Goal: Transaction & Acquisition: Purchase product/service

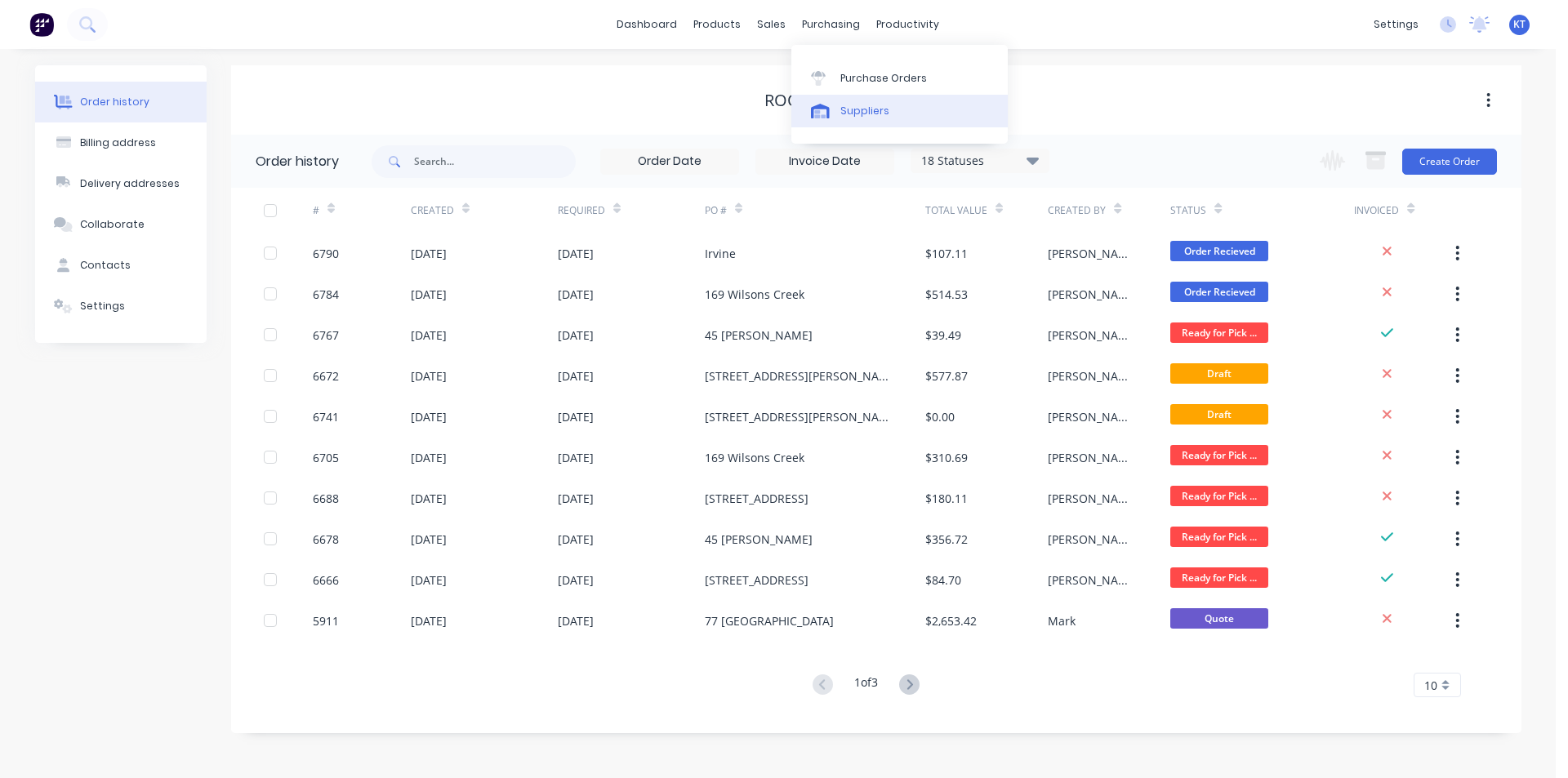
click at [881, 99] on link "Suppliers" at bounding box center [900, 111] width 216 height 32
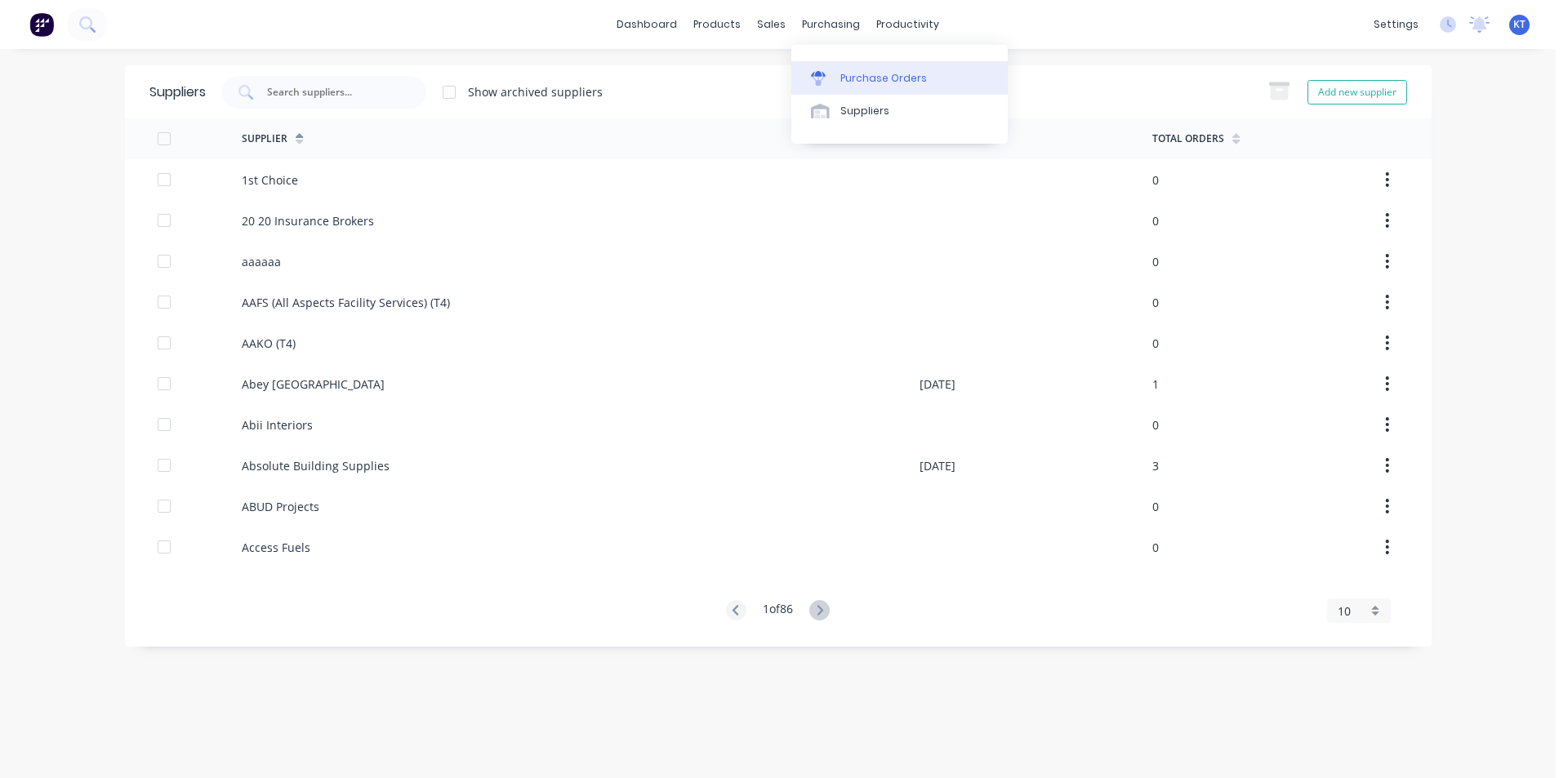
click at [856, 65] on link "Purchase Orders" at bounding box center [900, 77] width 216 height 32
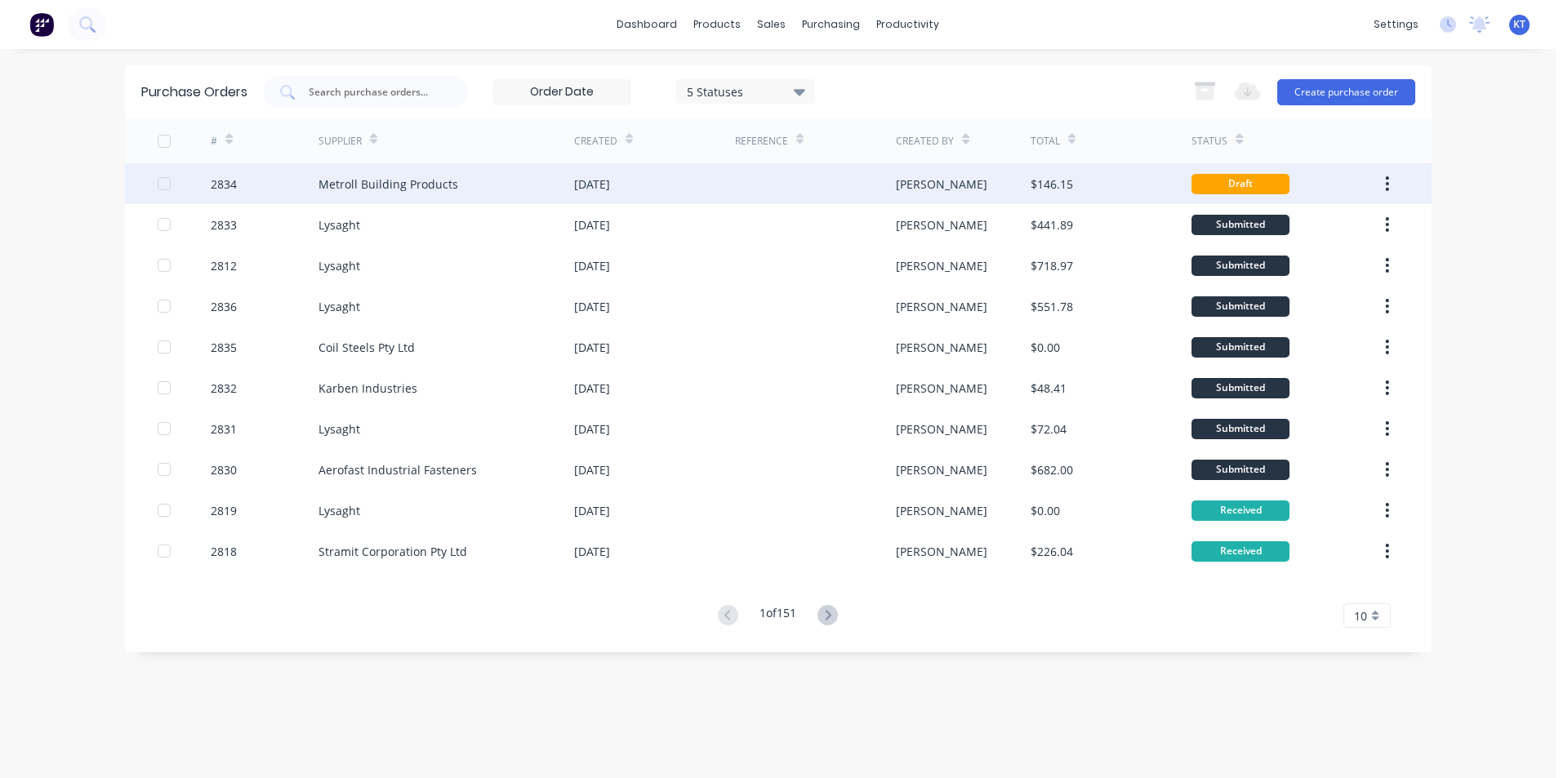
click at [403, 190] on div "Metroll Building Products" at bounding box center [388, 184] width 140 height 18
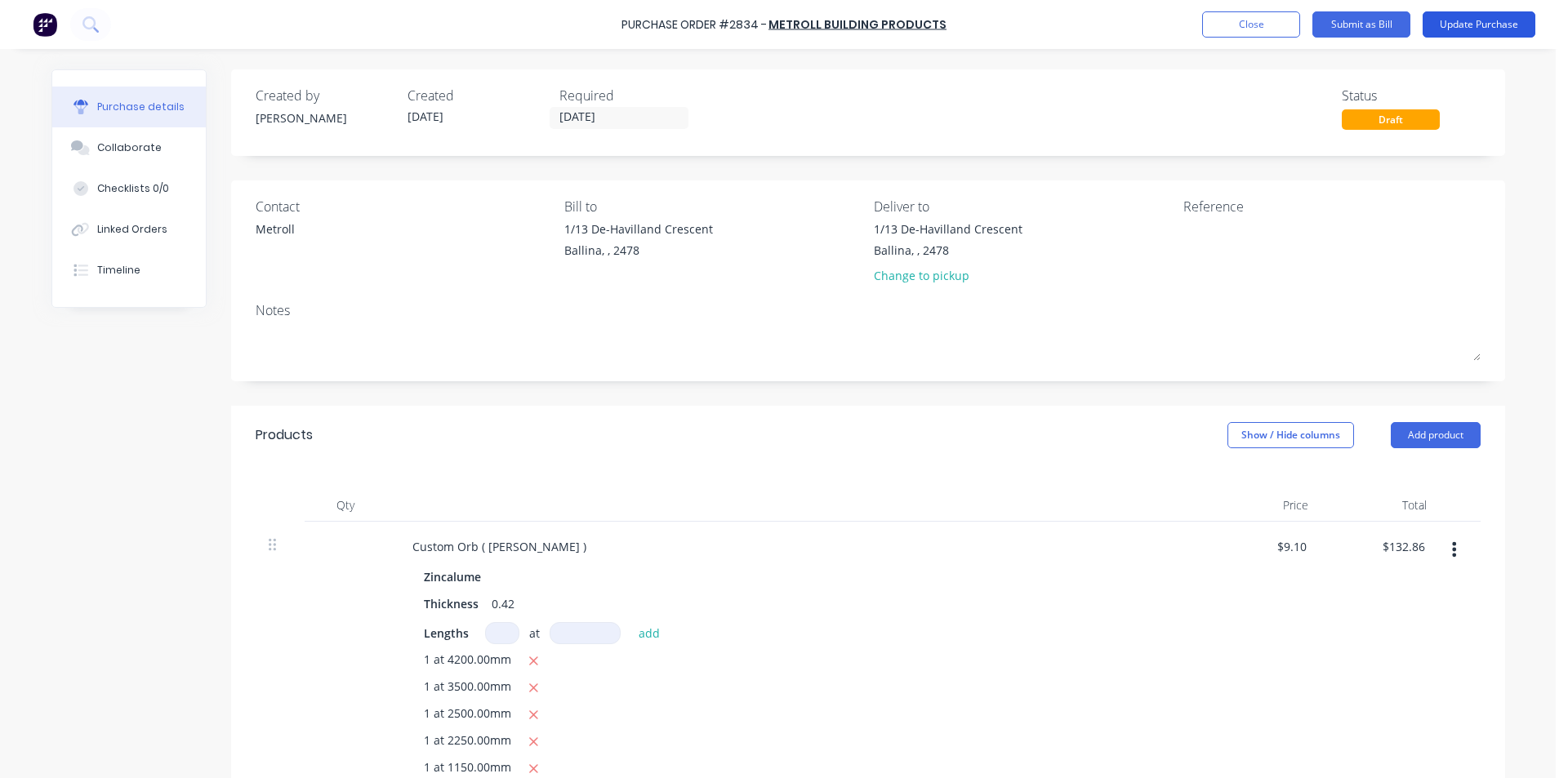
click at [1440, 20] on button "Update Purchase" at bounding box center [1479, 24] width 113 height 26
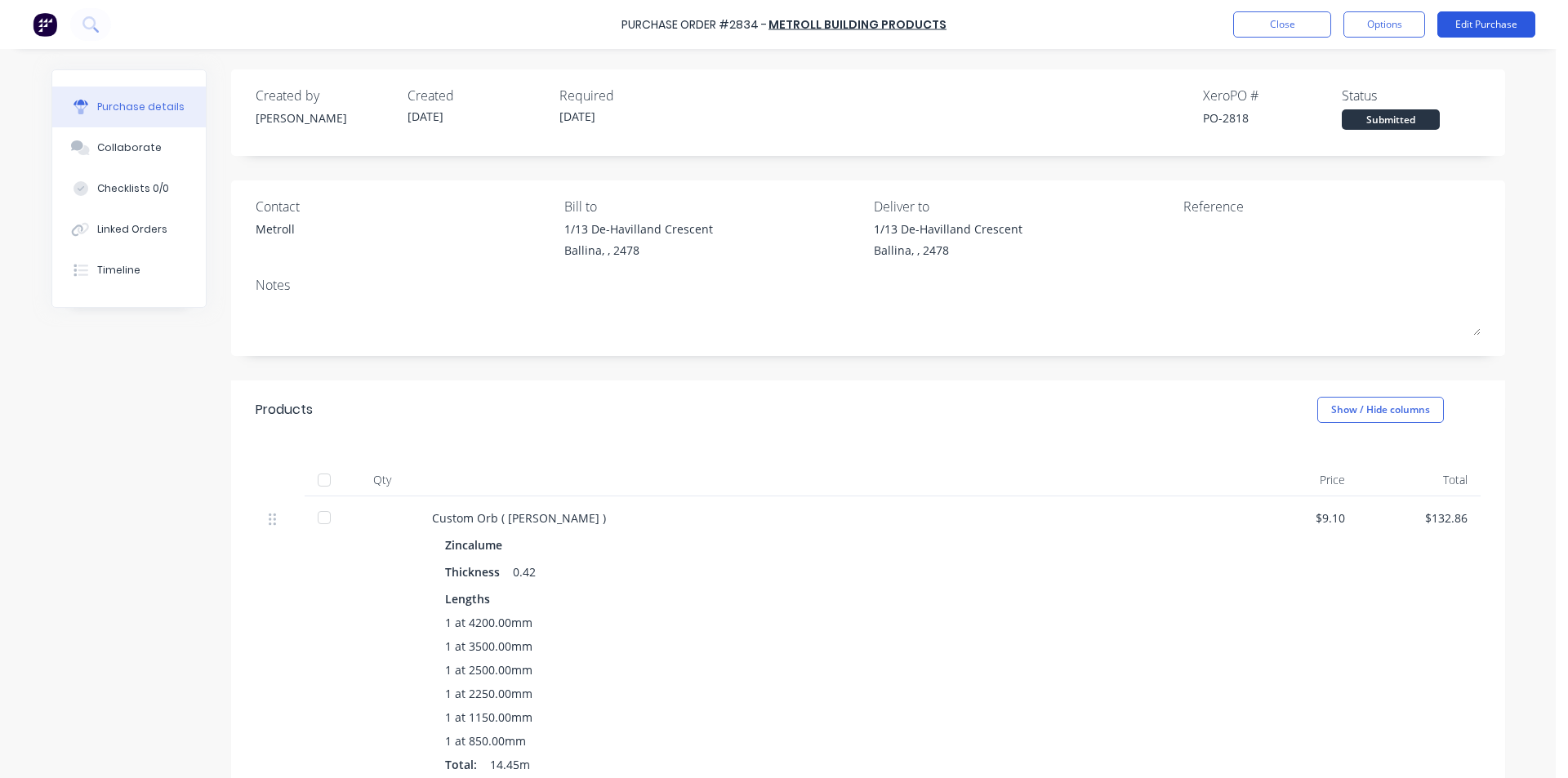
click at [1508, 36] on button "Edit Purchase" at bounding box center [1487, 24] width 98 height 26
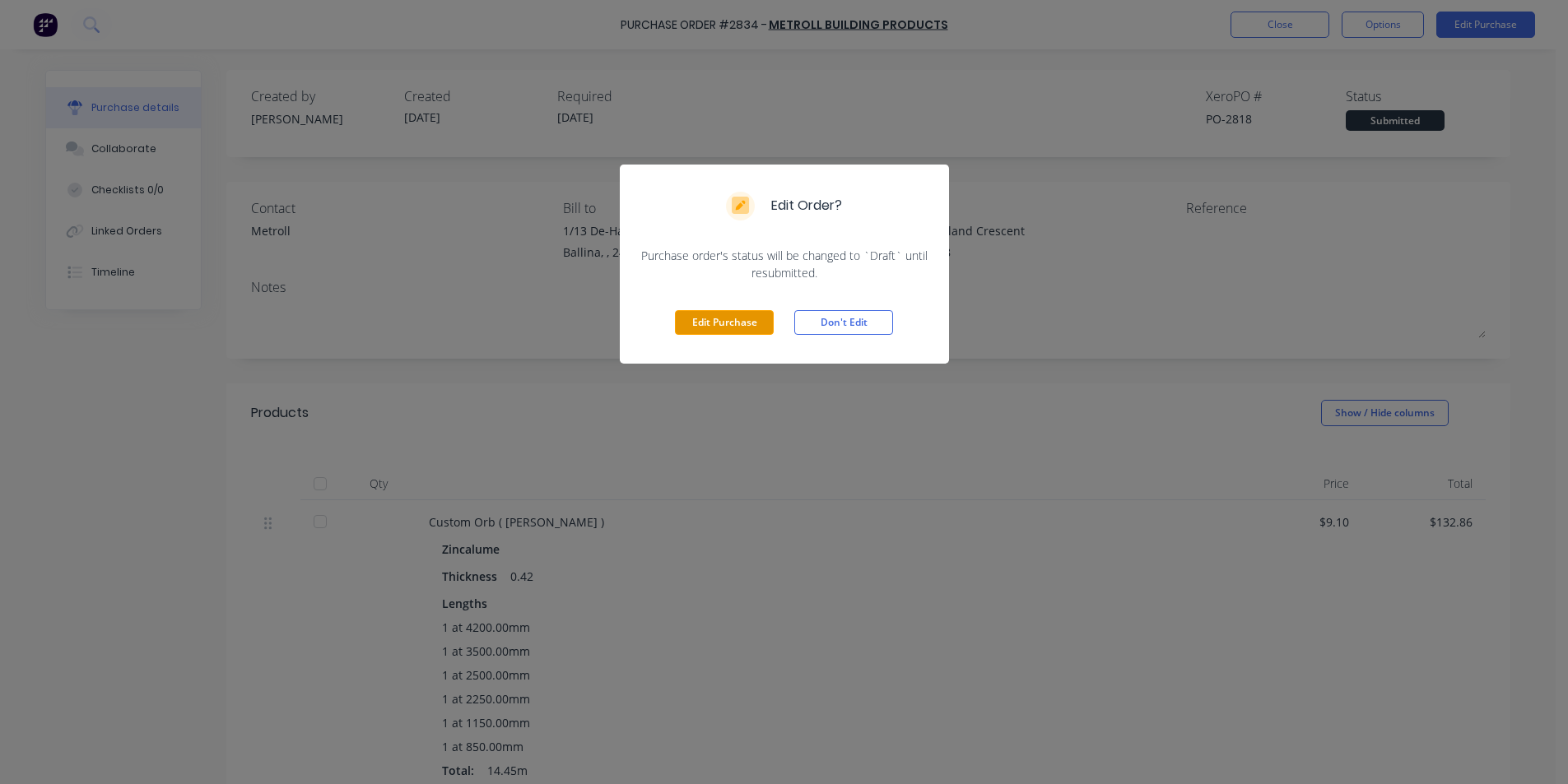
click at [739, 313] on button "Edit Purchase" at bounding box center [724, 322] width 99 height 25
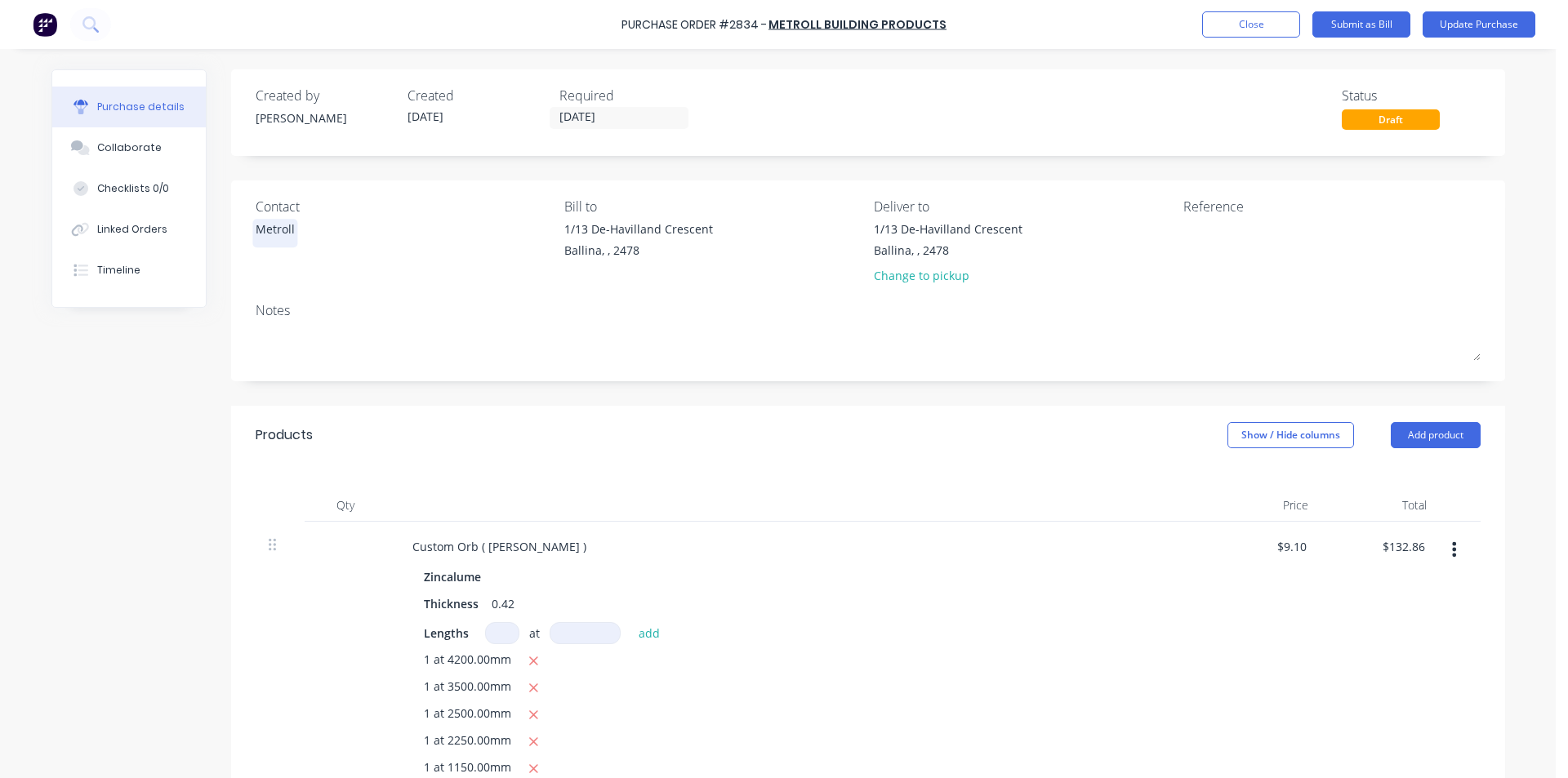
click at [270, 230] on div "Metroll" at bounding box center [275, 229] width 39 height 18
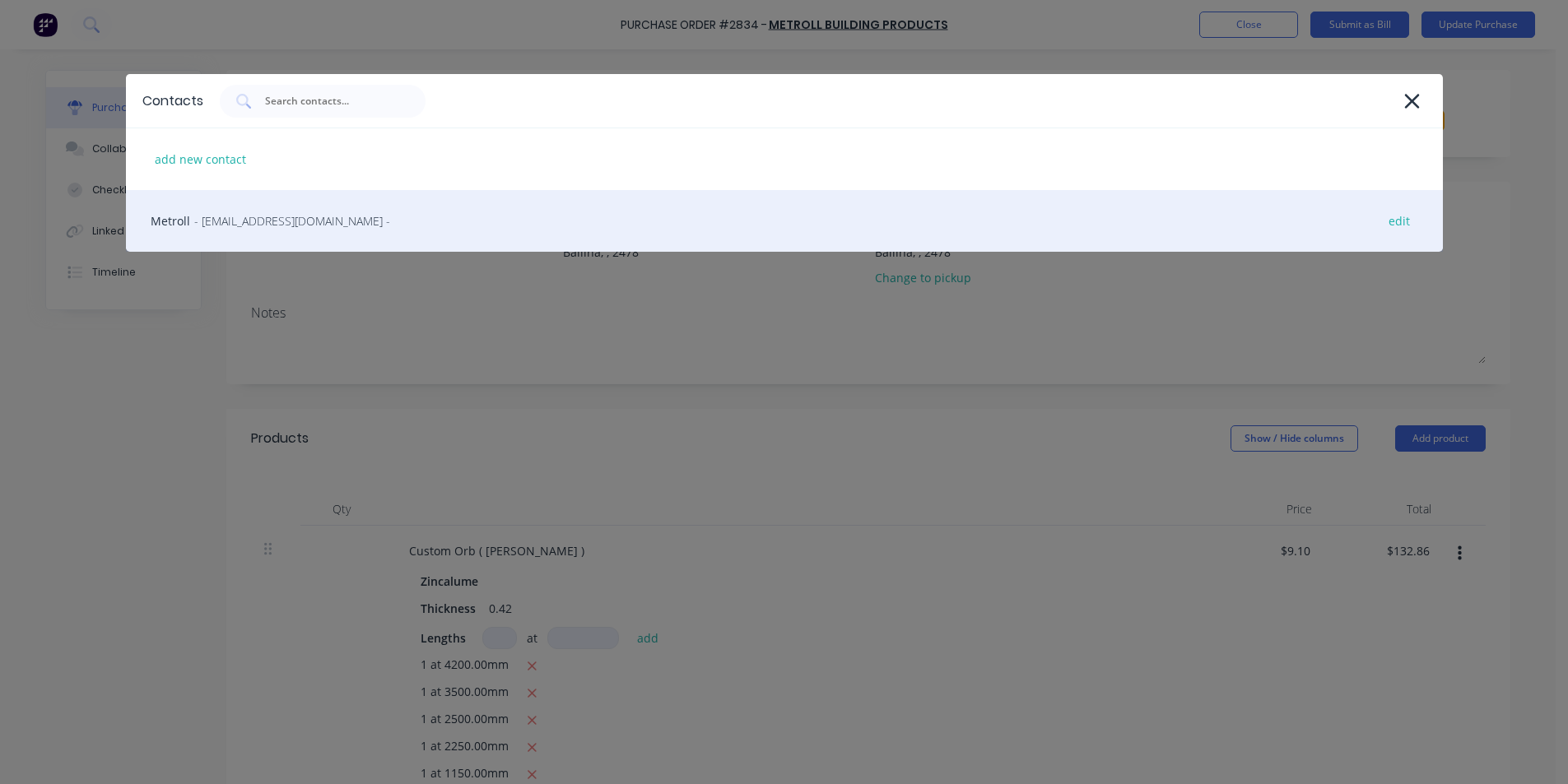
click at [702, 242] on div "Metroll - [EMAIL_ADDRESS][DOMAIN_NAME] - edit" at bounding box center [784, 221] width 1317 height 61
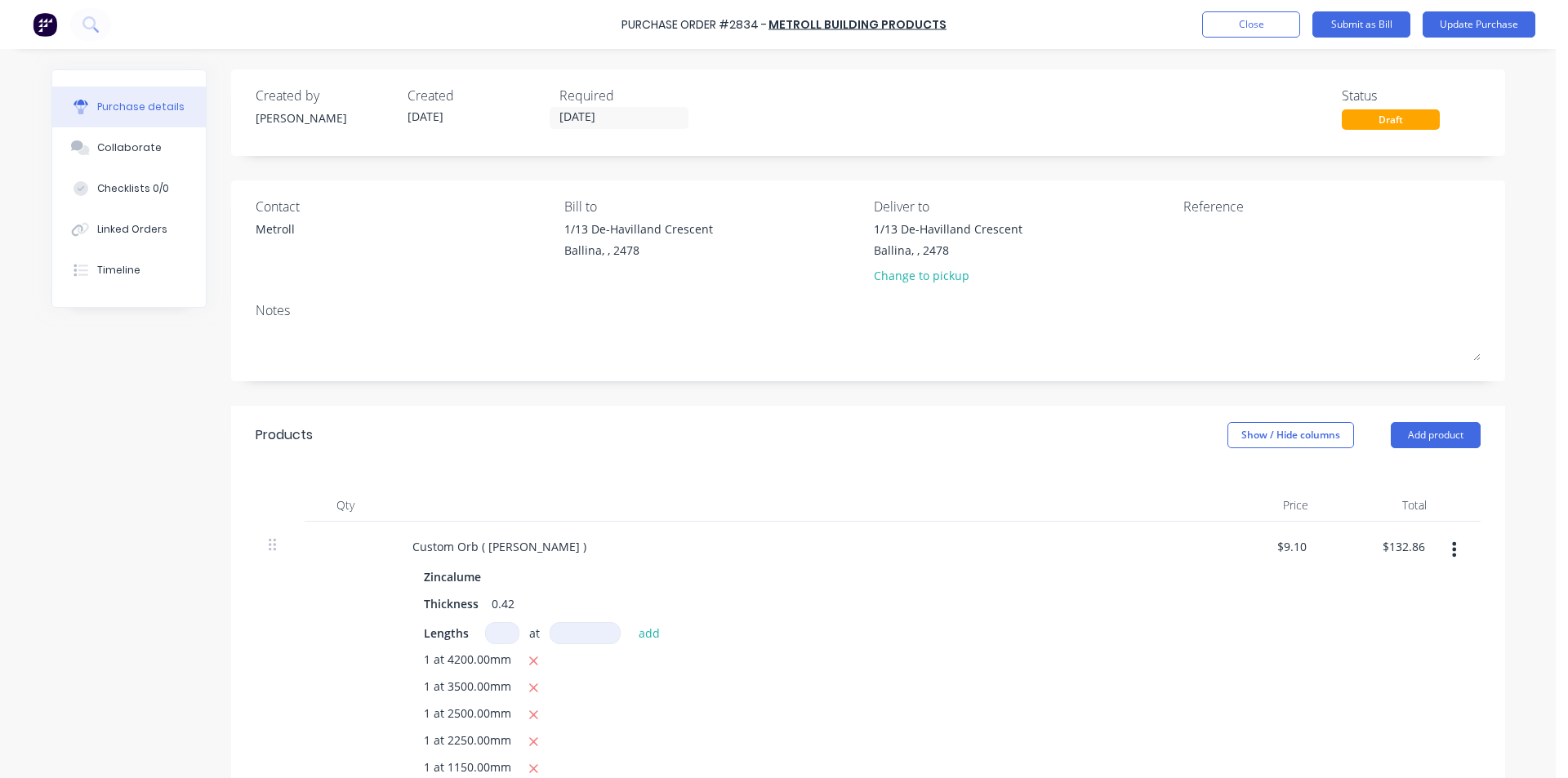
click at [1453, 545] on icon "button" at bounding box center [1454, 550] width 4 height 15
click at [1371, 679] on button "Delete" at bounding box center [1404, 690] width 139 height 32
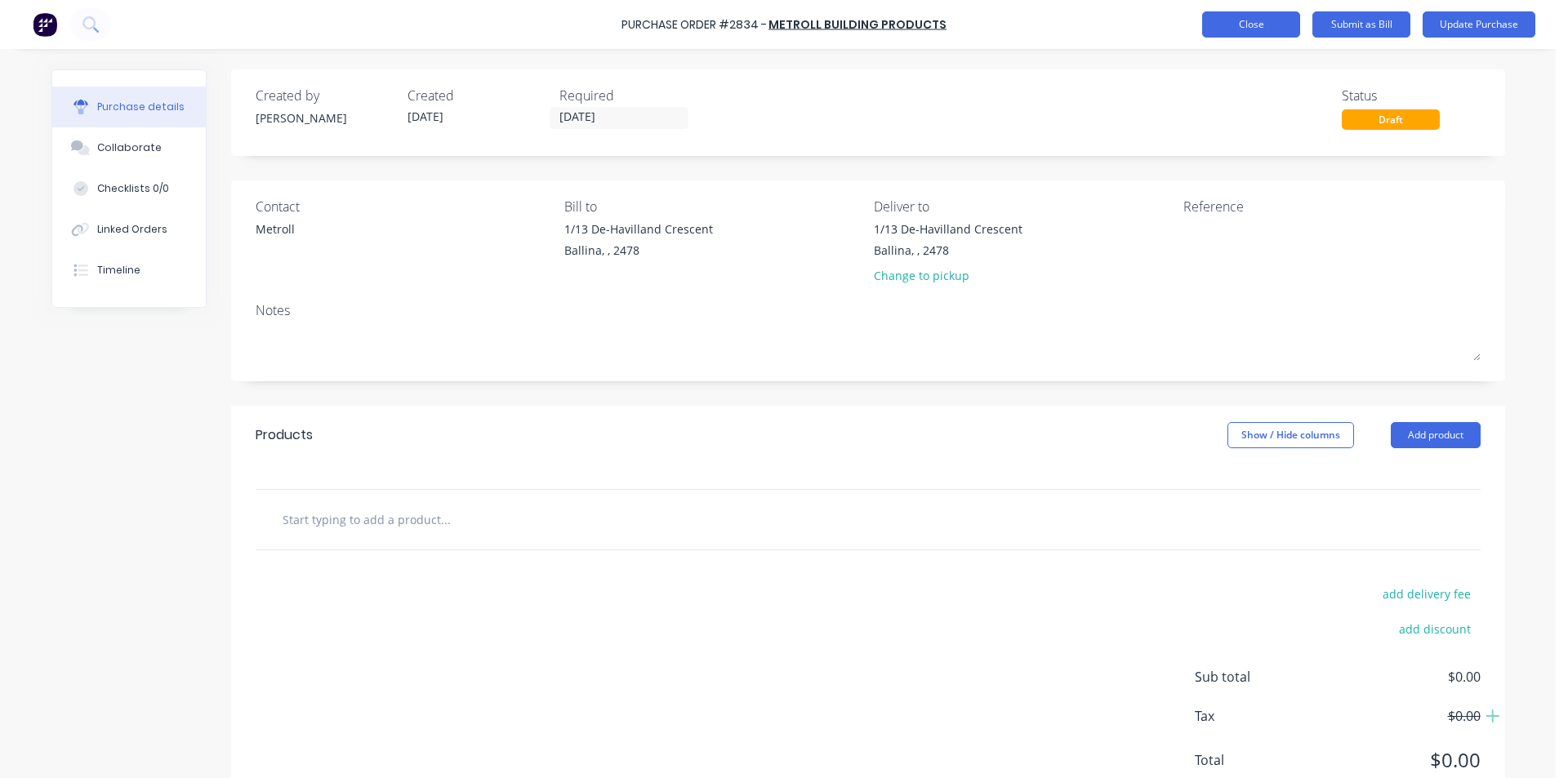
click at [1275, 18] on button "Close" at bounding box center [1251, 24] width 98 height 26
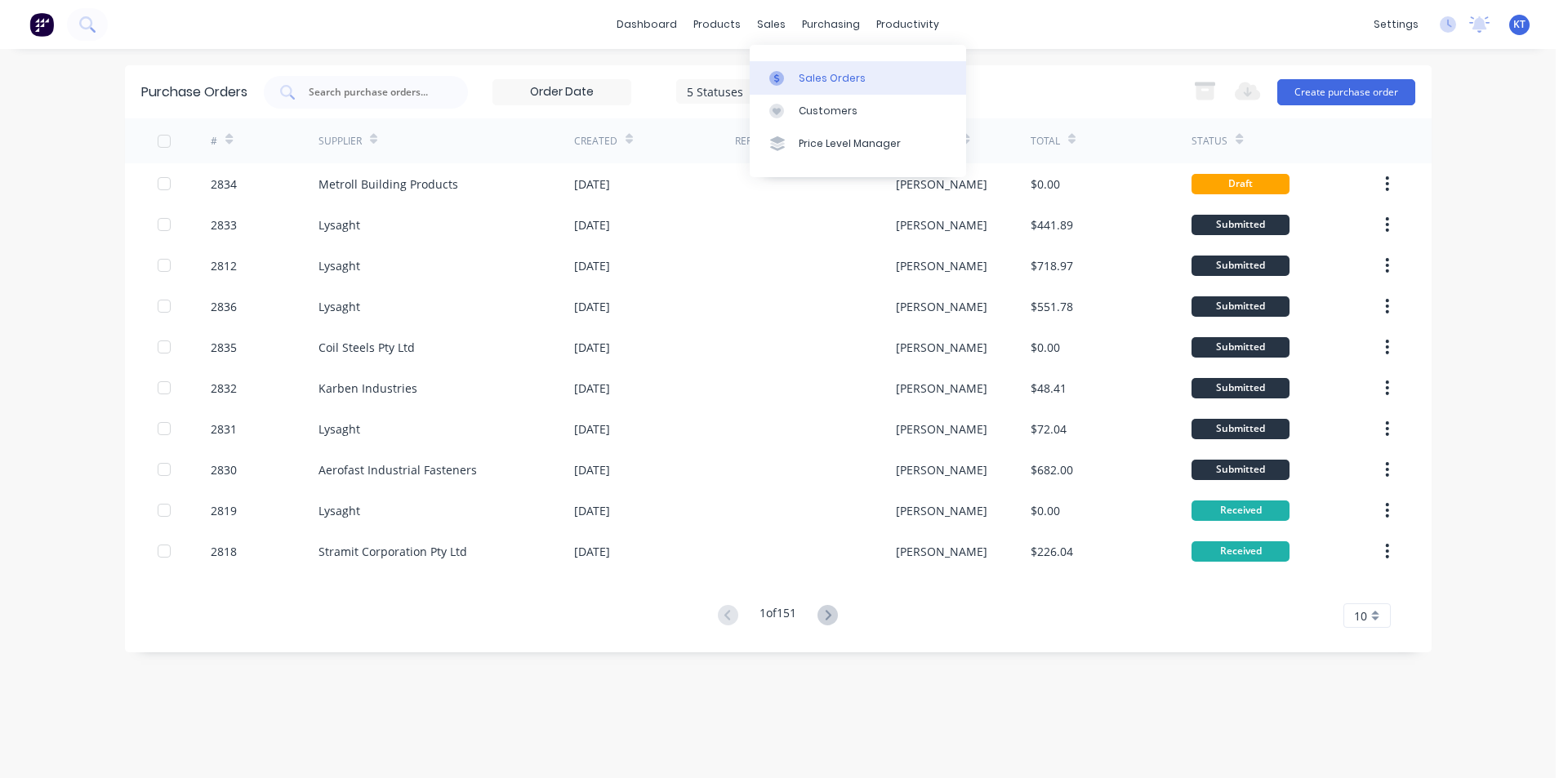
click at [776, 66] on link "Sales Orders" at bounding box center [857, 77] width 216 height 32
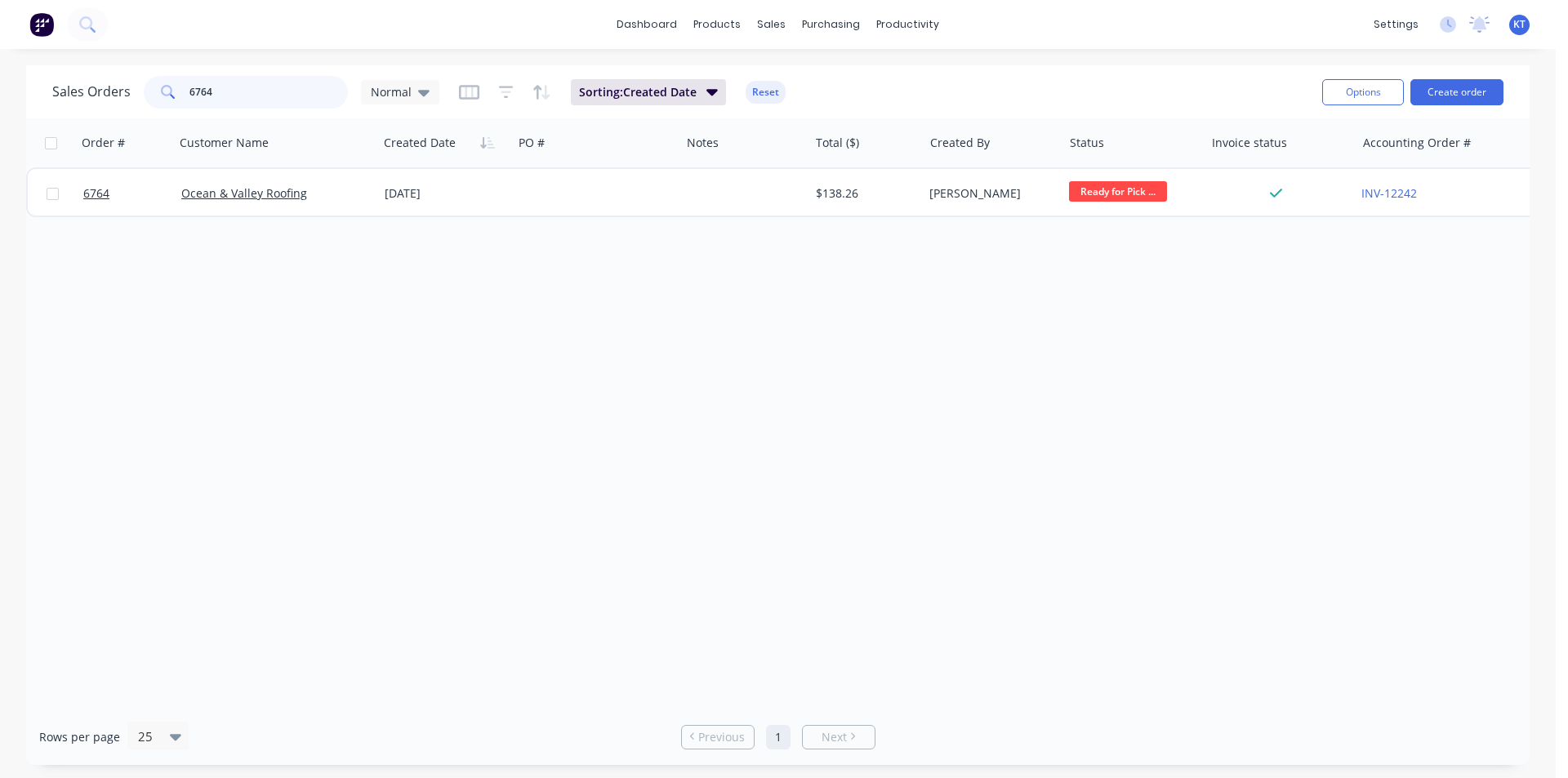
click at [217, 91] on input "6764" at bounding box center [269, 91] width 159 height 32
click at [1465, 93] on button "Create order" at bounding box center [1457, 92] width 93 height 26
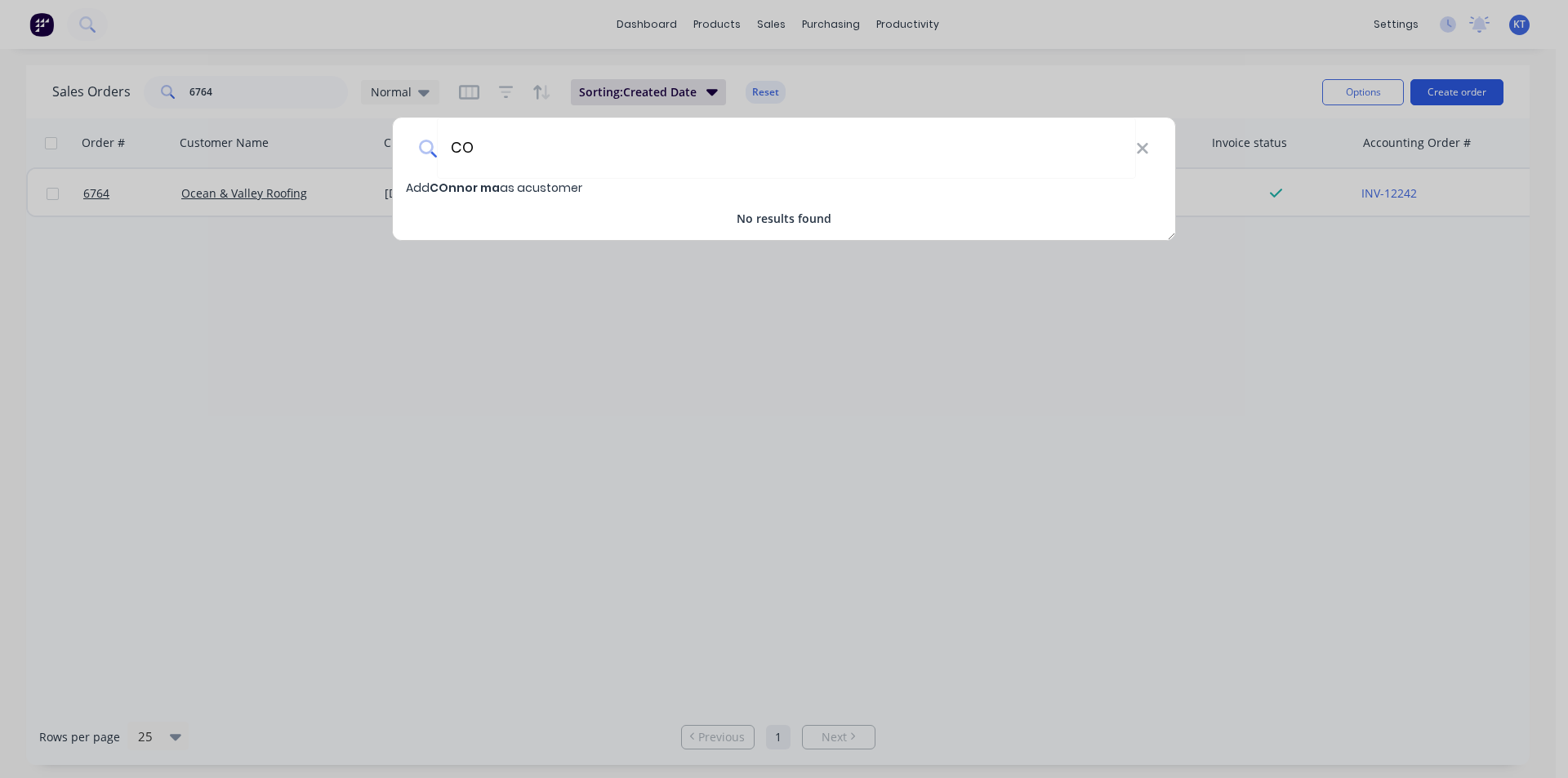
type input "C"
type input "I"
type input "C"
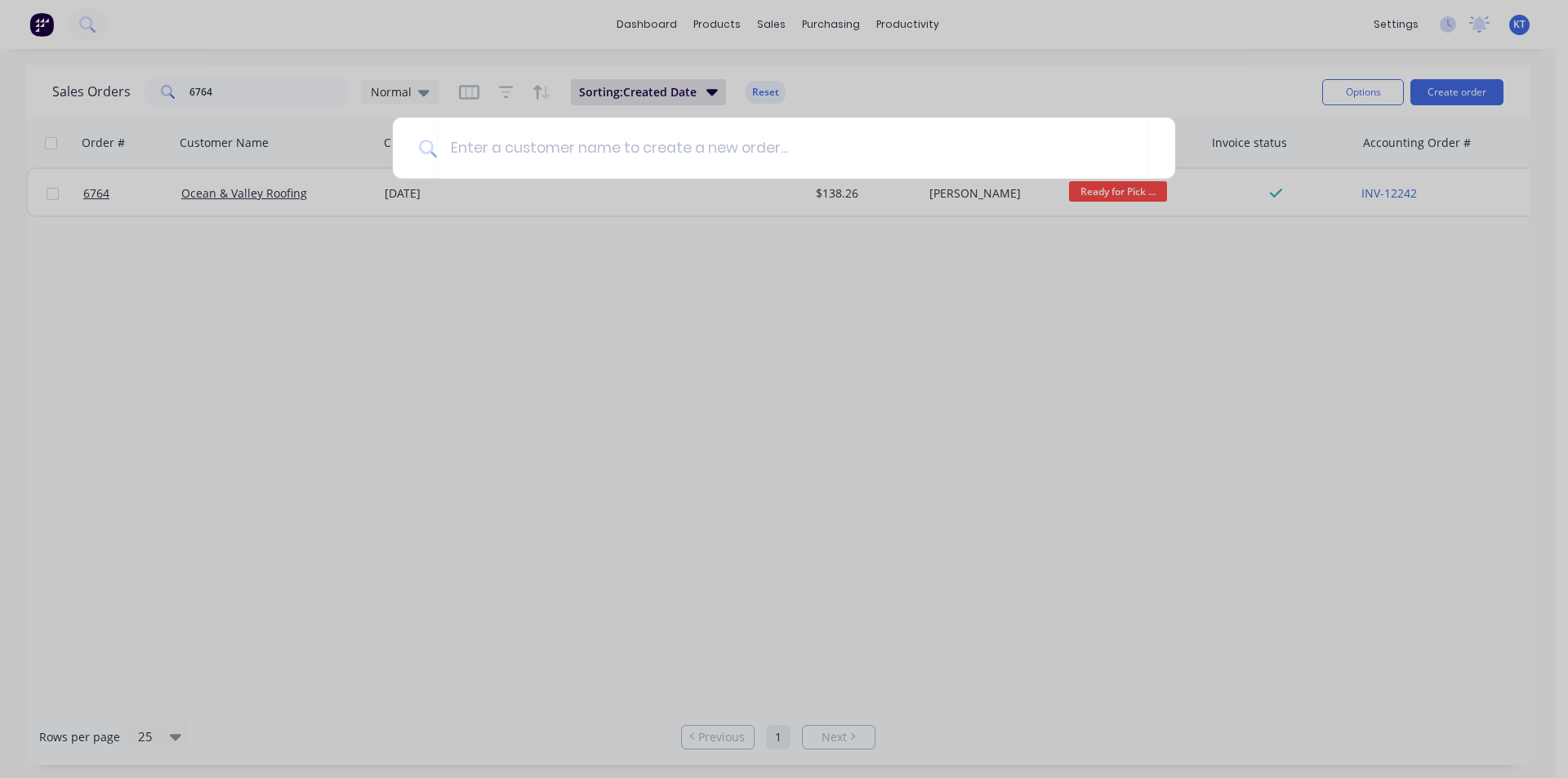
drag, startPoint x: 1327, startPoint y: 461, endPoint x: 1282, endPoint y: 365, distance: 106.0
click at [1328, 461] on div at bounding box center [784, 389] width 1568 height 778
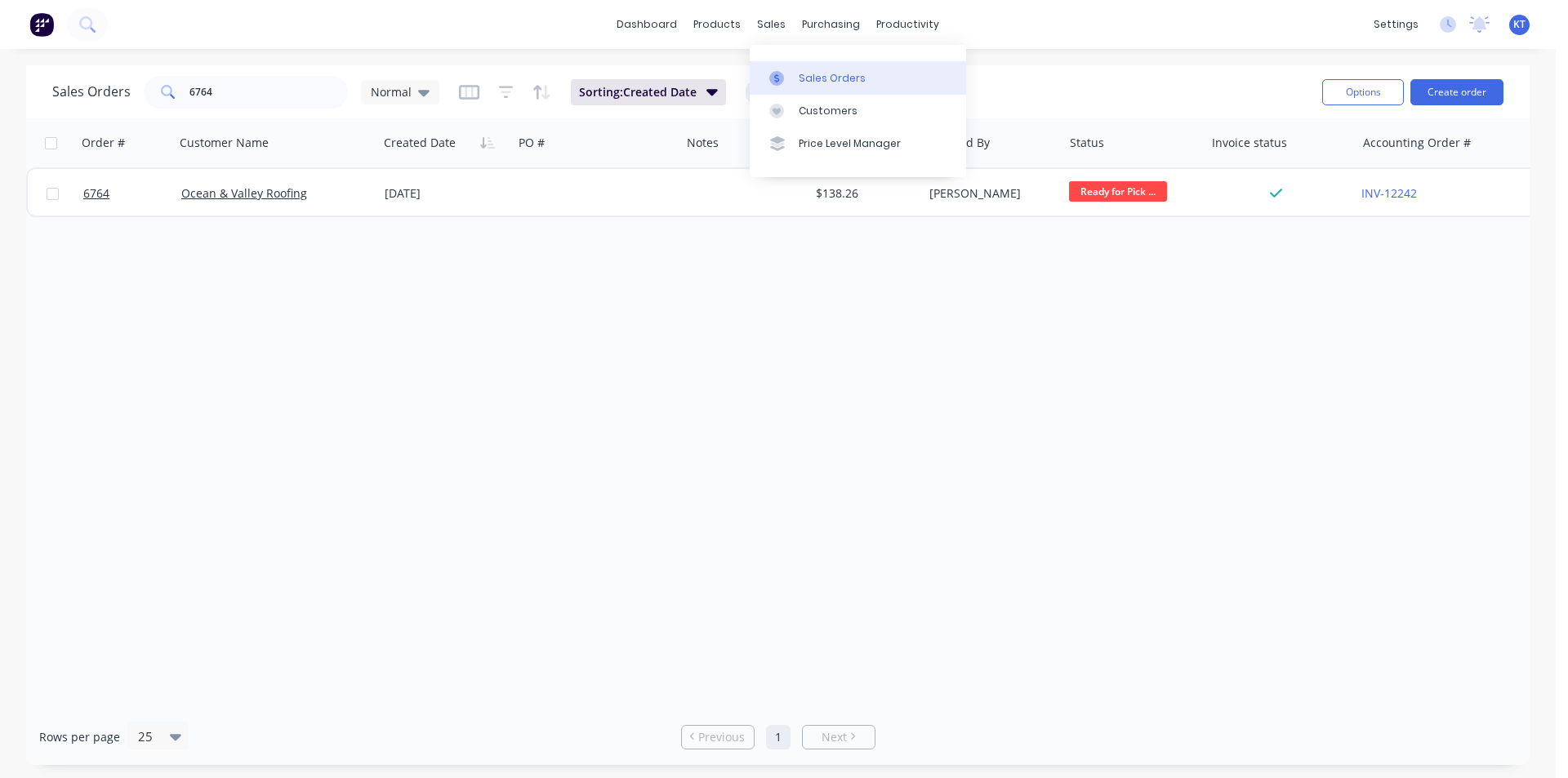
click at [779, 62] on link "Sales Orders" at bounding box center [857, 77] width 216 height 32
click at [810, 60] on div "Sales Orders Customers Price Level Manager" at bounding box center [857, 111] width 216 height 131
click at [808, 73] on div "Sales Orders" at bounding box center [833, 79] width 67 height 15
click at [247, 95] on input "6764" at bounding box center [269, 91] width 159 height 32
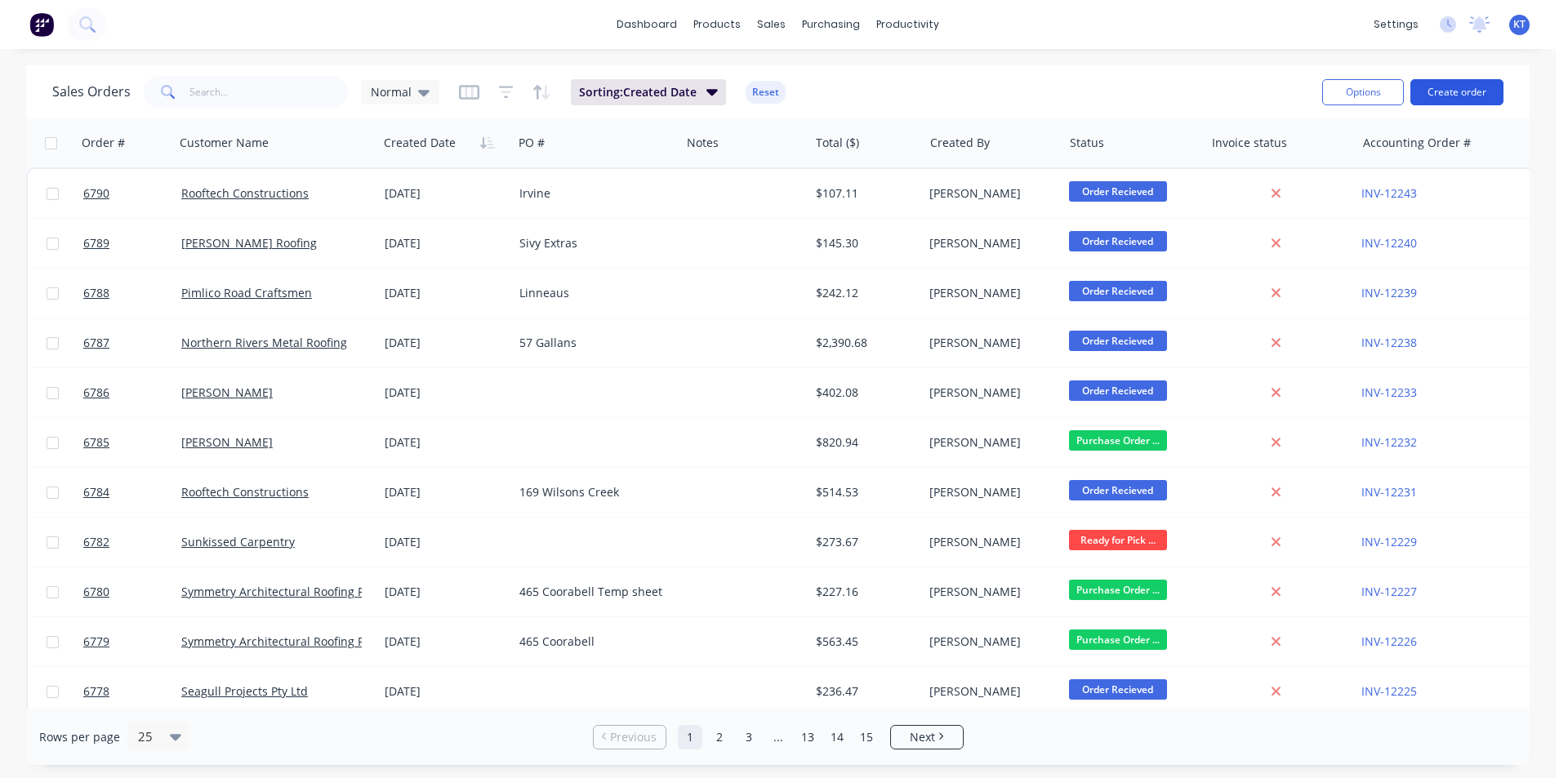
click at [1477, 102] on button "Create order" at bounding box center [1457, 92] width 93 height 26
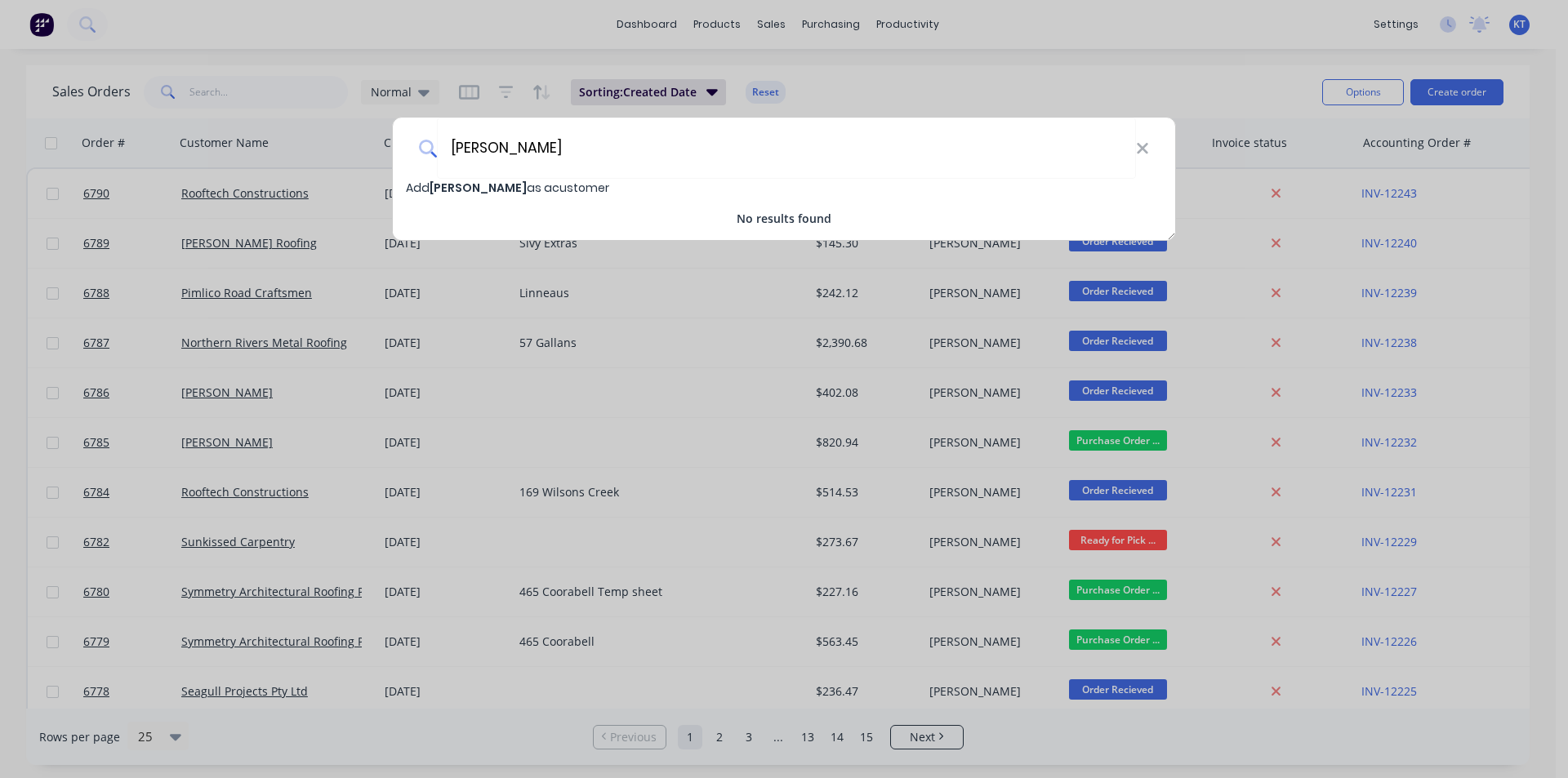
type input "[PERSON_NAME]"
click at [501, 185] on span "[PERSON_NAME]" at bounding box center [478, 188] width 97 height 17
select select "AU"
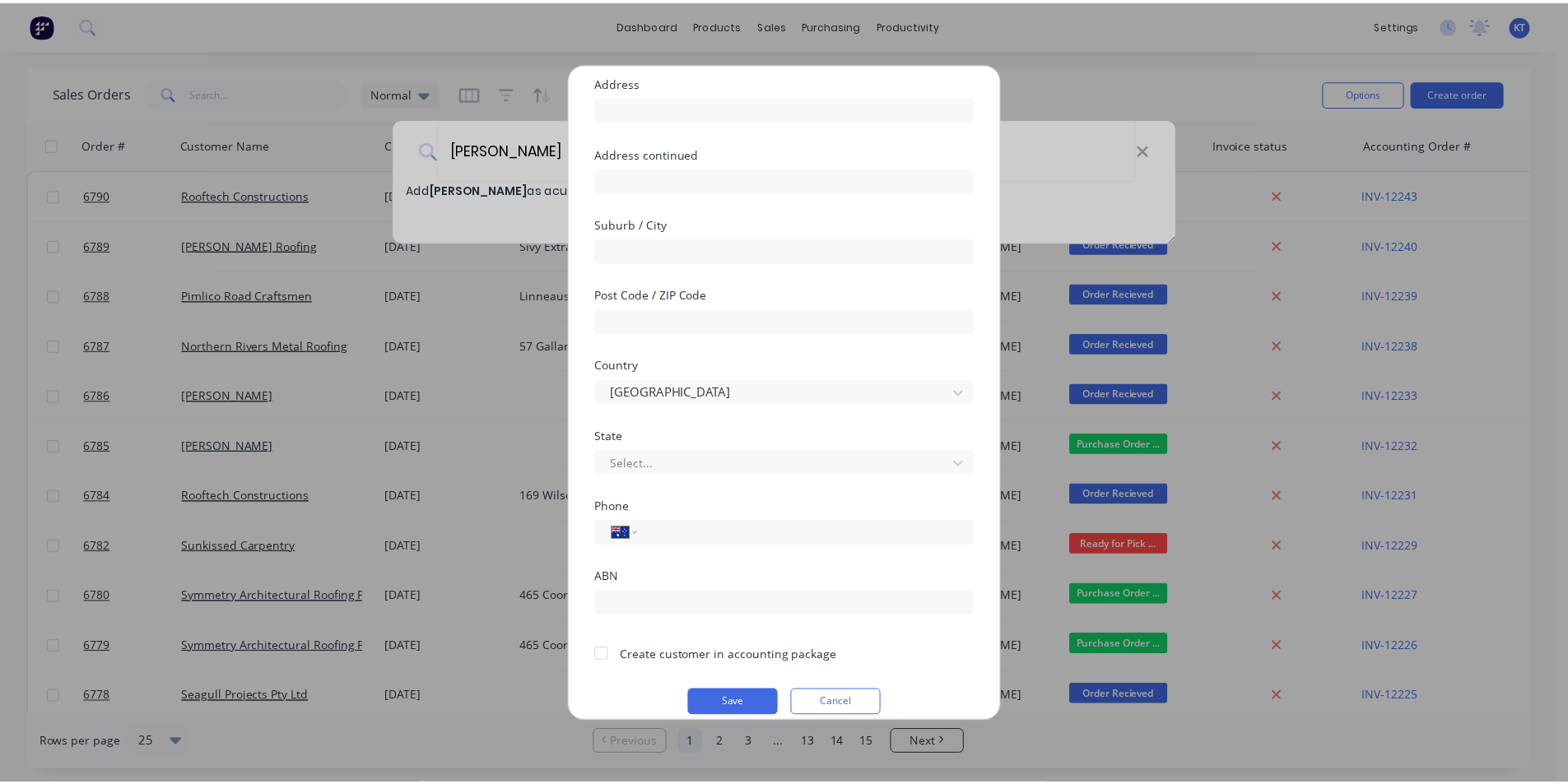
scroll to position [145, 0]
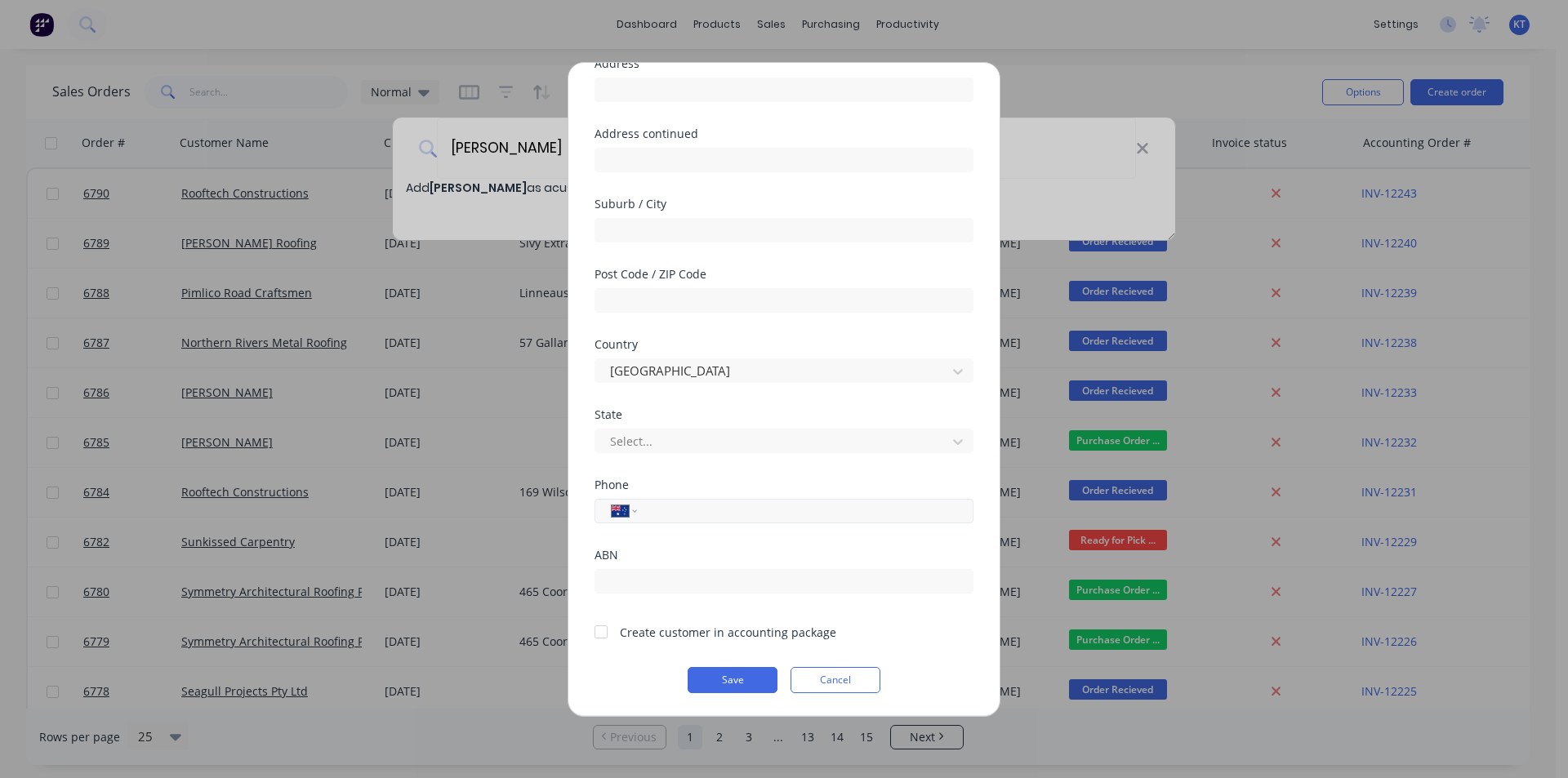
click at [691, 517] on input "tel" at bounding box center [802, 511] width 308 height 18
type input "0434 678 442"
drag, startPoint x: 609, startPoint y: 634, endPoint x: 617, endPoint y: 639, distance: 9.4
click at [609, 635] on div at bounding box center [601, 632] width 32 height 32
click at [735, 674] on button "Save" at bounding box center [732, 680] width 90 height 26
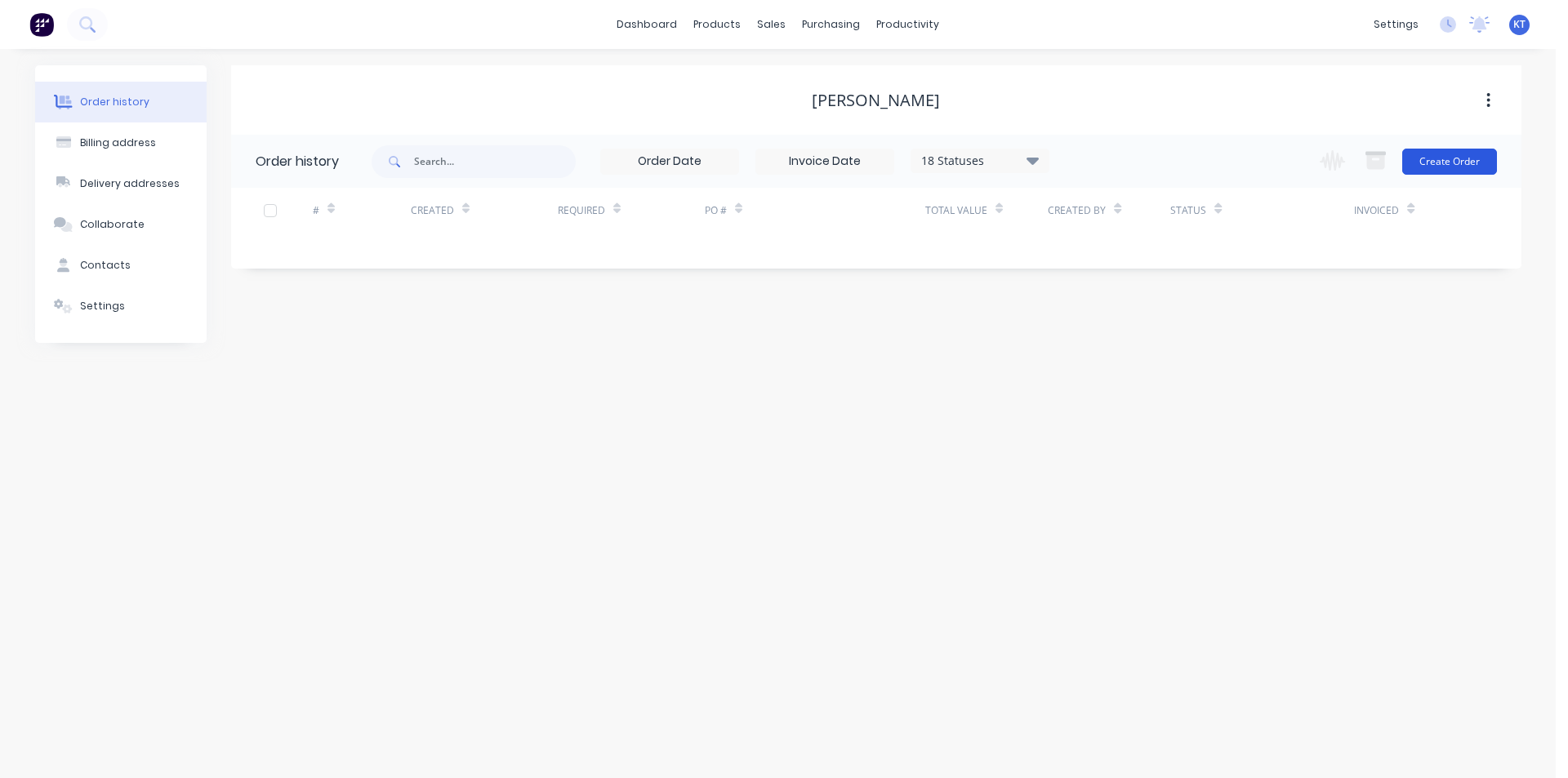
click at [1446, 163] on button "Create Order" at bounding box center [1450, 162] width 95 height 26
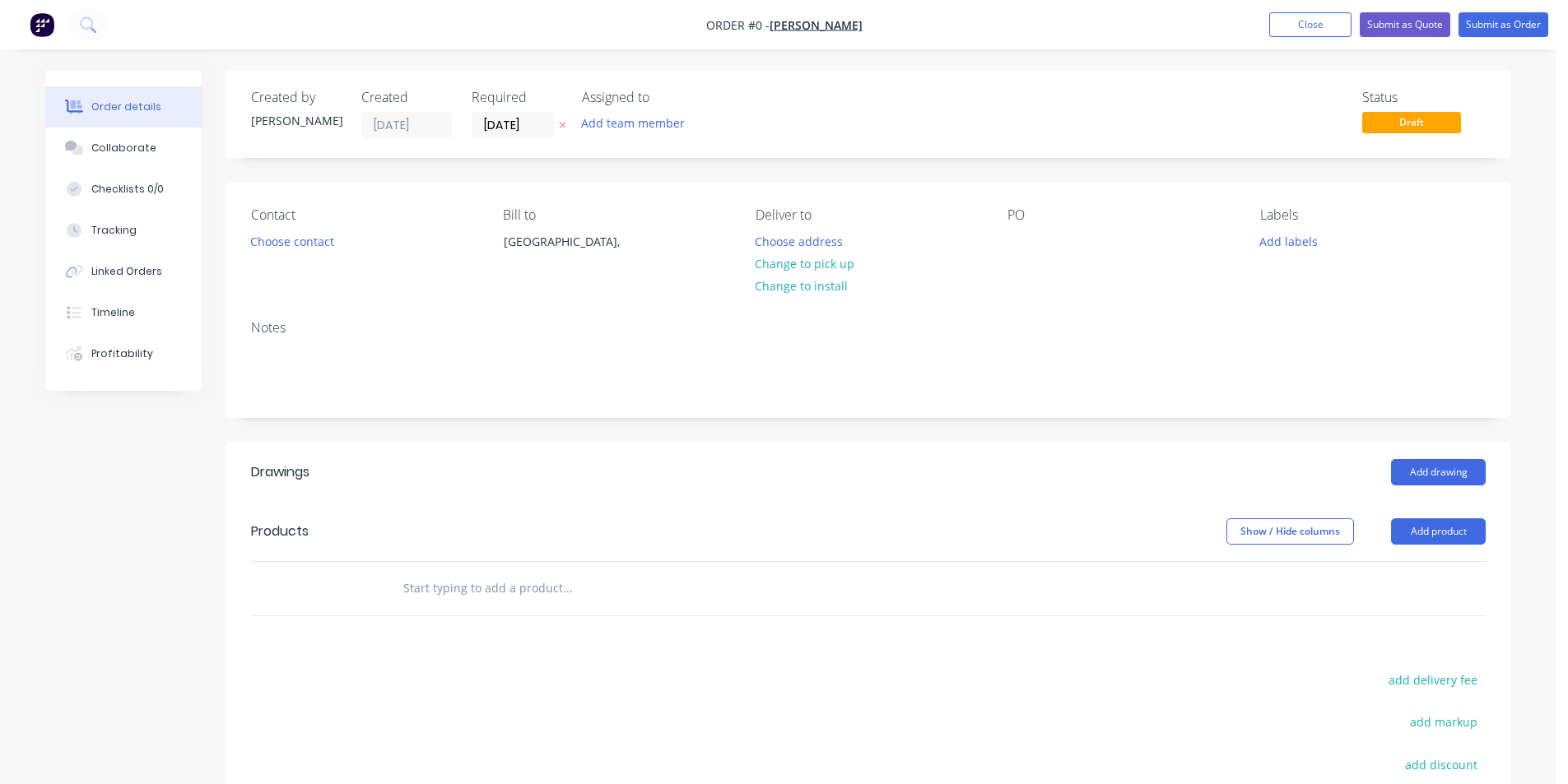
click at [314, 258] on div "Contact Choose contact" at bounding box center [364, 245] width 225 height 74
click at [310, 237] on button "Choose contact" at bounding box center [292, 241] width 101 height 22
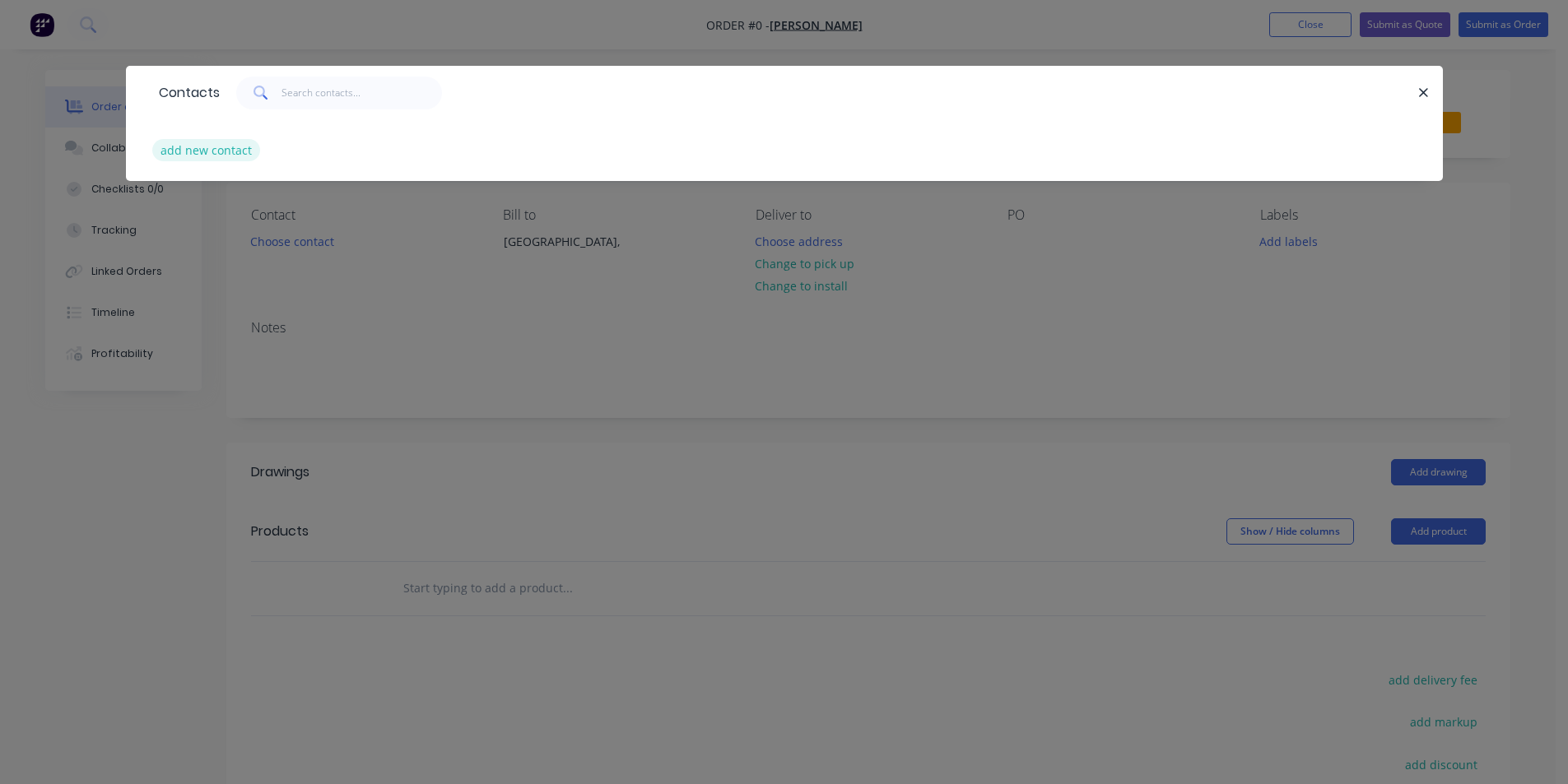
click at [211, 152] on button "add new contact" at bounding box center [207, 150] width 109 height 22
select select "AU"
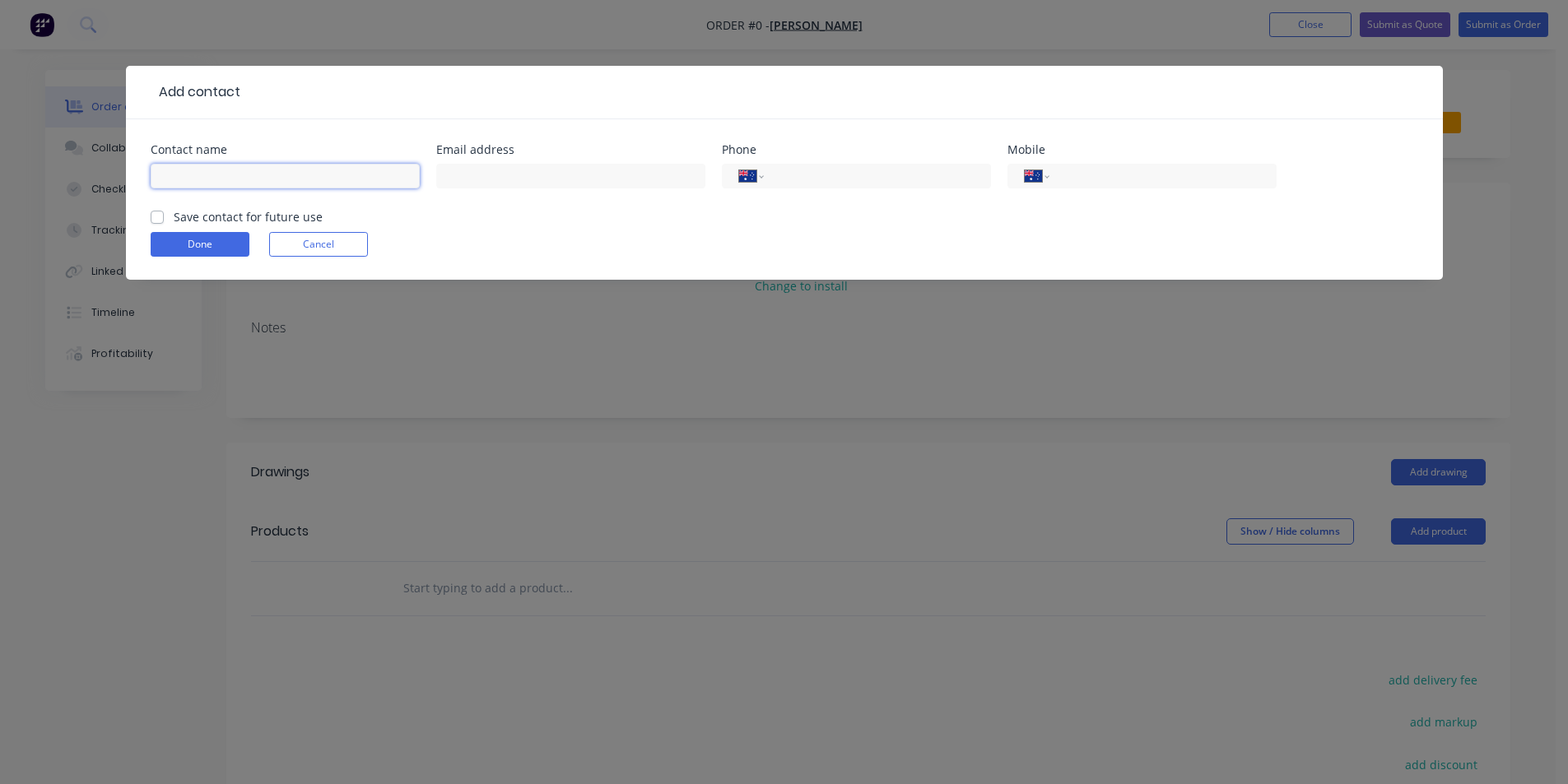
click at [264, 183] on input "text" at bounding box center [285, 176] width 269 height 25
type input "[PERSON_NAME]"
click at [595, 185] on input "text" at bounding box center [570, 176] width 269 height 25
paste input "[EMAIL_ADDRESS][DOMAIN_NAME]"
type input "[EMAIL_ADDRESS][DOMAIN_NAME]"
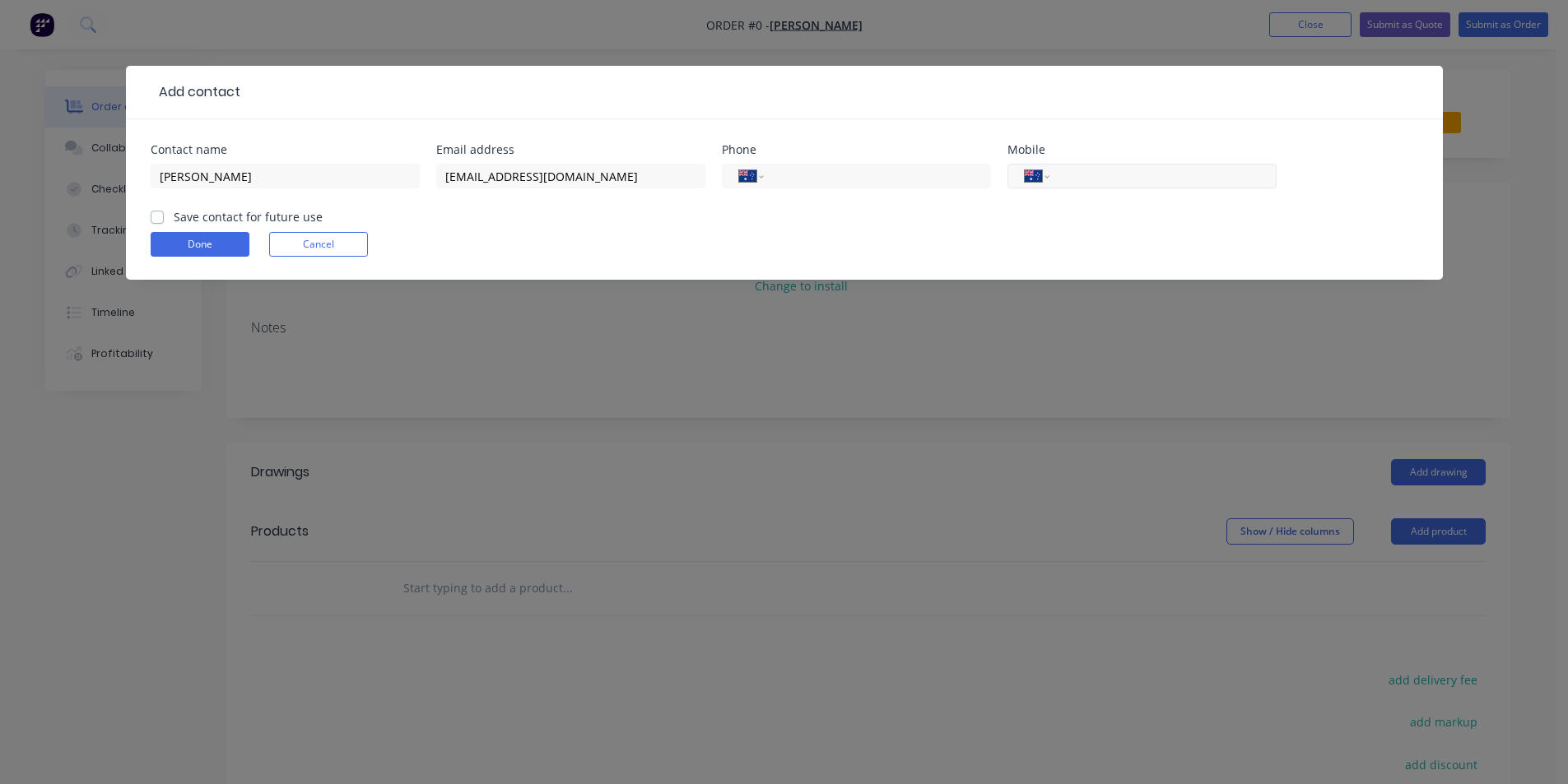
click at [1115, 167] on input "tel" at bounding box center [1159, 176] width 197 height 19
type input "0434 678 442"
click at [174, 220] on label "Save contact for future use" at bounding box center [249, 217] width 149 height 18
click at [156, 220] on input "Save contact for future use" at bounding box center [157, 216] width 13 height 16
checkbox input "true"
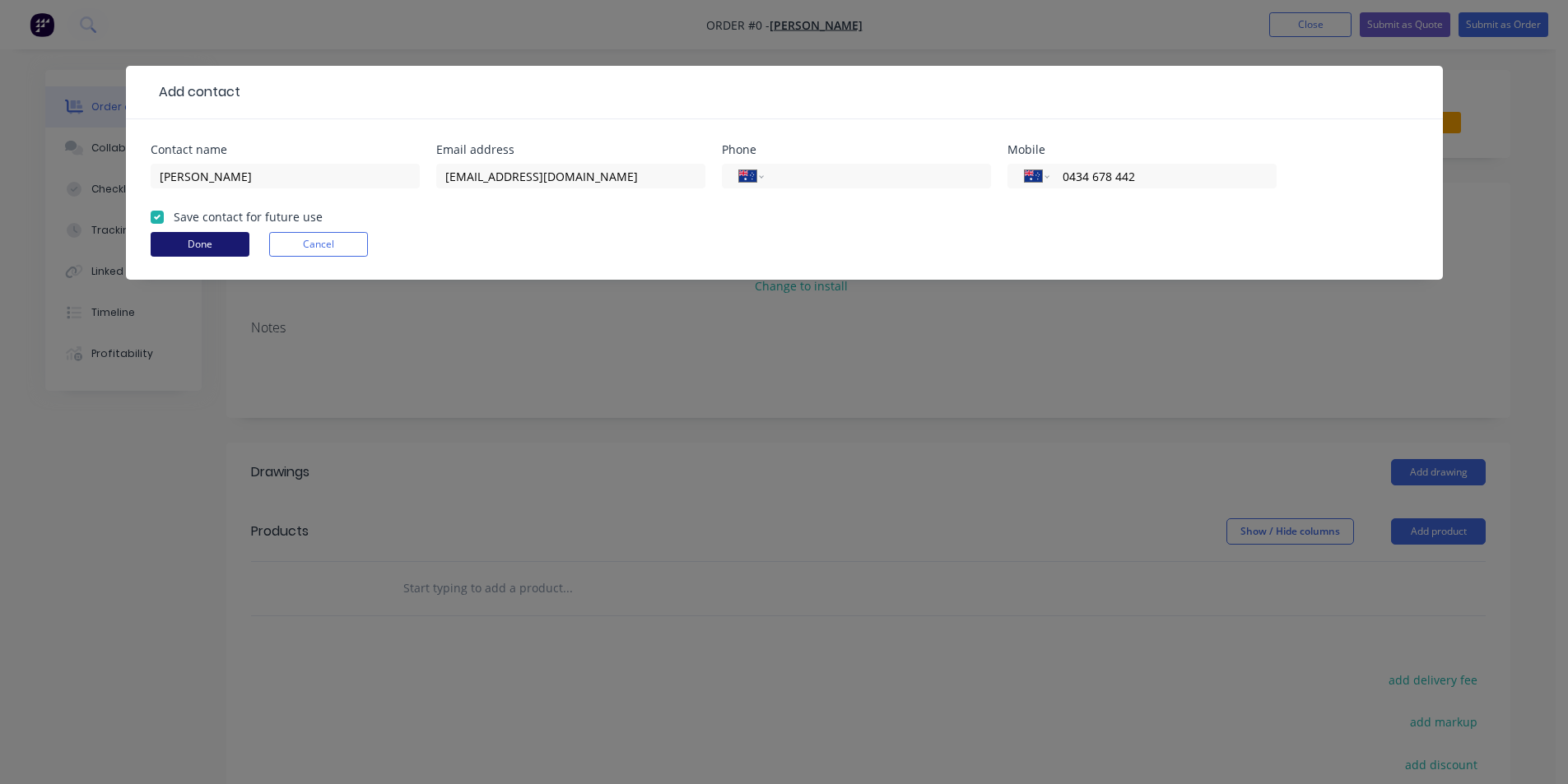
click at [179, 239] on button "Done" at bounding box center [200, 244] width 99 height 25
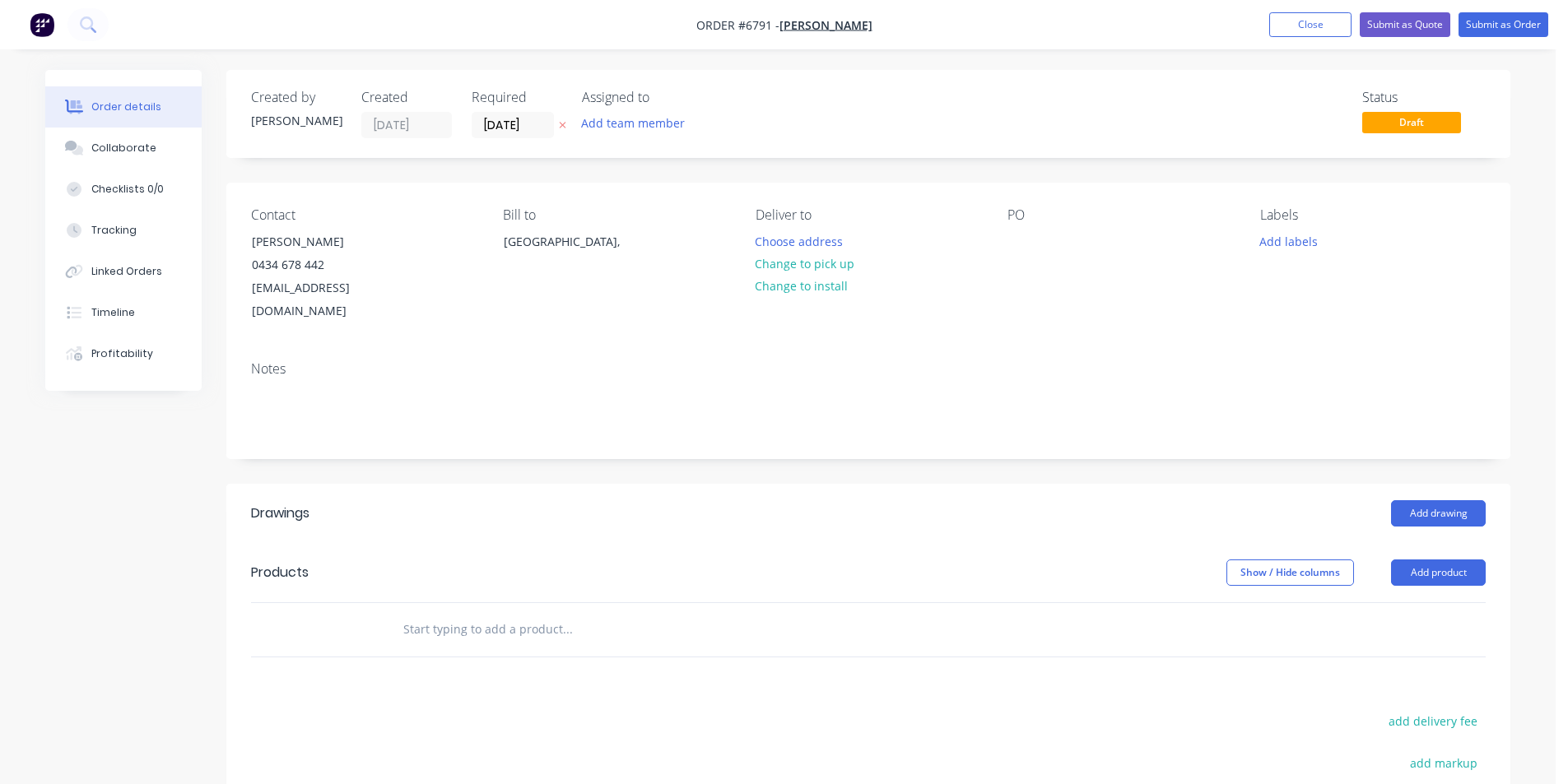
click at [776, 270] on button "Change to pick up" at bounding box center [805, 264] width 117 height 22
click at [1458, 484] on header "Drawings Add drawing" at bounding box center [868, 514] width 1284 height 60
click at [1458, 500] on button "Add drawing" at bounding box center [1439, 513] width 95 height 26
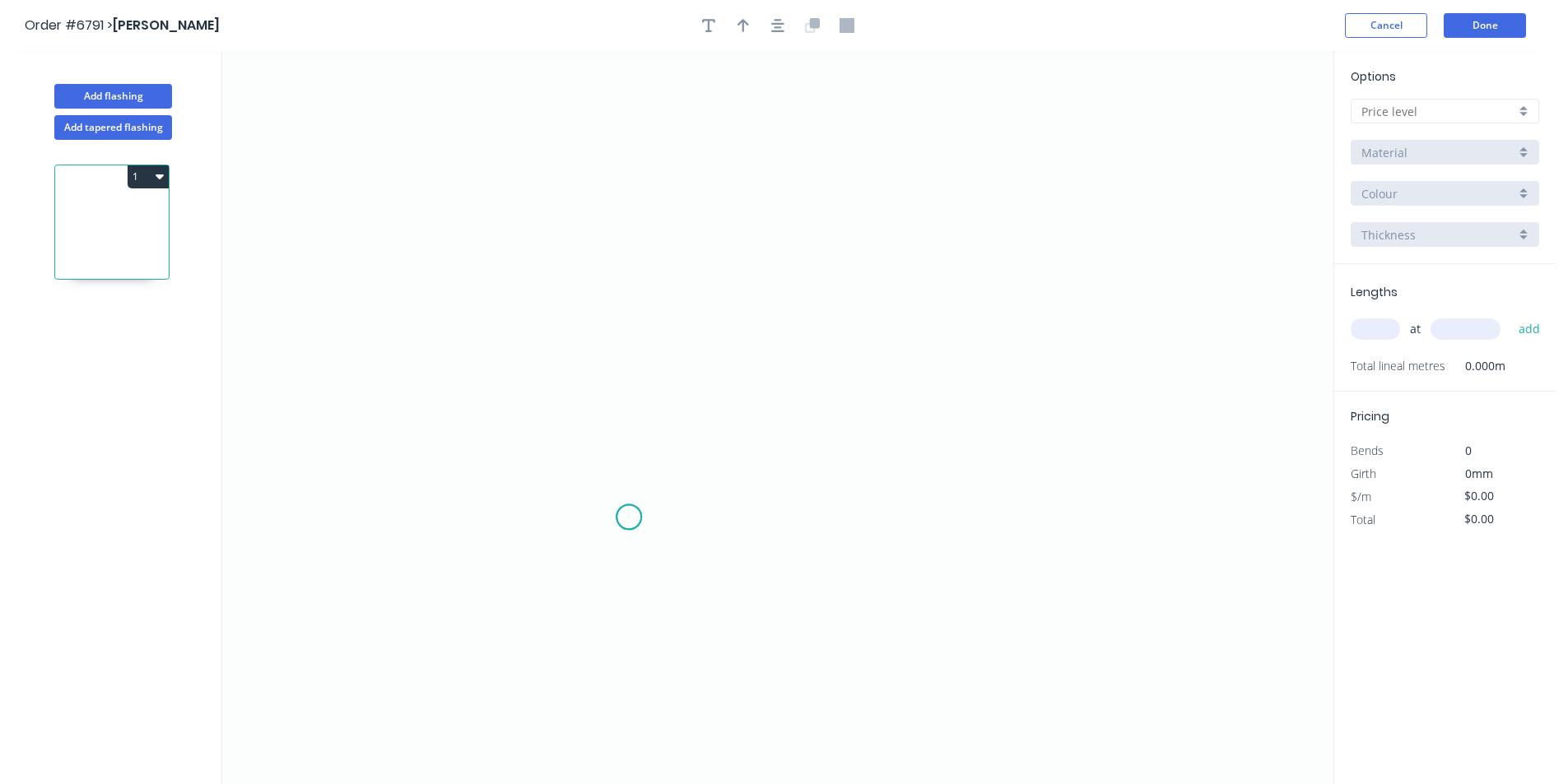
click at [629, 518] on icon "0" at bounding box center [777, 418] width 1111 height 734
click at [600, 547] on icon "0" at bounding box center [777, 418] width 1111 height 734
click at [598, 382] on icon "0 ?" at bounding box center [777, 418] width 1111 height 734
click at [922, 387] on icon "0 ? ?" at bounding box center [777, 418] width 1111 height 734
click at [963, 432] on icon "0 ? ? ?" at bounding box center [777, 418] width 1111 height 734
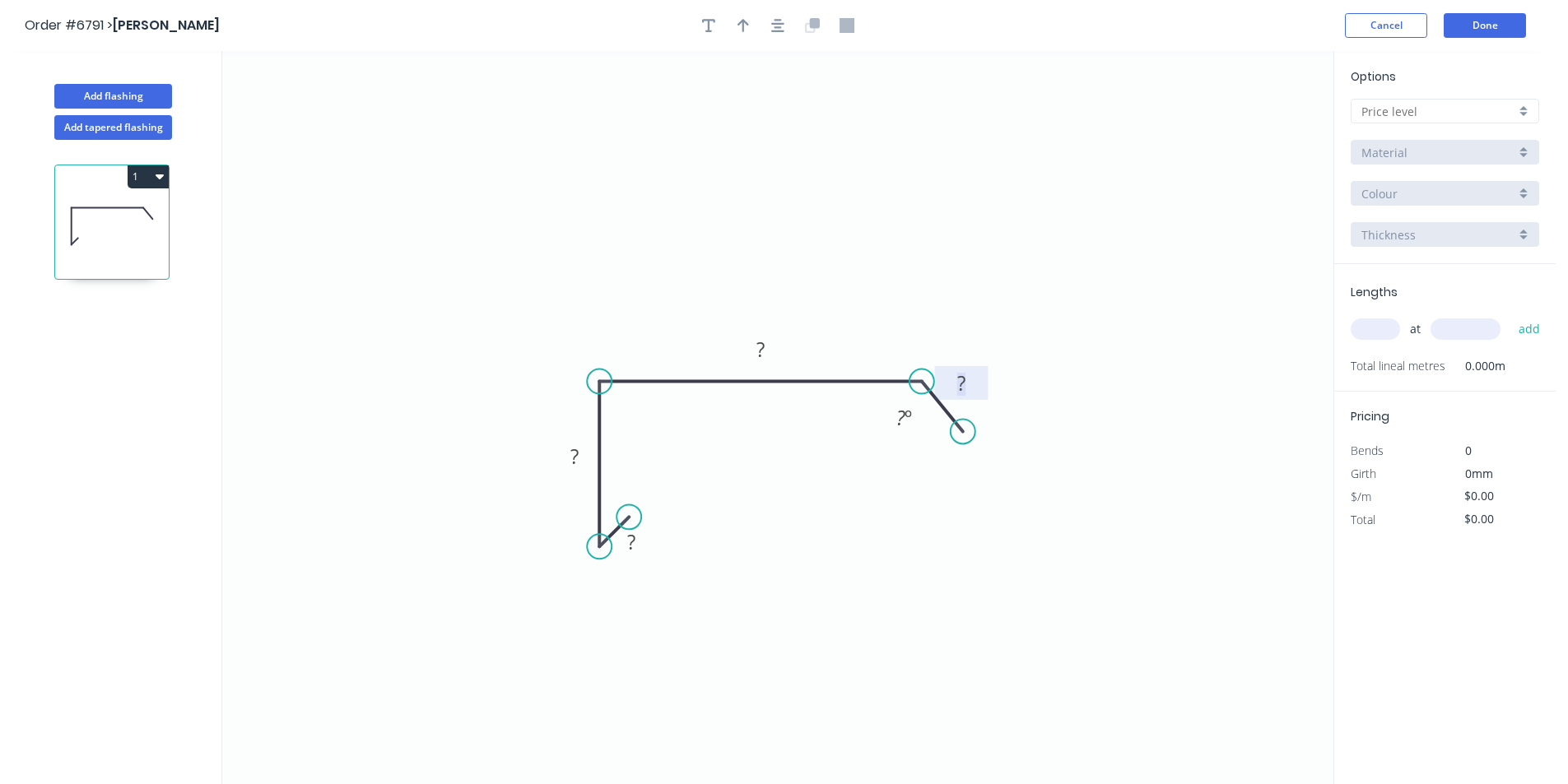
click at [962, 378] on tspan "?" at bounding box center [961, 383] width 8 height 27
click at [1438, 110] on input "text" at bounding box center [1438, 111] width 154 height 18
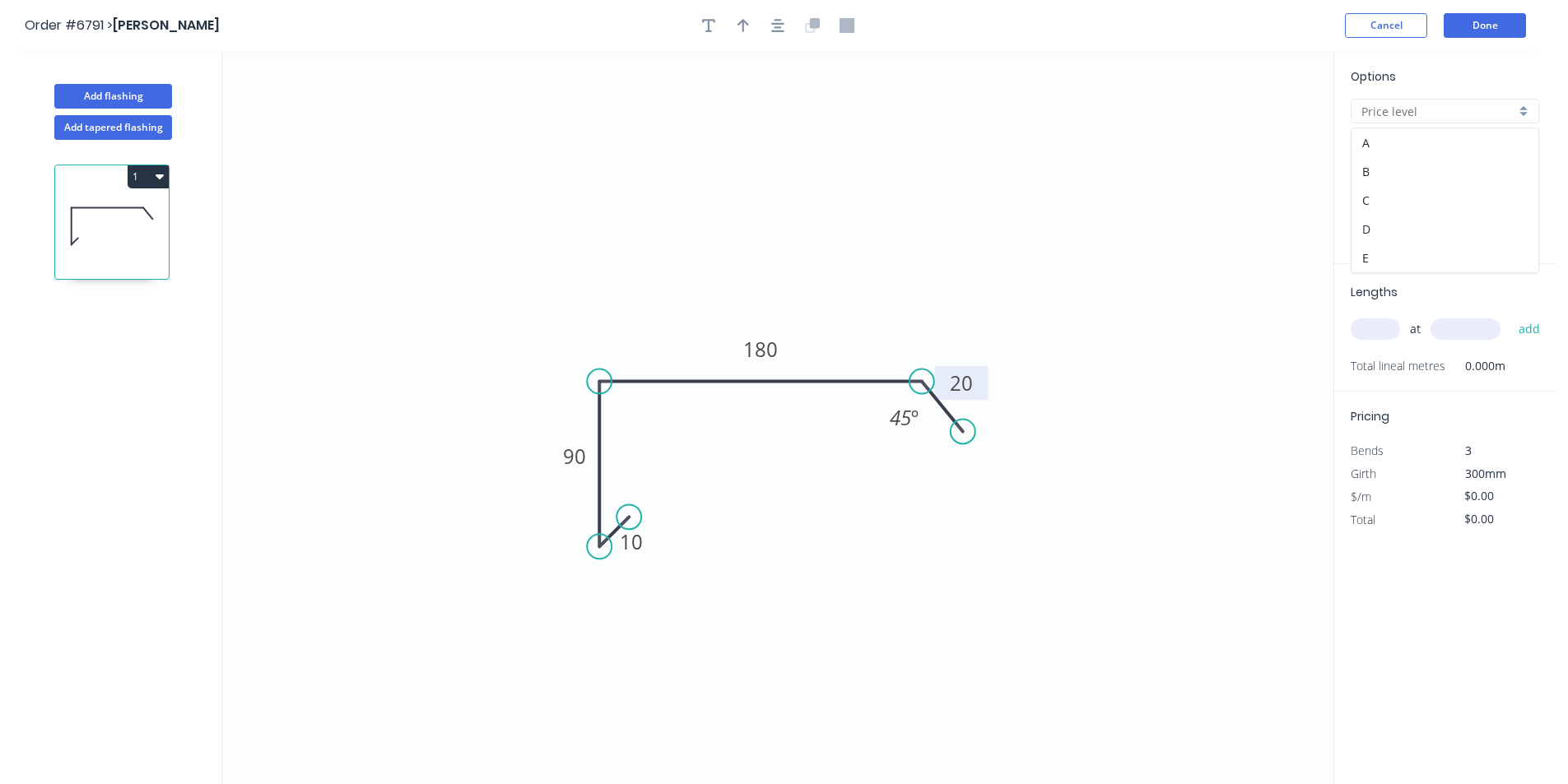
click at [1408, 221] on div "D" at bounding box center [1444, 229] width 187 height 29
type input "D"
type input "$161.85"
click at [1453, 156] on input "Brass" at bounding box center [1438, 153] width 154 height 18
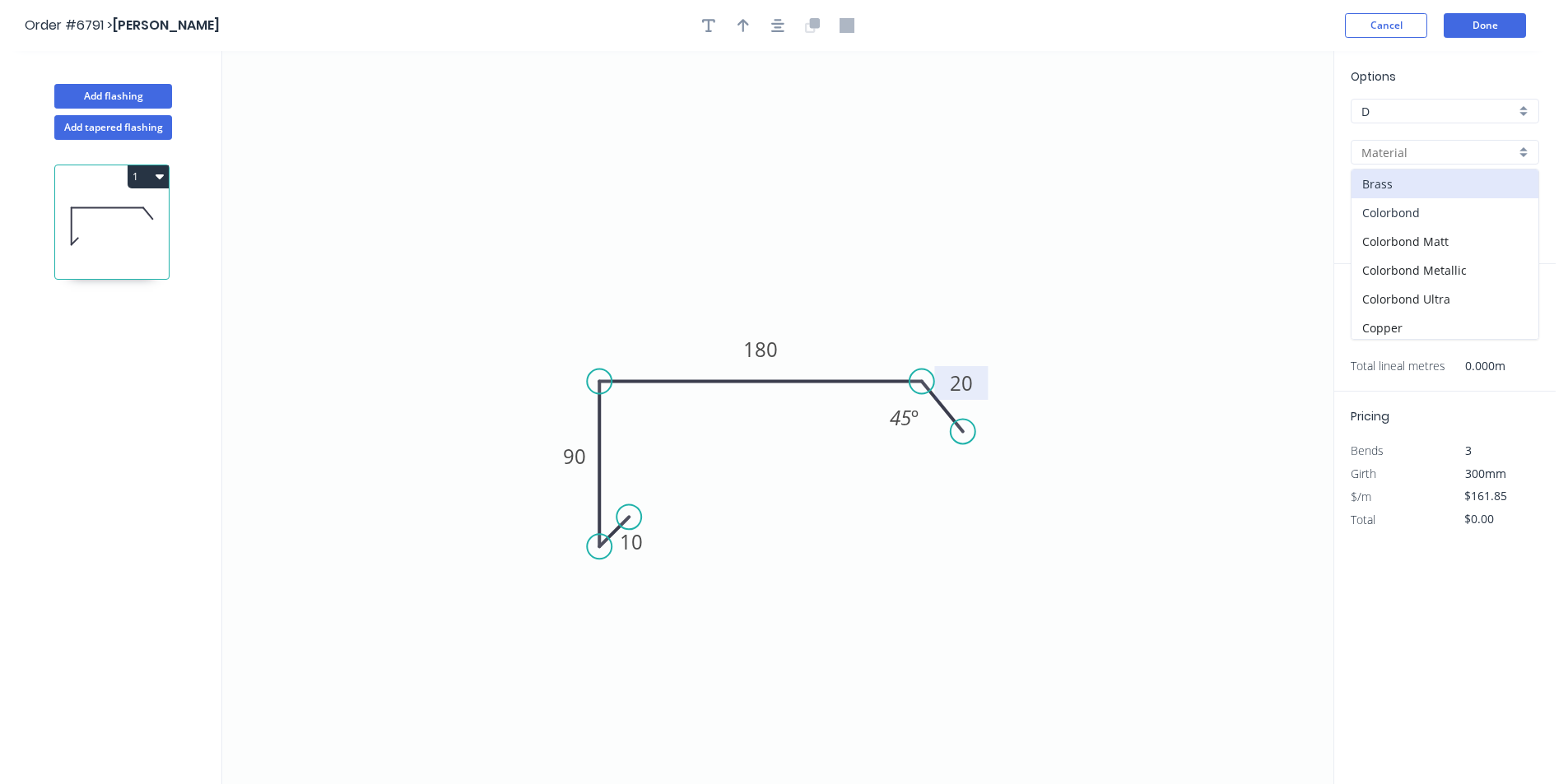
click at [1463, 208] on div "Colorbond" at bounding box center [1444, 212] width 187 height 29
type input "Colorbond"
type input "Basalt"
type input "0.55"
type input "$16.46"
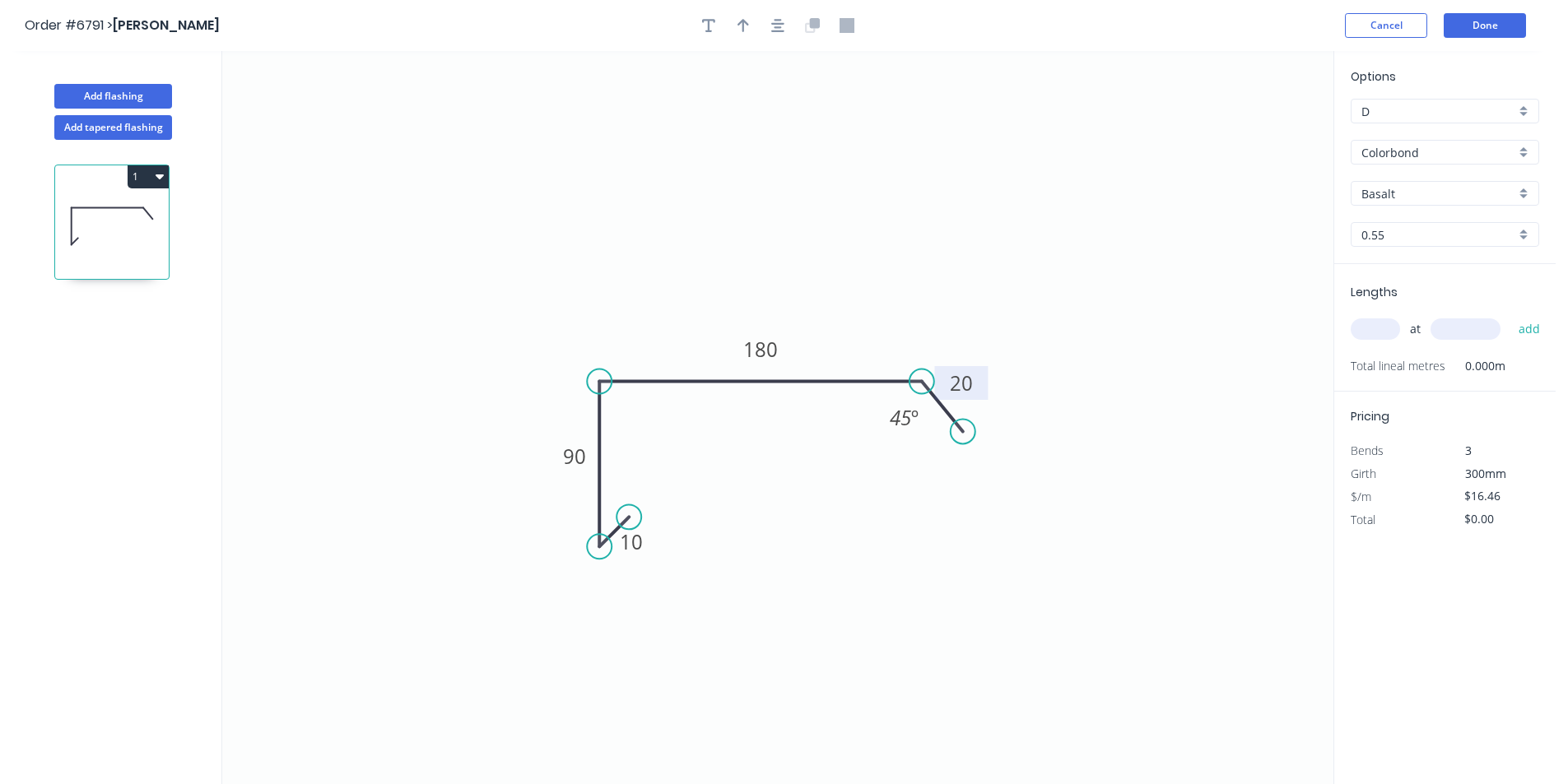
click at [1465, 181] on div "Options D D Colorbond Colorbond Colorbond Matt Colorbond Metallic Colorbond Ult…" at bounding box center [1445, 165] width 222 height 196
click at [1498, 185] on input "Basalt" at bounding box center [1438, 194] width 154 height 18
click at [1441, 308] on div "Wallaby" at bounding box center [1444, 308] width 187 height 29
type input "Wallaby"
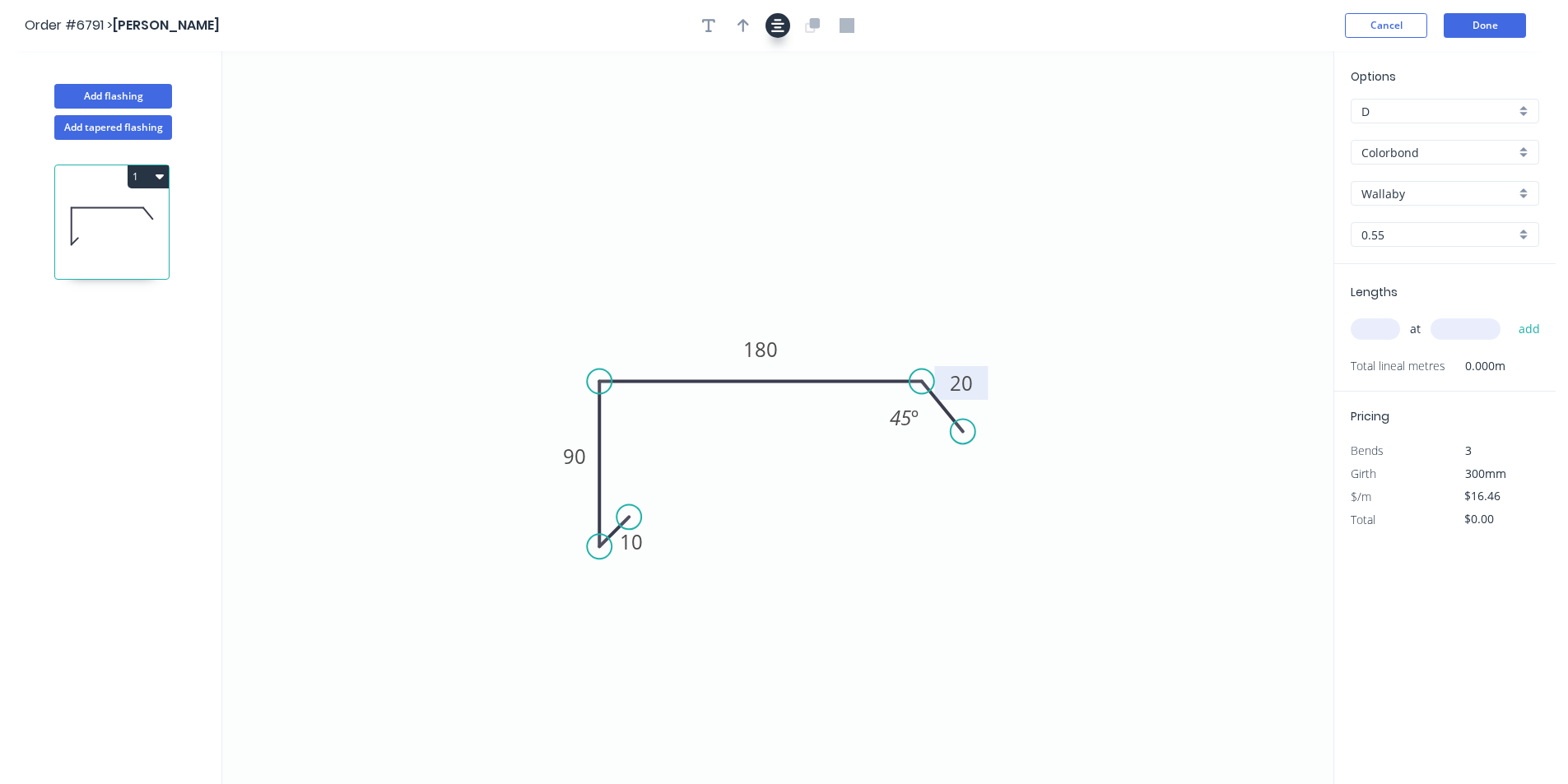
click at [778, 18] on icon "button" at bounding box center [777, 25] width 13 height 15
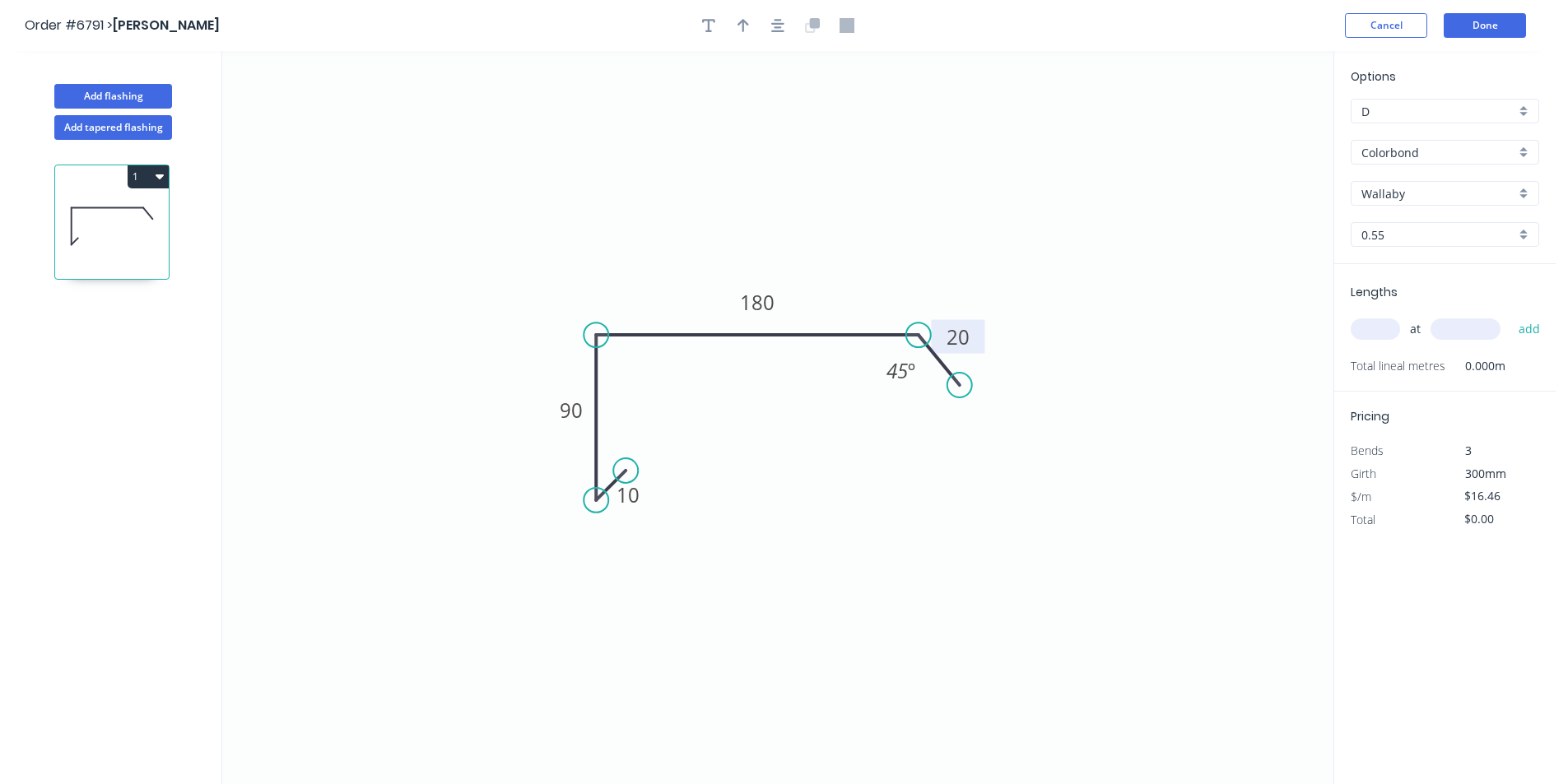
click at [763, 21] on div at bounding box center [778, 25] width 173 height 25
click at [750, 21] on button "button" at bounding box center [743, 25] width 25 height 25
drag, startPoint x: 861, startPoint y: 198, endPoint x: 912, endPoint y: 322, distance: 134.1
click at [688, 212] on icon at bounding box center [686, 193] width 15 height 53
click at [1378, 336] on input "text" at bounding box center [1375, 329] width 49 height 21
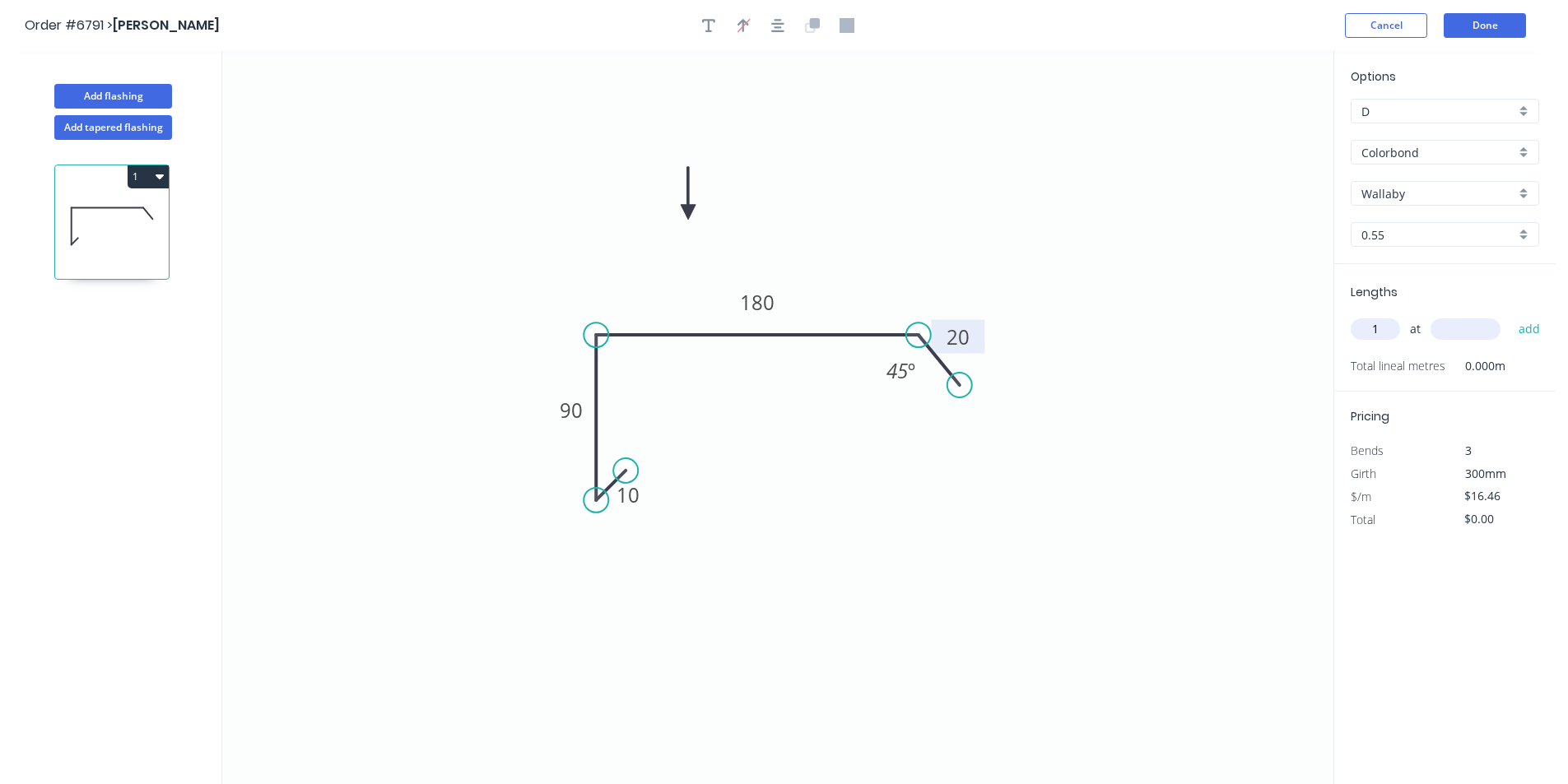
type input "1"
type input "6000"
click at [1510, 316] on button "add" at bounding box center [1530, 330] width 39 height 28
type input "$98.76"
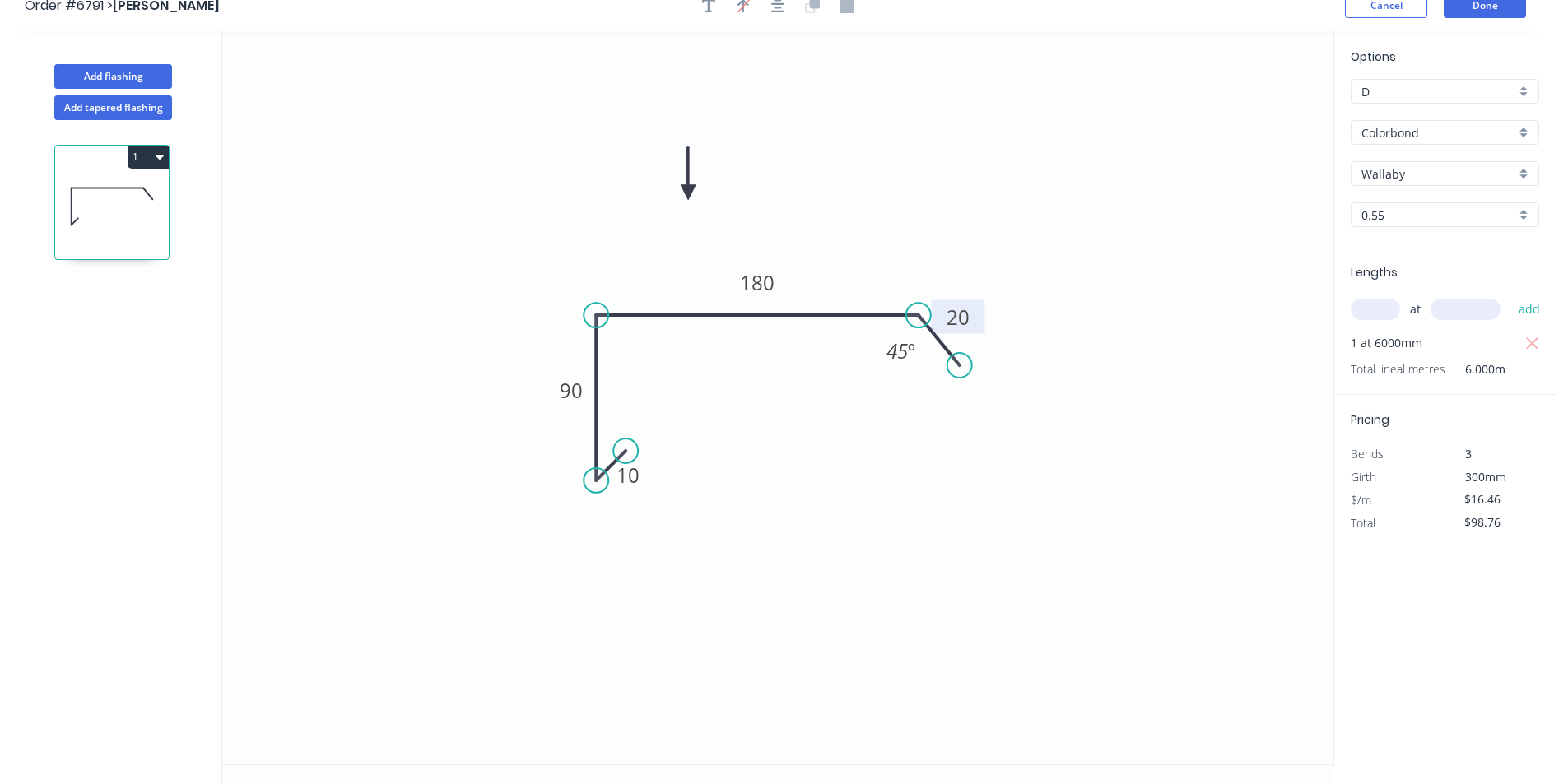
scroll to position [31, 0]
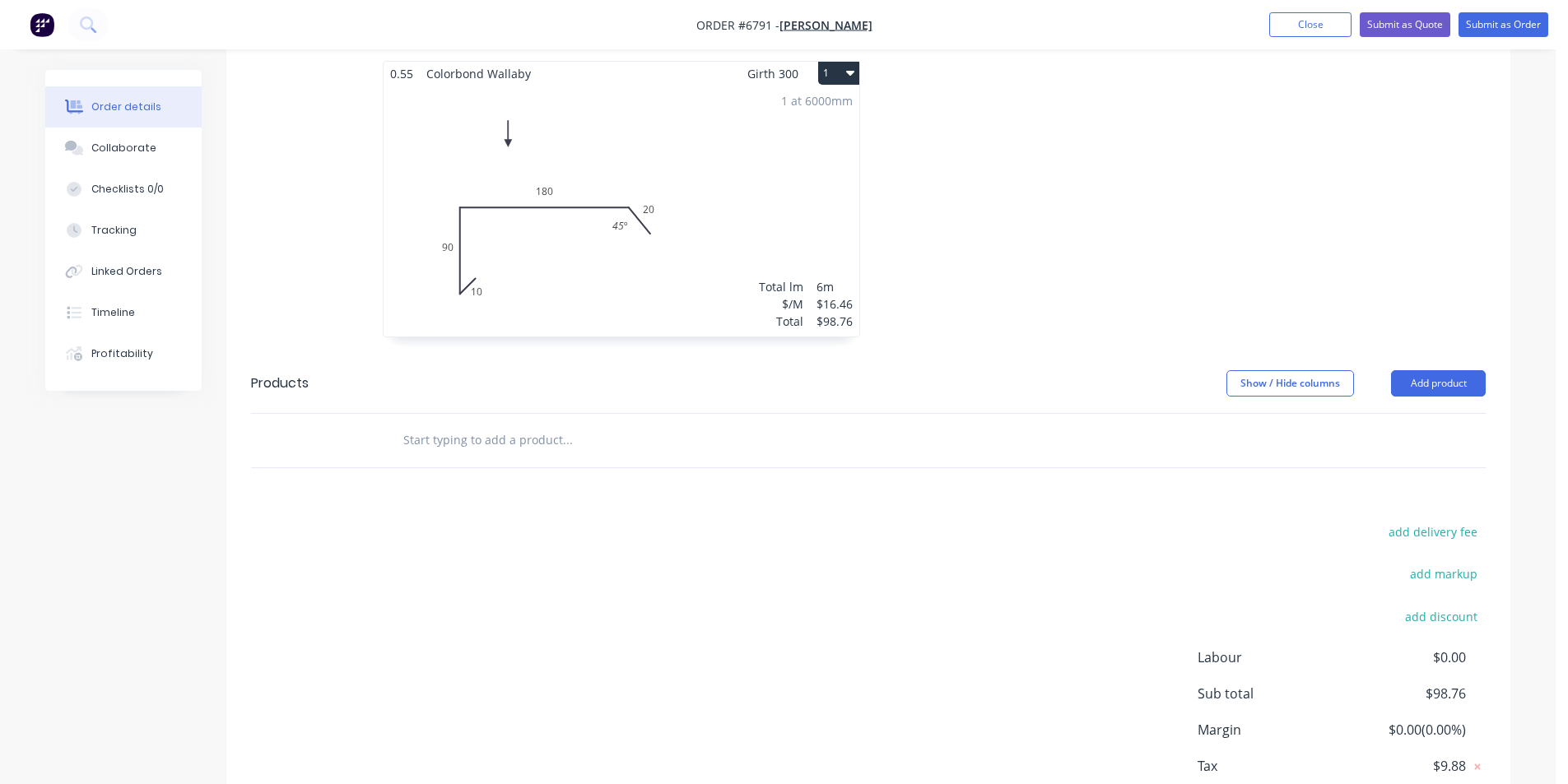
scroll to position [563, 0]
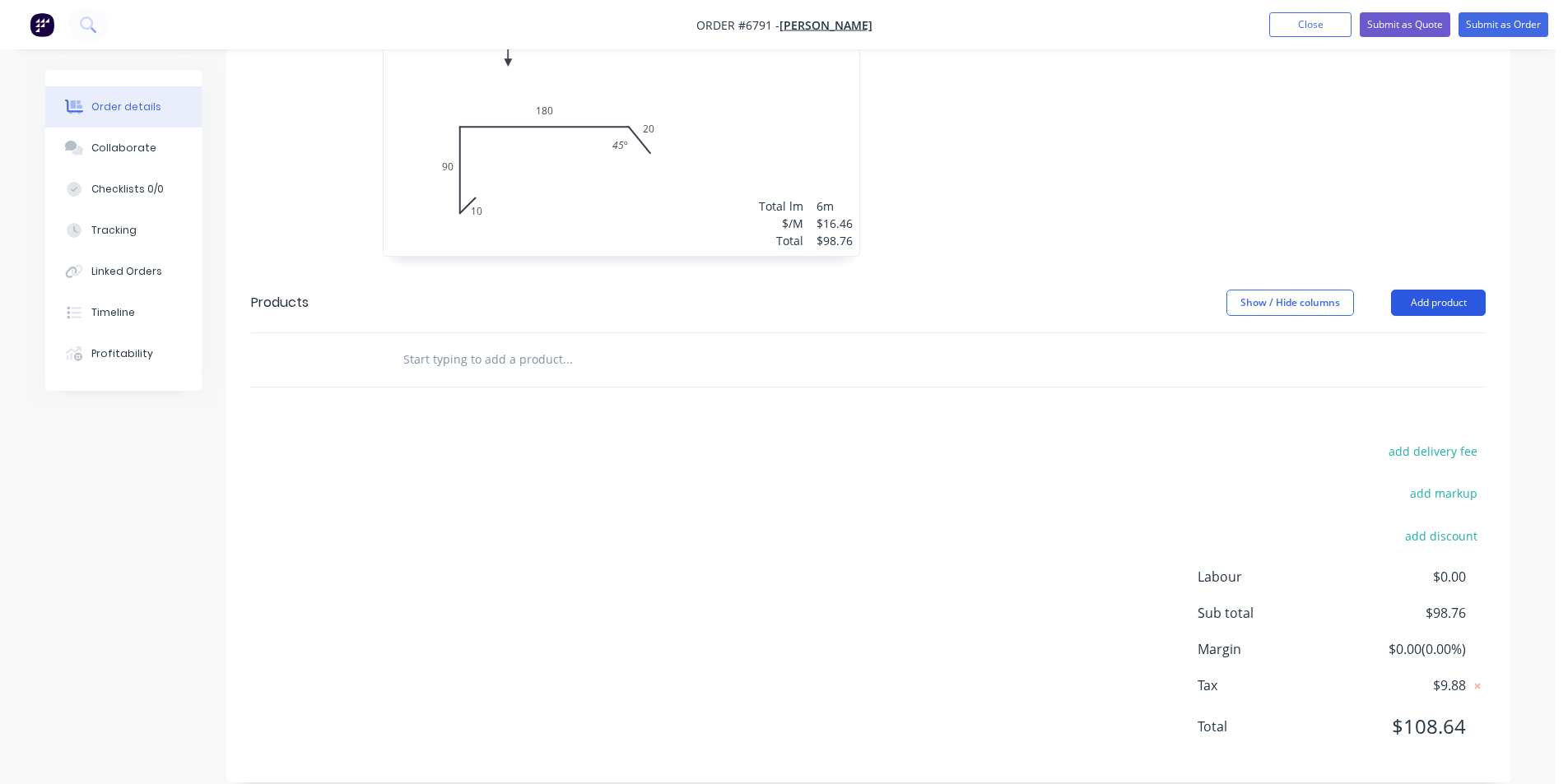
click at [1453, 290] on button "Add product" at bounding box center [1439, 303] width 95 height 26
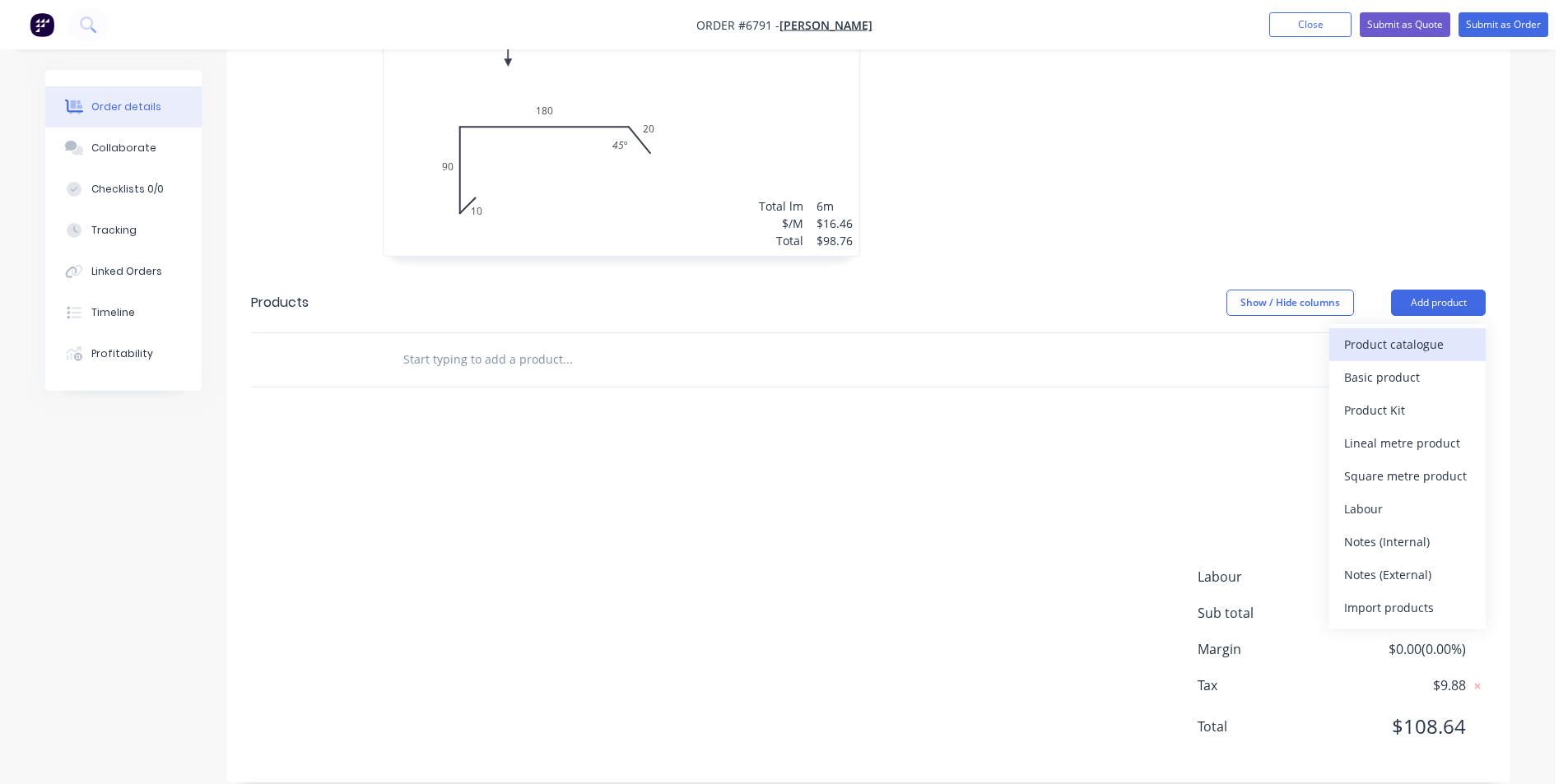
click at [1428, 332] on div "Product catalogue" at bounding box center [1408, 345] width 127 height 24
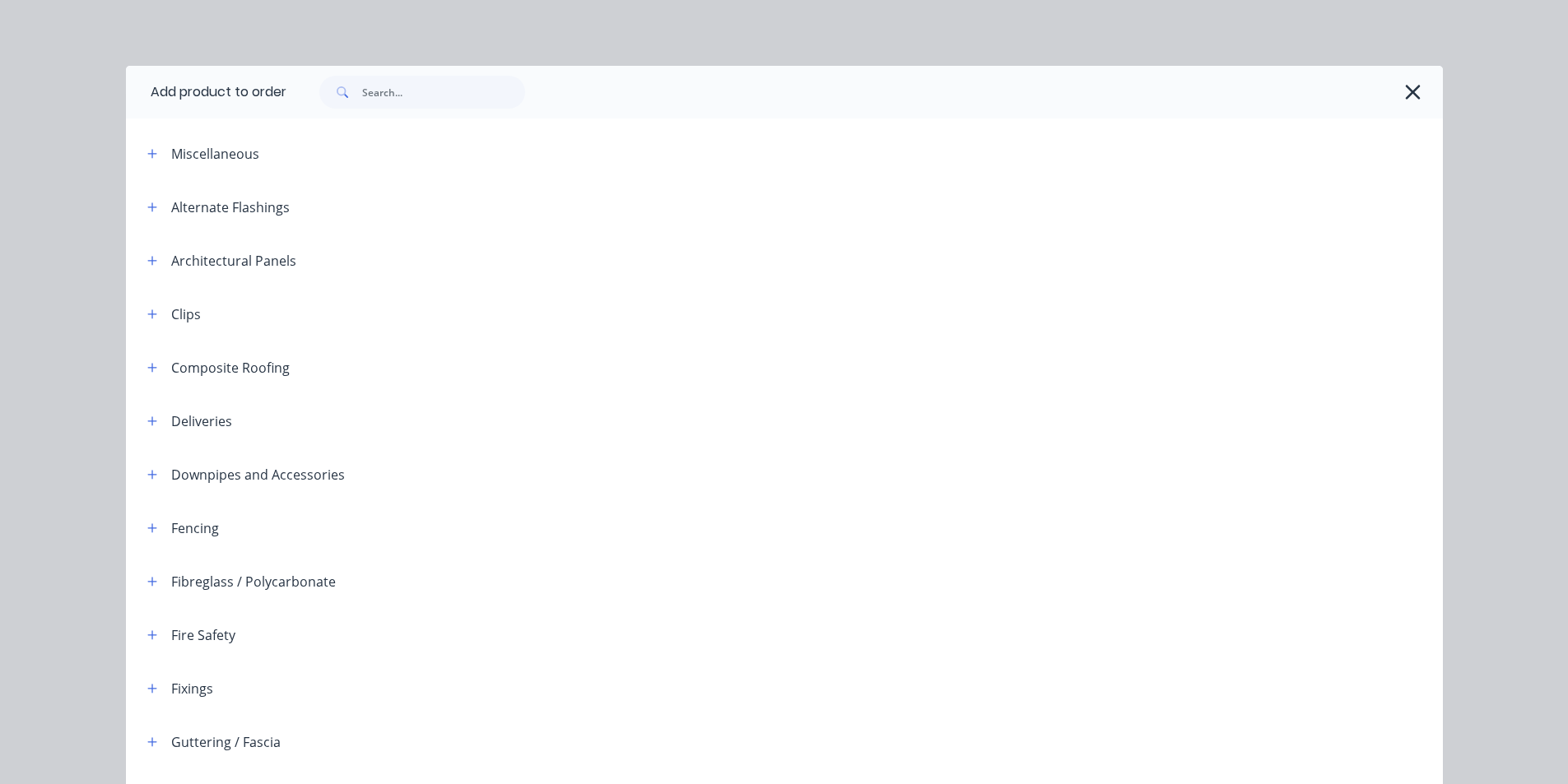
click at [428, 130] on header "Miscellaneous" at bounding box center [784, 153] width 1317 height 53
click at [443, 91] on input "text" at bounding box center [443, 91] width 163 height 33
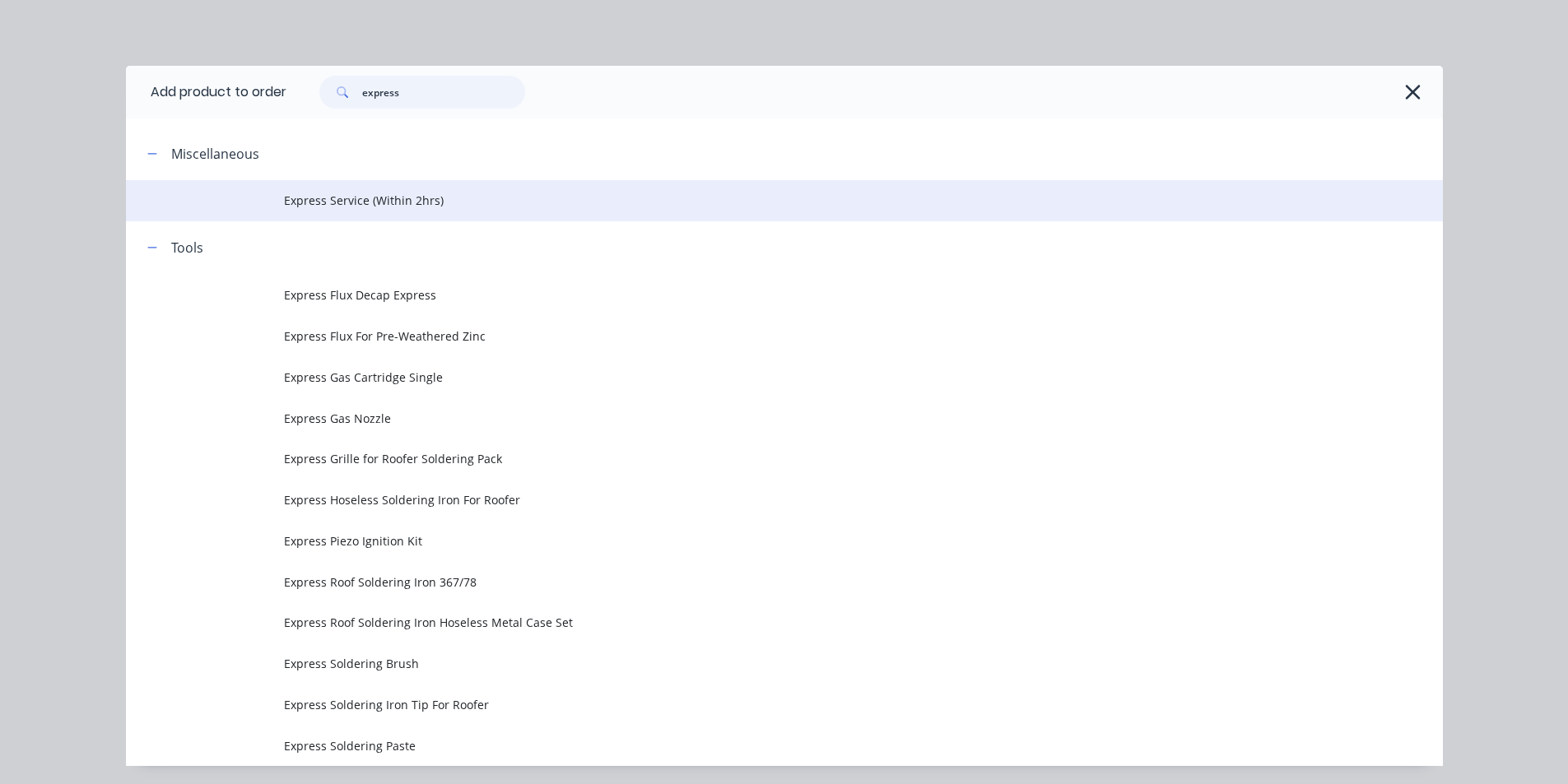
type input "express"
click at [461, 202] on span "Express Service (Within 2hrs)" at bounding box center [747, 200] width 926 height 18
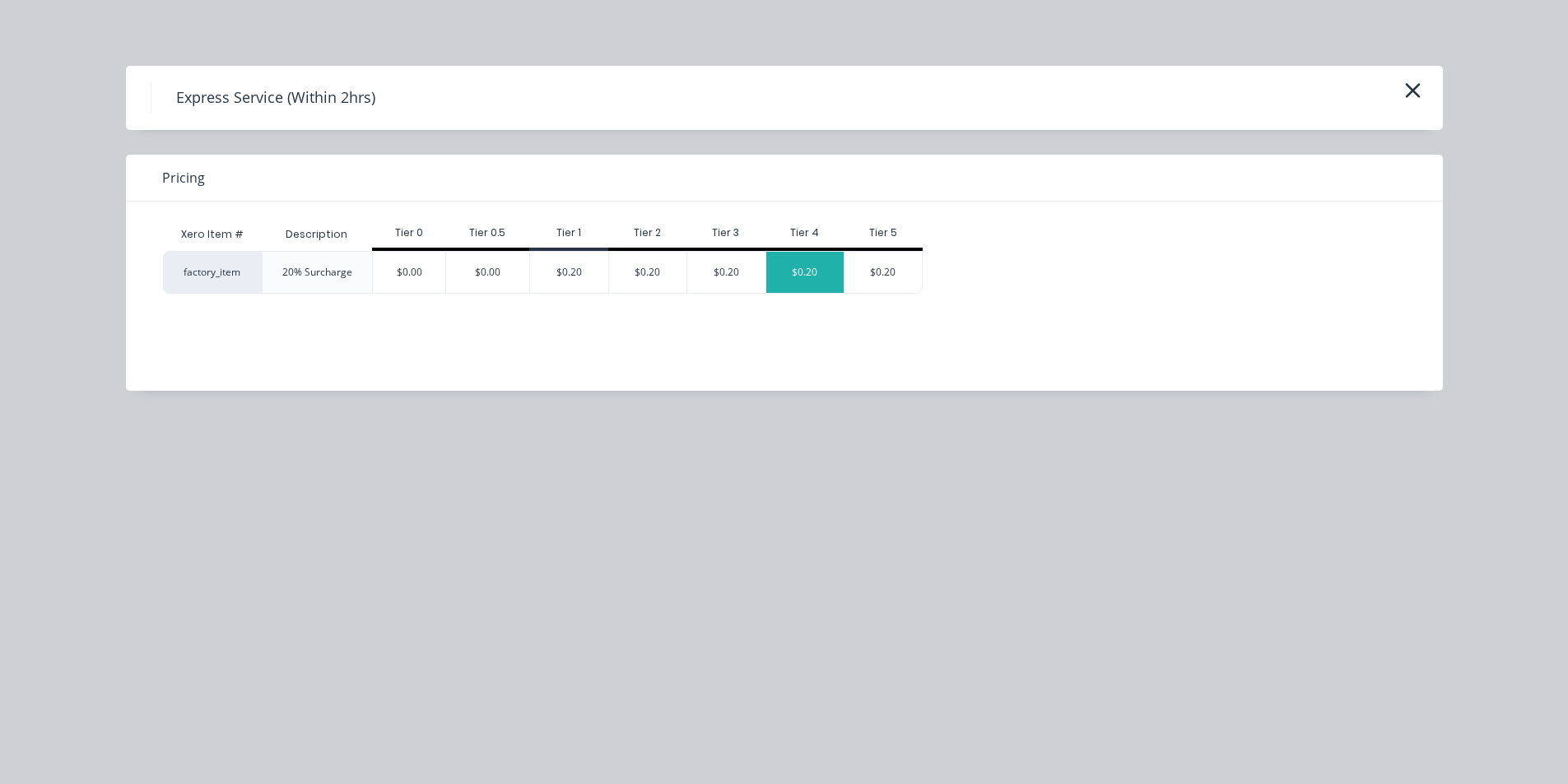
click at [780, 284] on div "$0.20" at bounding box center [805, 272] width 78 height 41
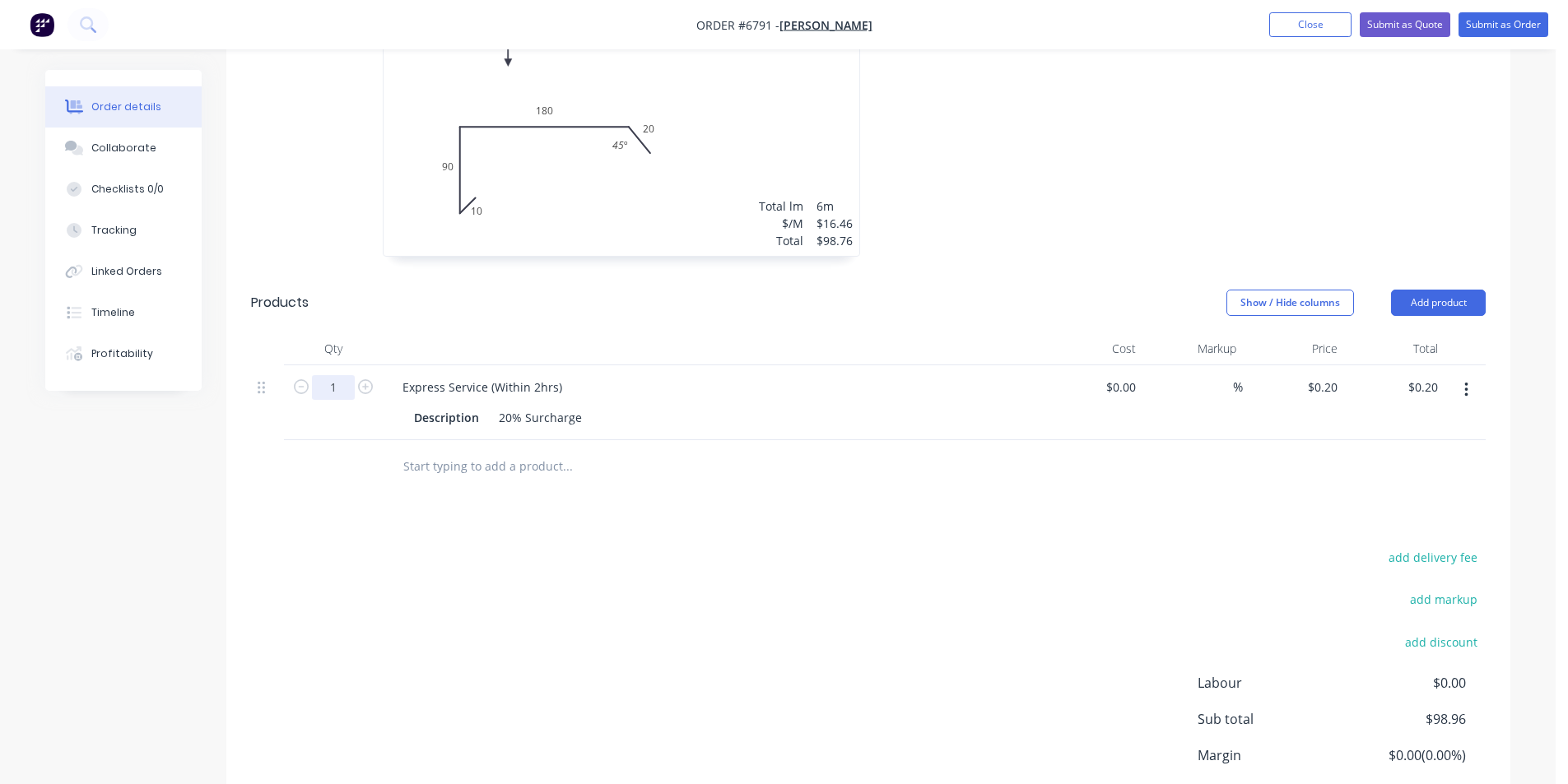
click at [349, 375] on input "1" at bounding box center [333, 387] width 43 height 25
type input "98.76"
type input "$19.75"
click at [827, 721] on div "add delivery fee add markup add discount Labour $0.00 Sub total $118.51 Margin …" at bounding box center [869, 705] width 1235 height 318
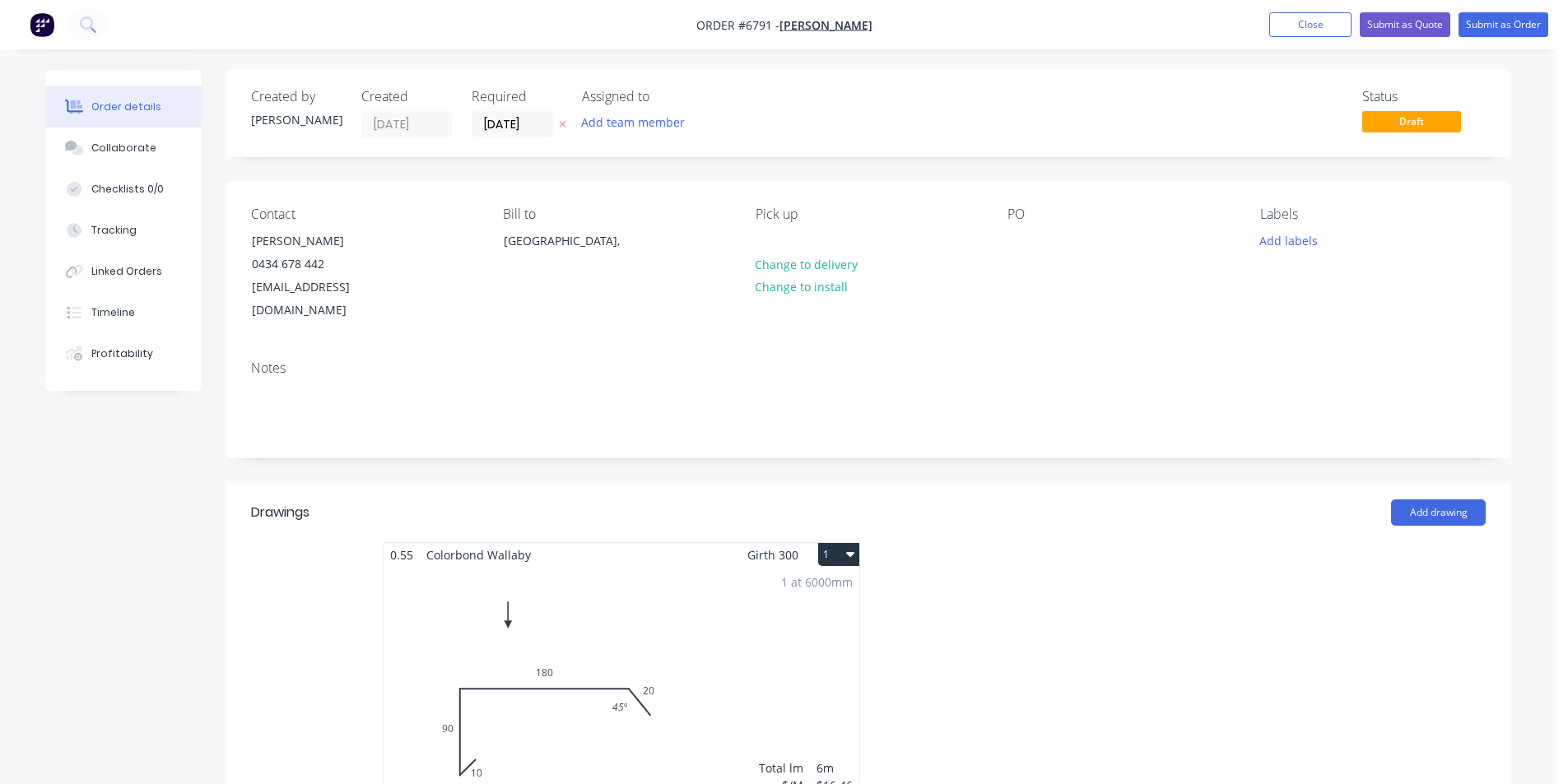
scroll to position [0, 0]
click at [1532, 32] on button "Submit as Order" at bounding box center [1503, 24] width 89 height 25
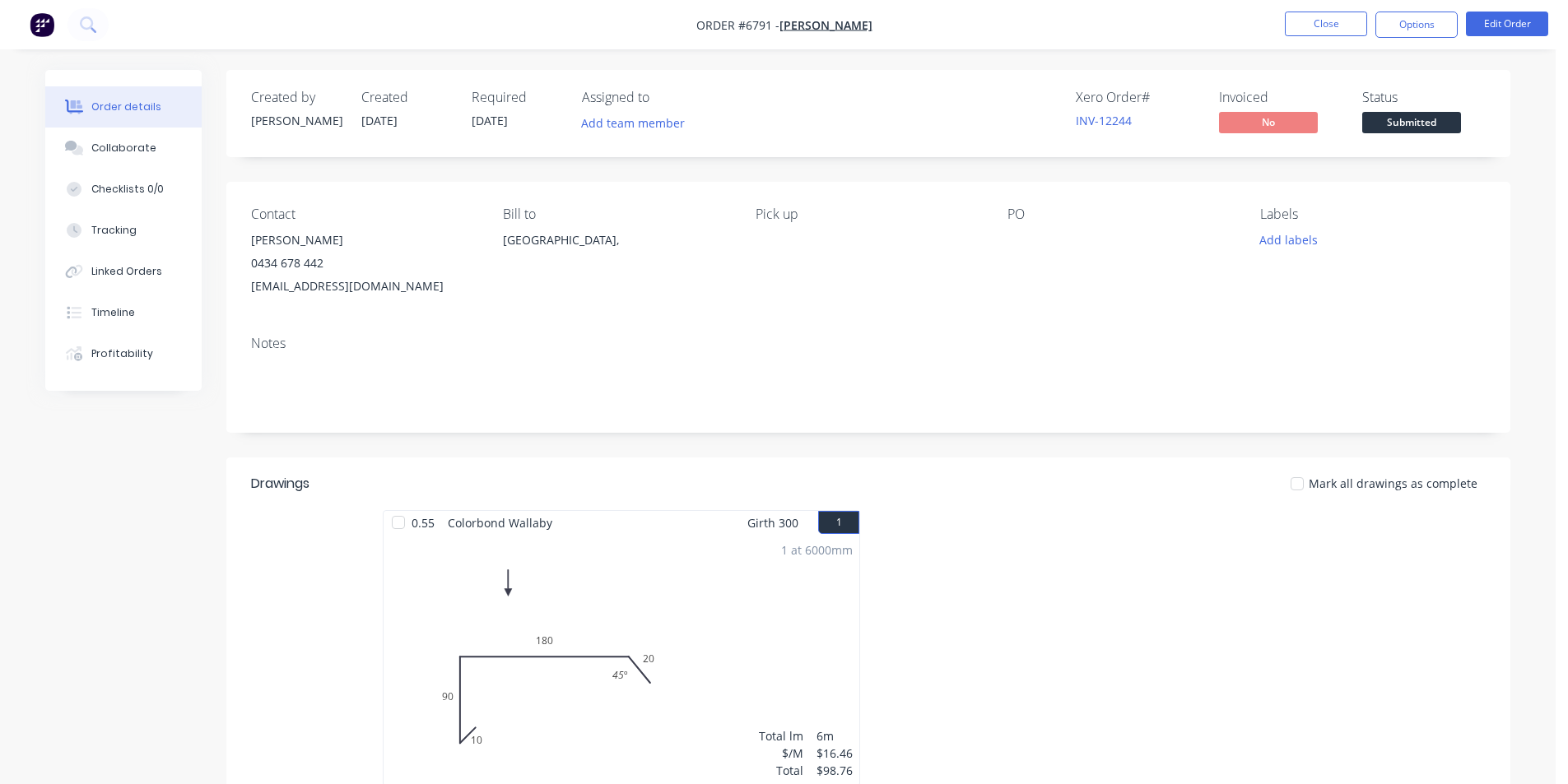
click at [1430, 115] on span "Submitted" at bounding box center [1412, 122] width 99 height 20
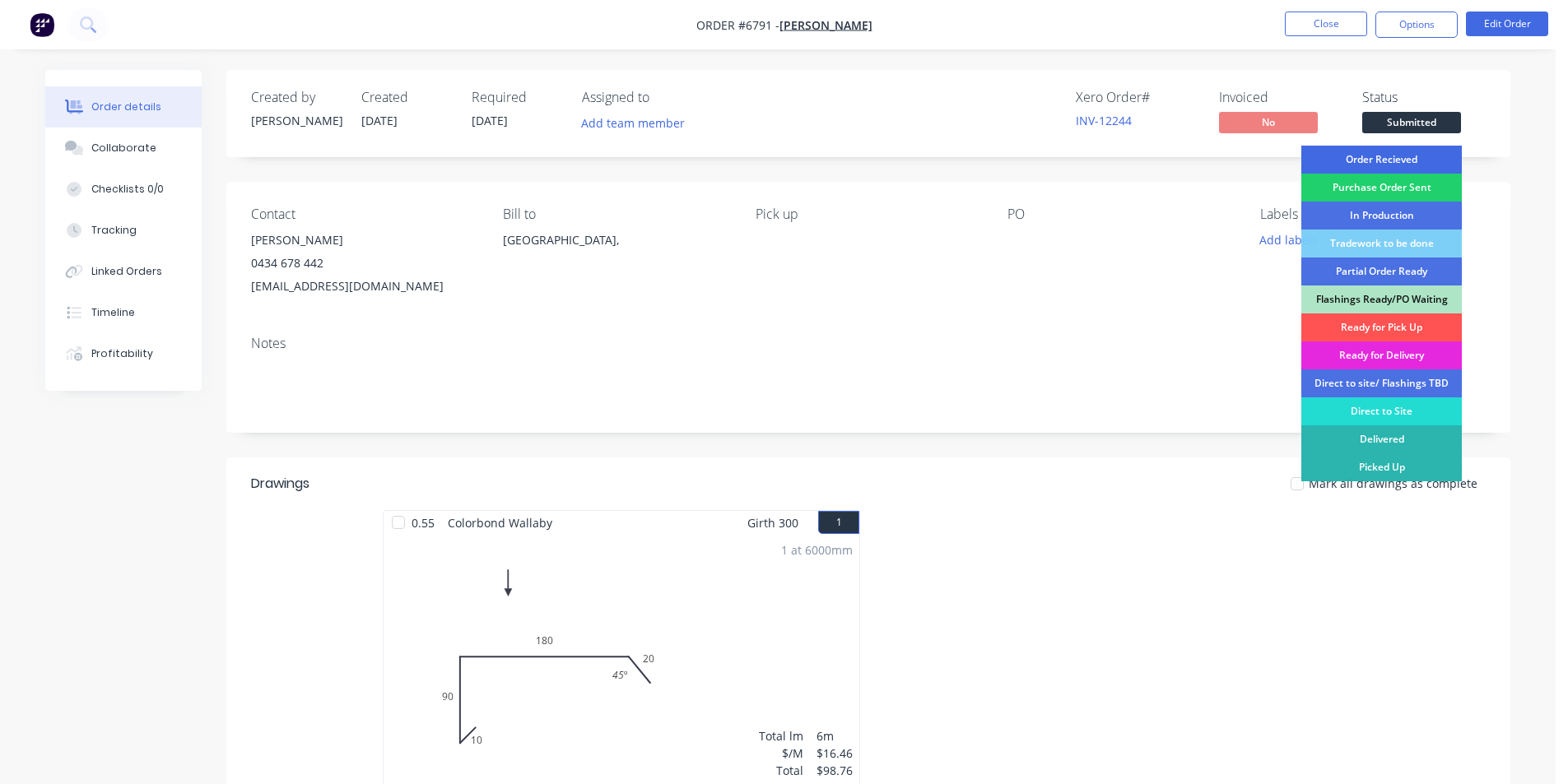
click at [1425, 154] on div "Order Recieved" at bounding box center [1382, 159] width 160 height 28
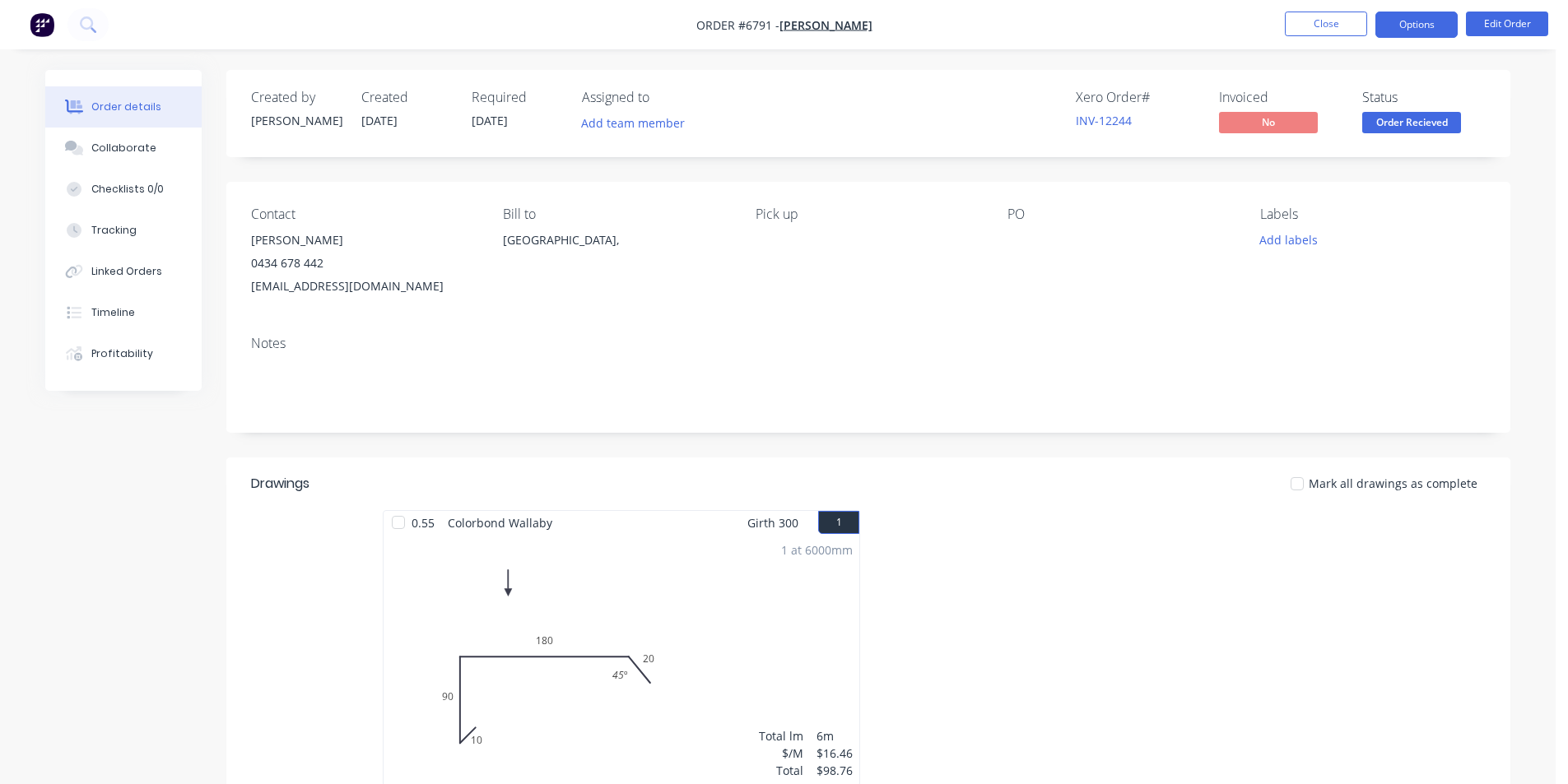
click at [1405, 30] on button "Options" at bounding box center [1416, 24] width 82 height 26
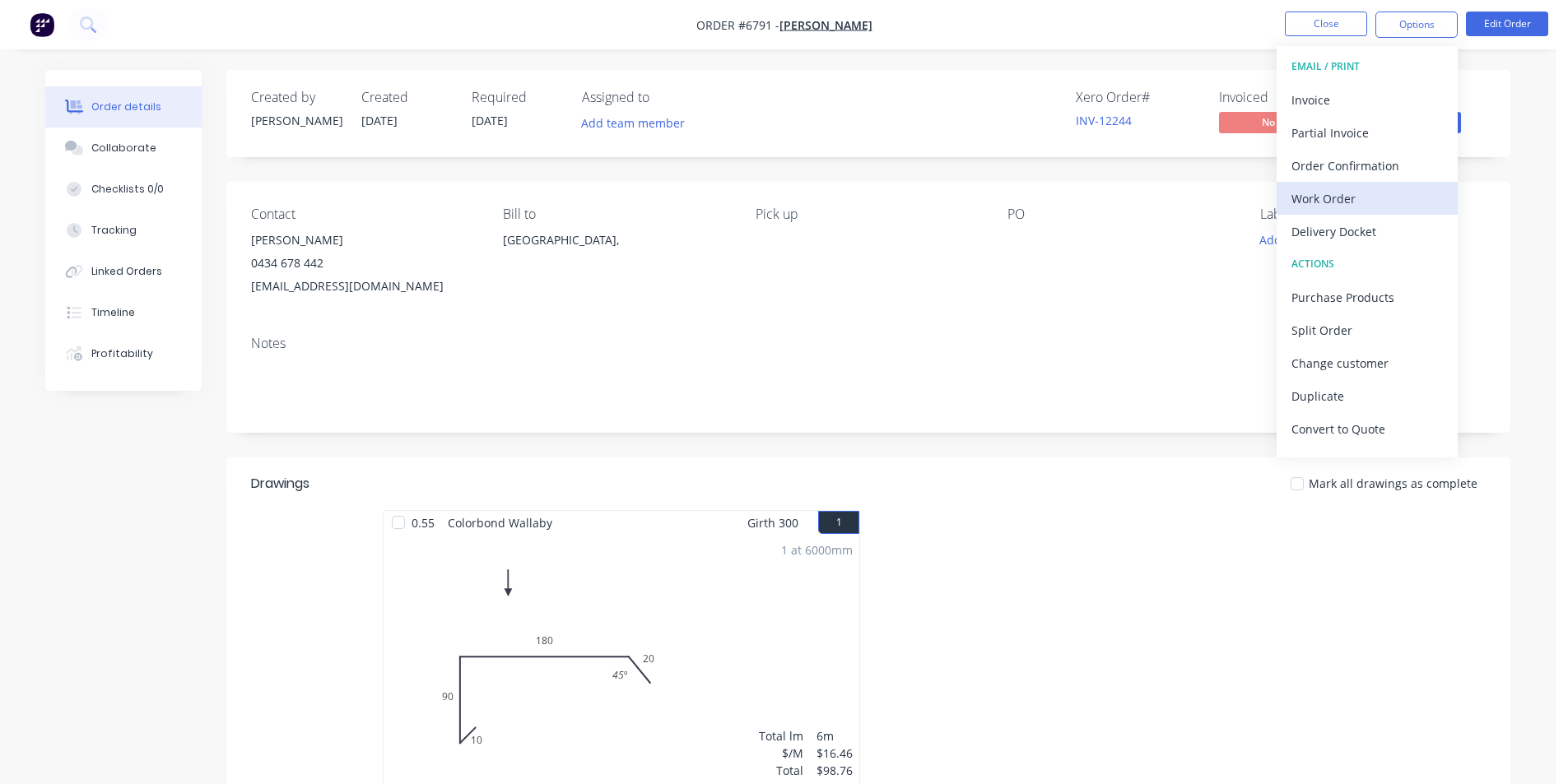
click at [1358, 199] on div "Work Order" at bounding box center [1367, 199] width 152 height 24
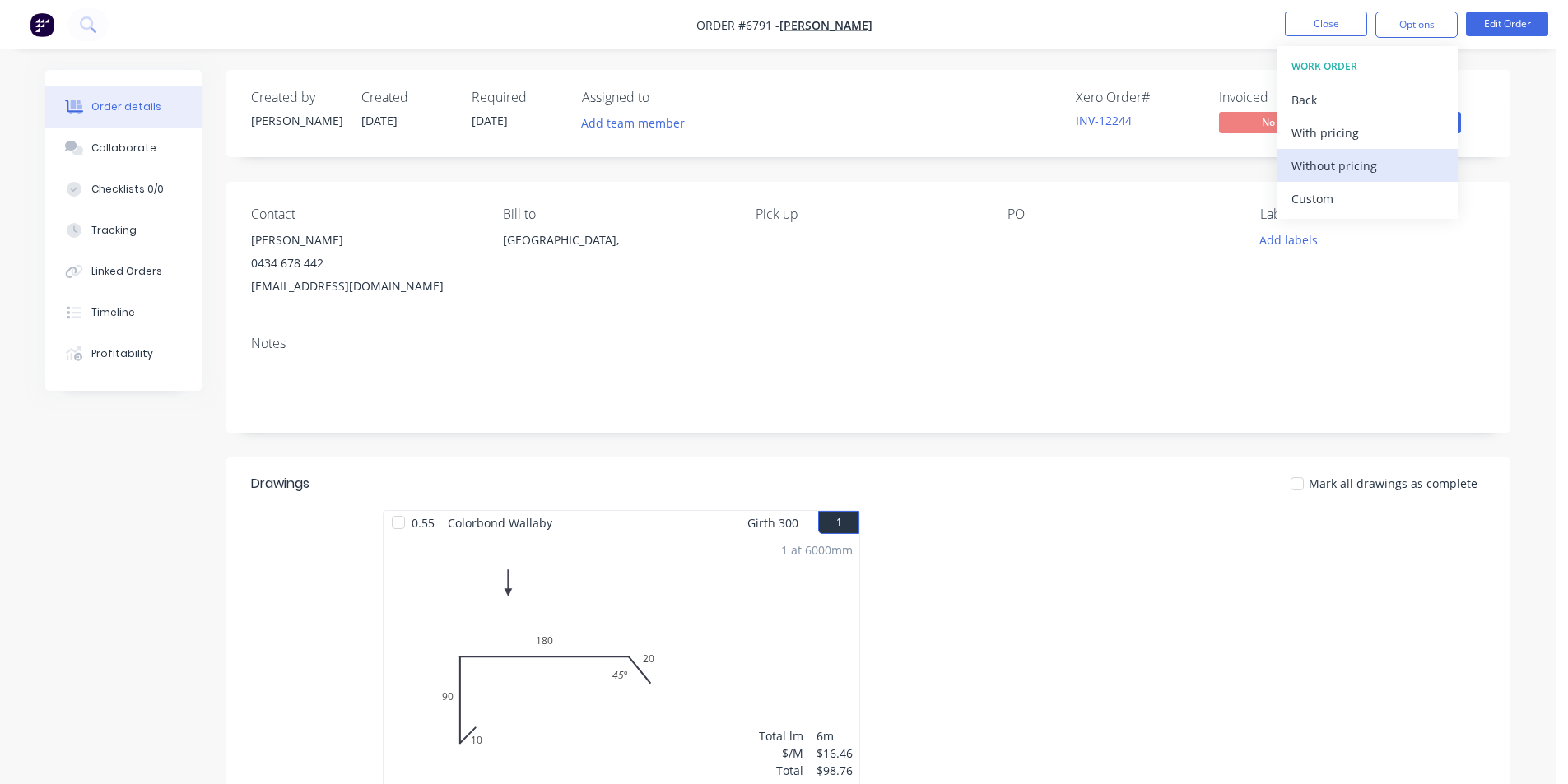
click at [1359, 159] on div "Without pricing" at bounding box center [1367, 166] width 152 height 24
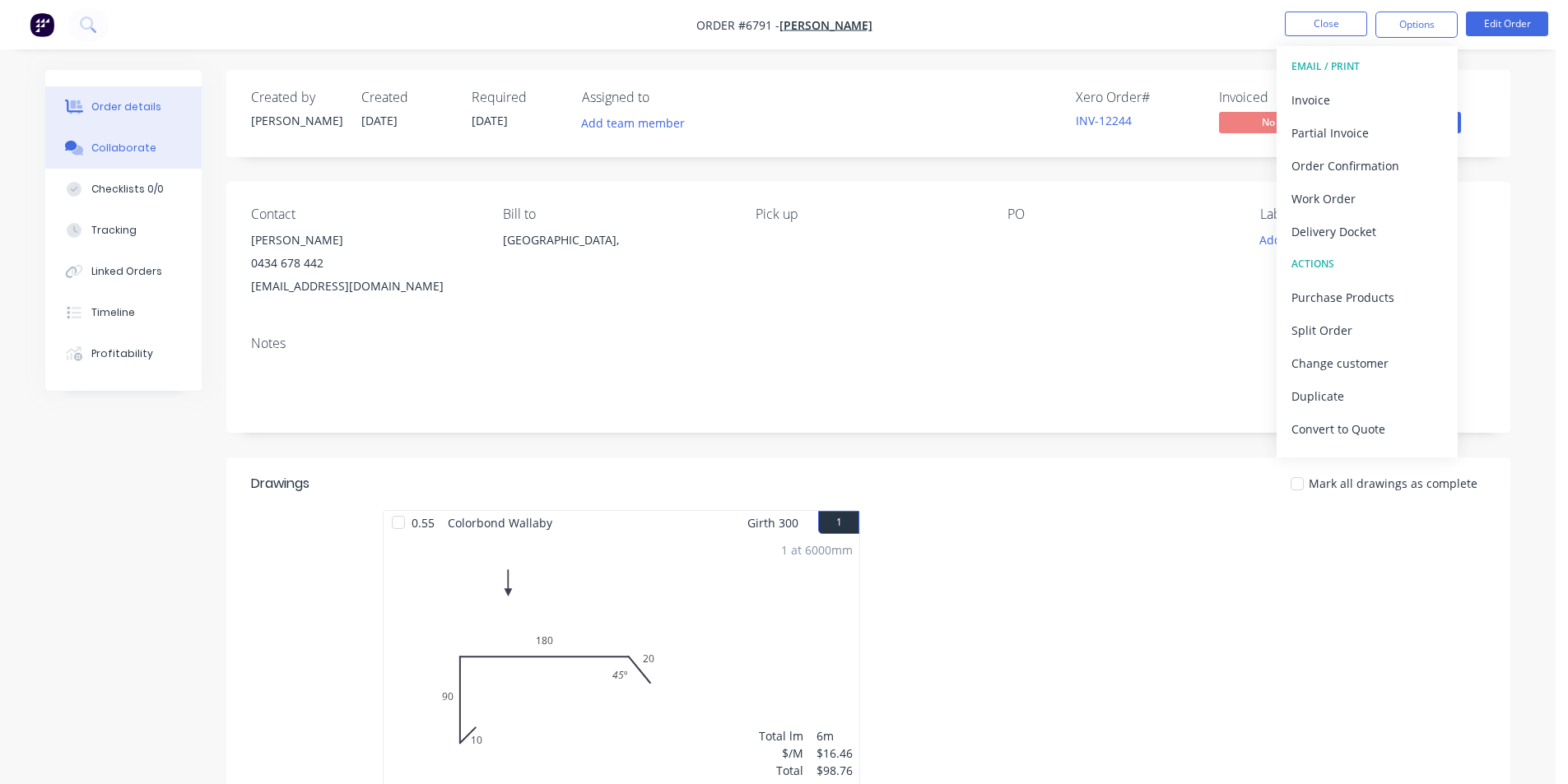
click at [134, 152] on div "Collaborate" at bounding box center [124, 148] width 65 height 15
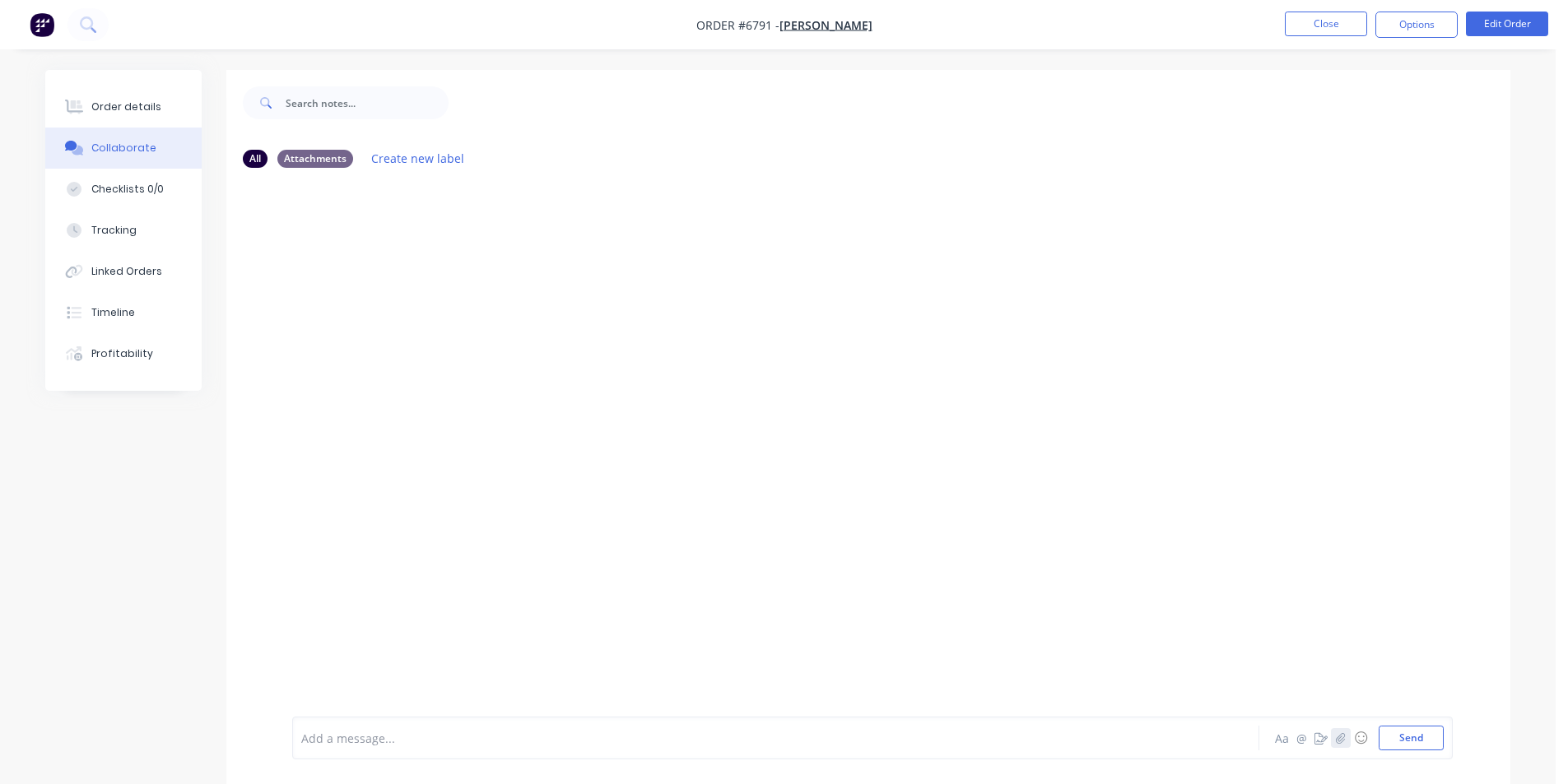
click at [1336, 737] on icon "button" at bounding box center [1341, 738] width 10 height 11
click at [1405, 747] on button "Send" at bounding box center [1412, 738] width 65 height 25
click at [1312, 32] on button "Close" at bounding box center [1326, 23] width 82 height 25
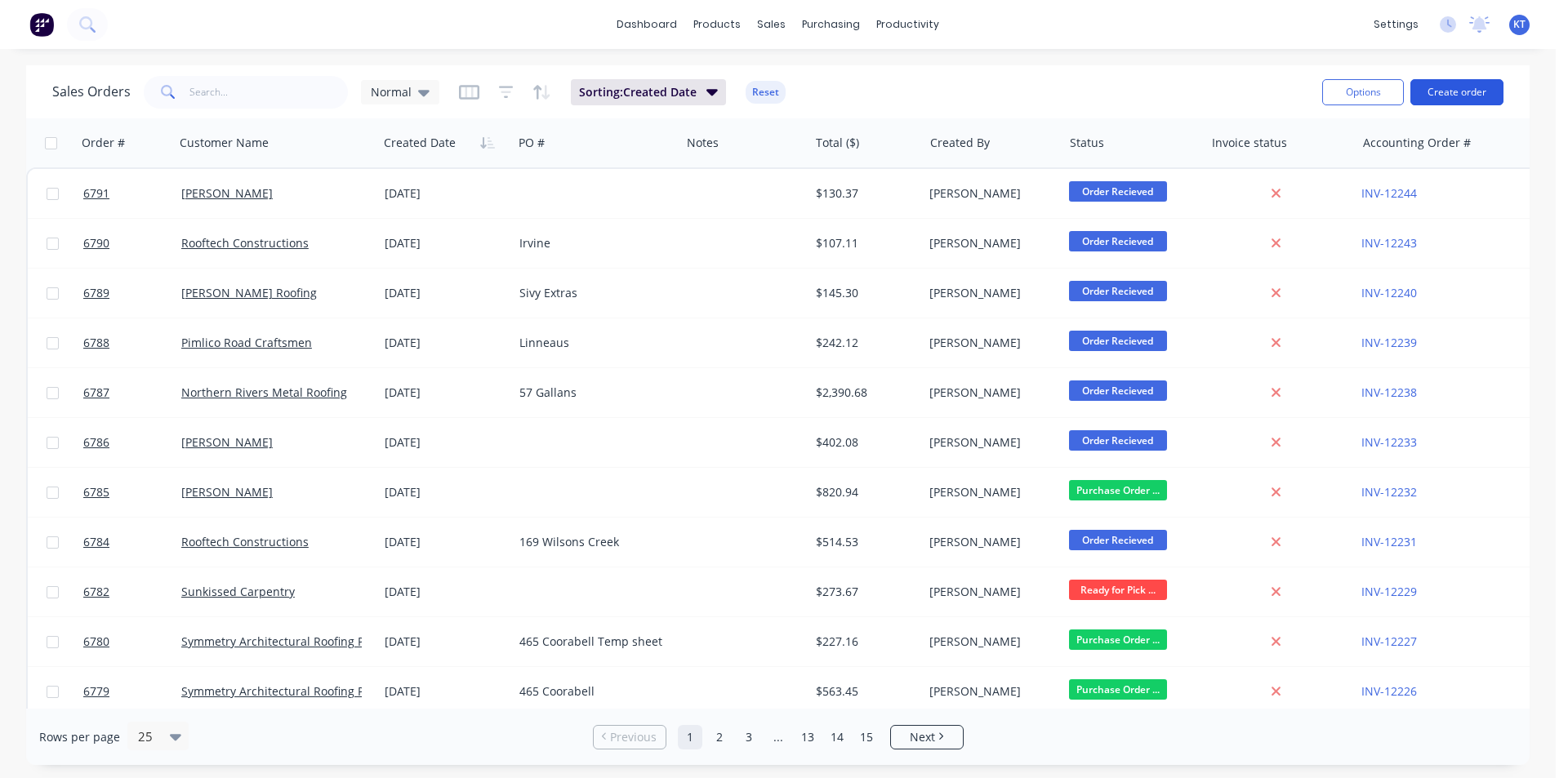
click at [1465, 91] on button "Create order" at bounding box center [1457, 92] width 93 height 26
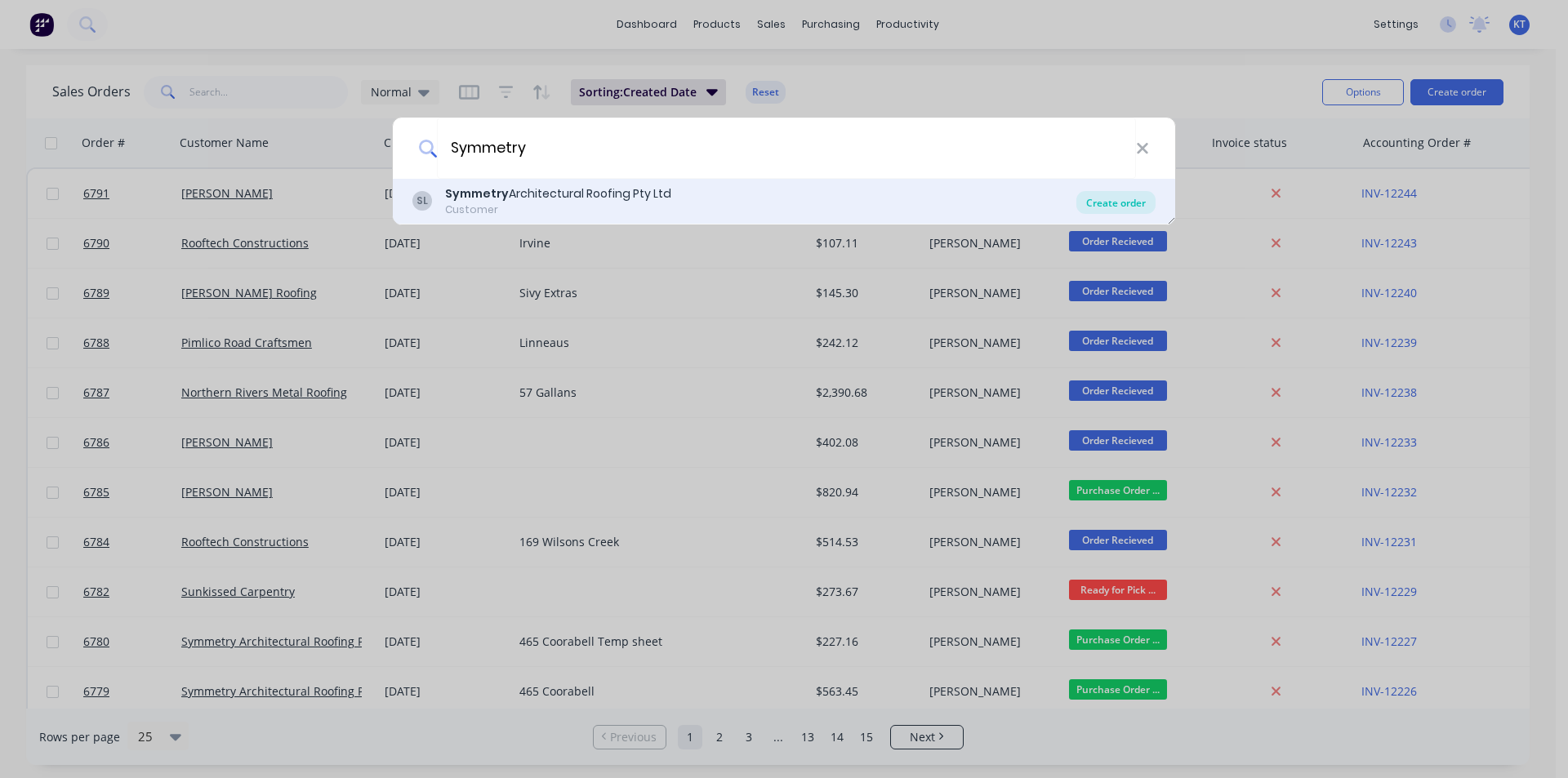
type input "Symmetry"
click at [1088, 206] on div "Create order" at bounding box center [1116, 202] width 79 height 23
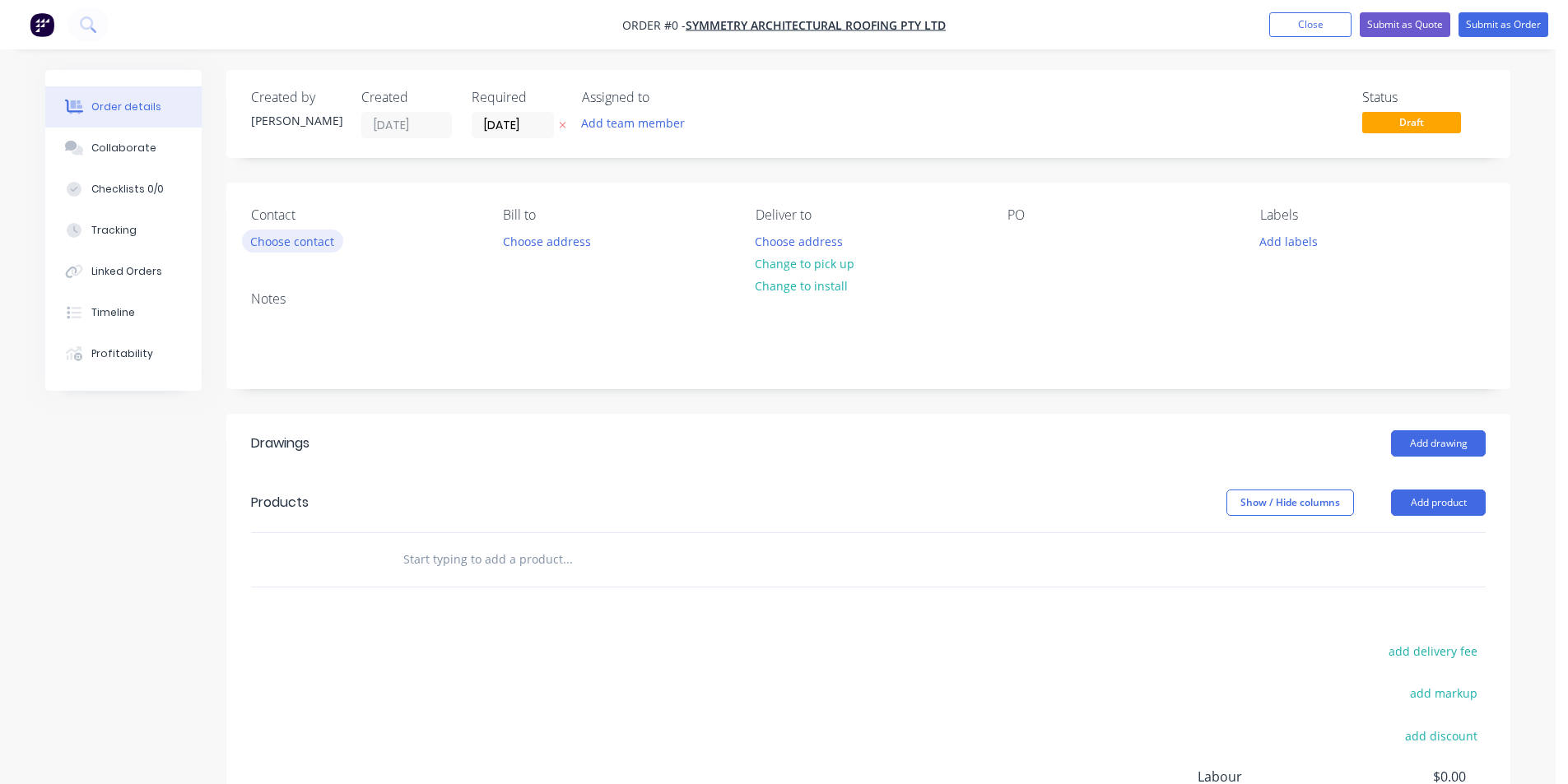
click at [305, 232] on button "Choose contact" at bounding box center [292, 241] width 101 height 22
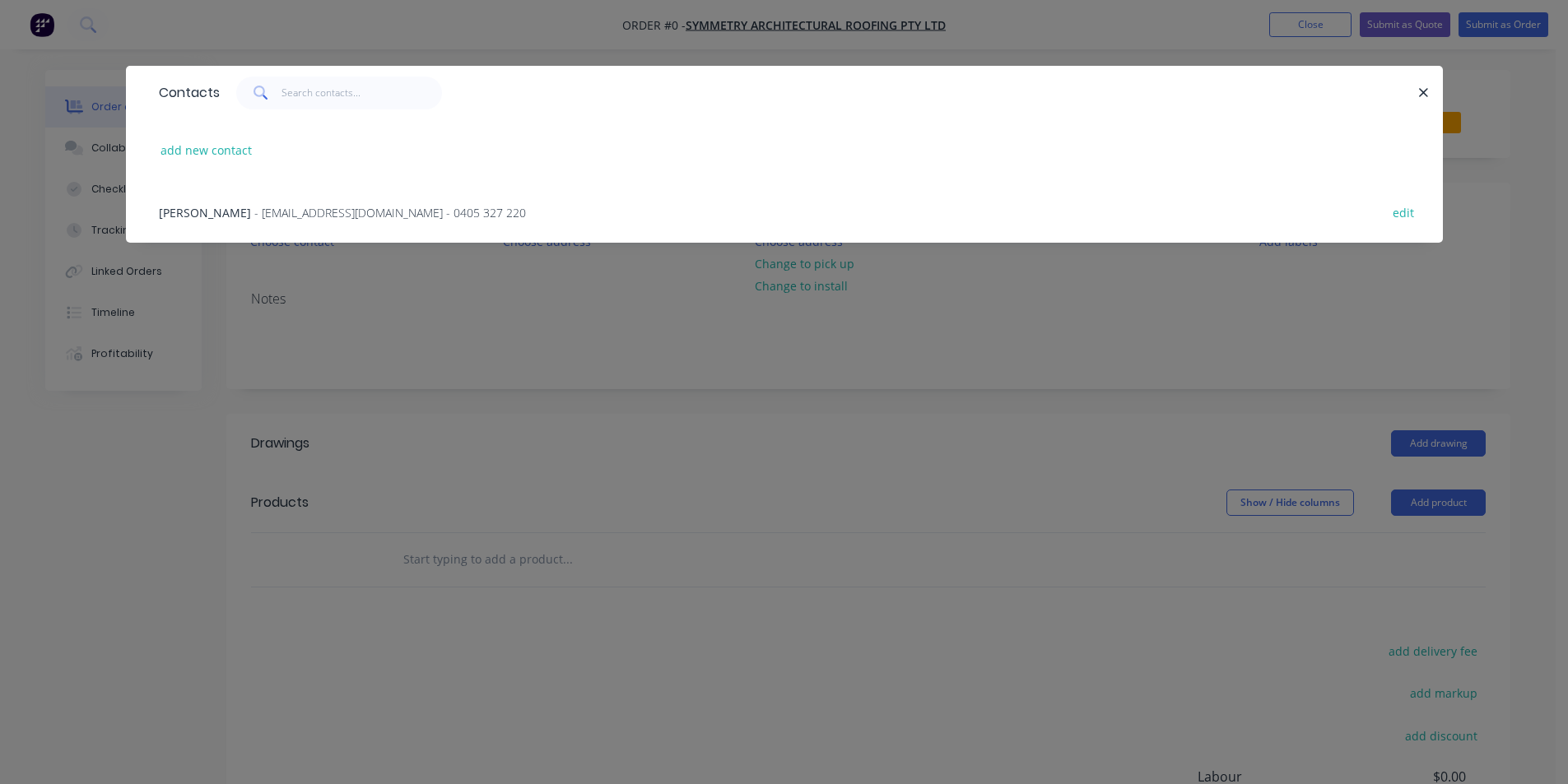
click at [308, 205] on span "- [EMAIL_ADDRESS][DOMAIN_NAME] - 0405 327 220" at bounding box center [390, 212] width 272 height 16
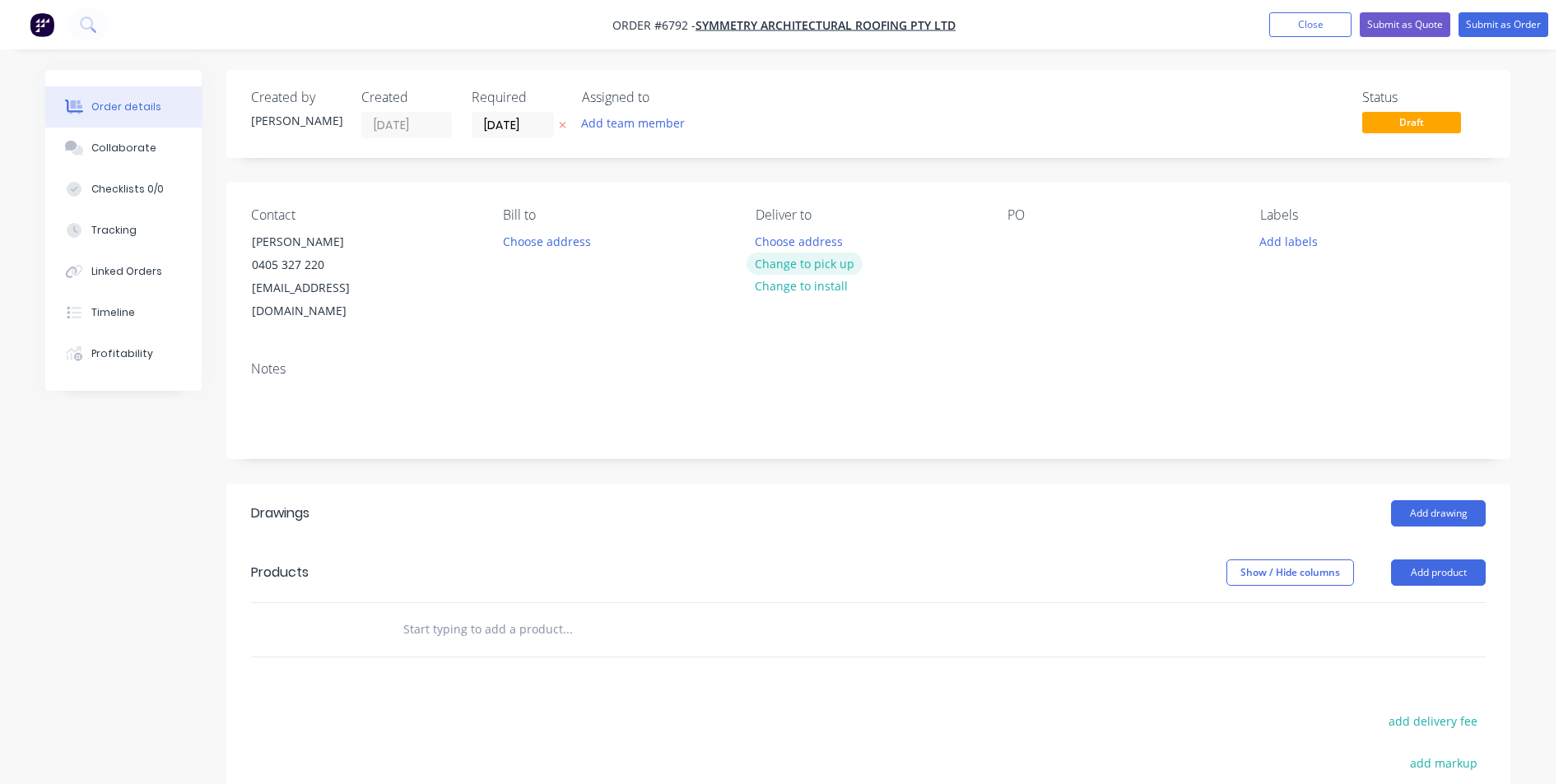
click at [770, 269] on button "Change to pick up" at bounding box center [805, 264] width 117 height 22
click at [1442, 560] on button "Add product" at bounding box center [1439, 573] width 95 height 26
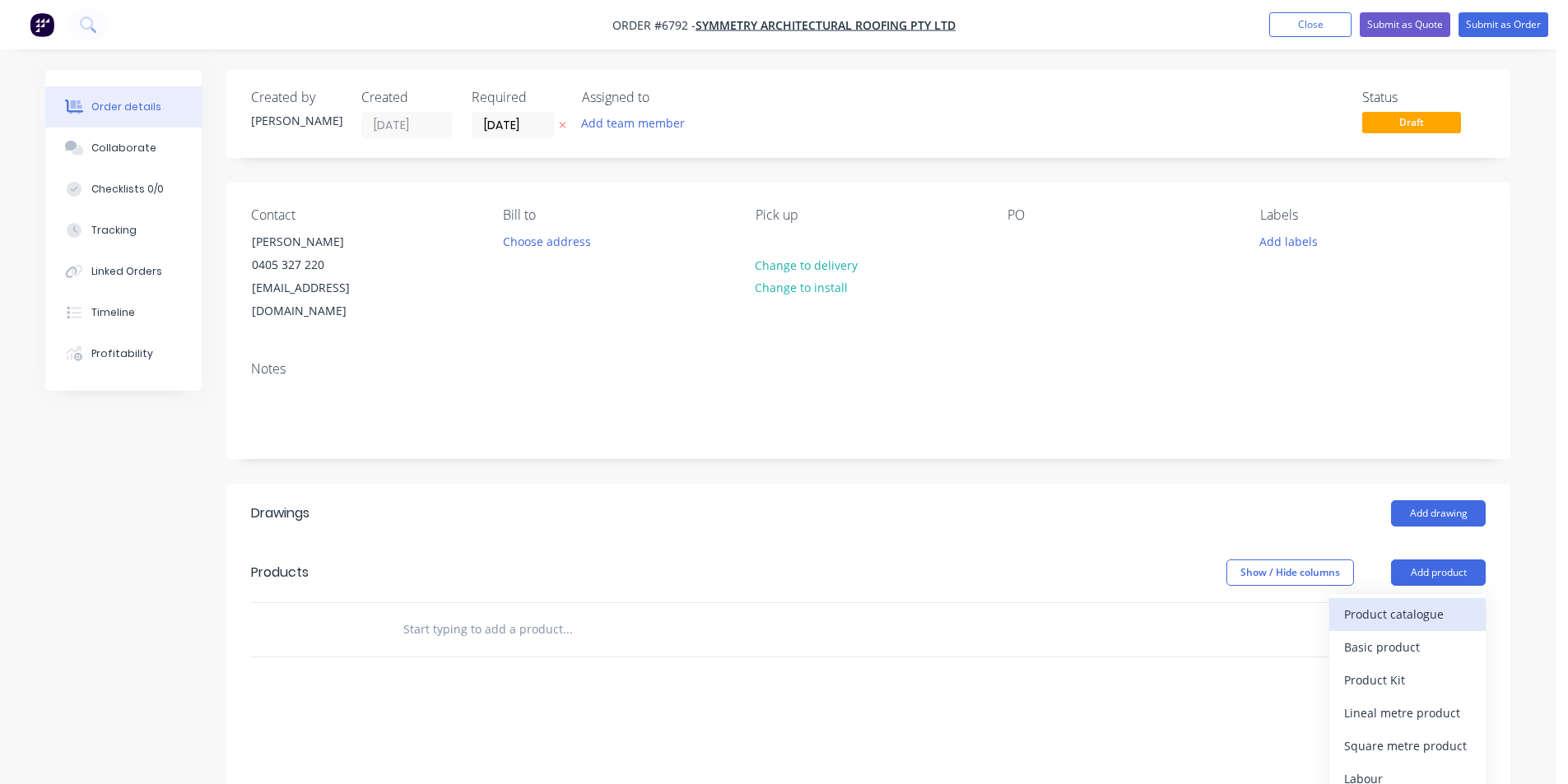
click at [1430, 602] on div "Product catalogue" at bounding box center [1408, 615] width 127 height 24
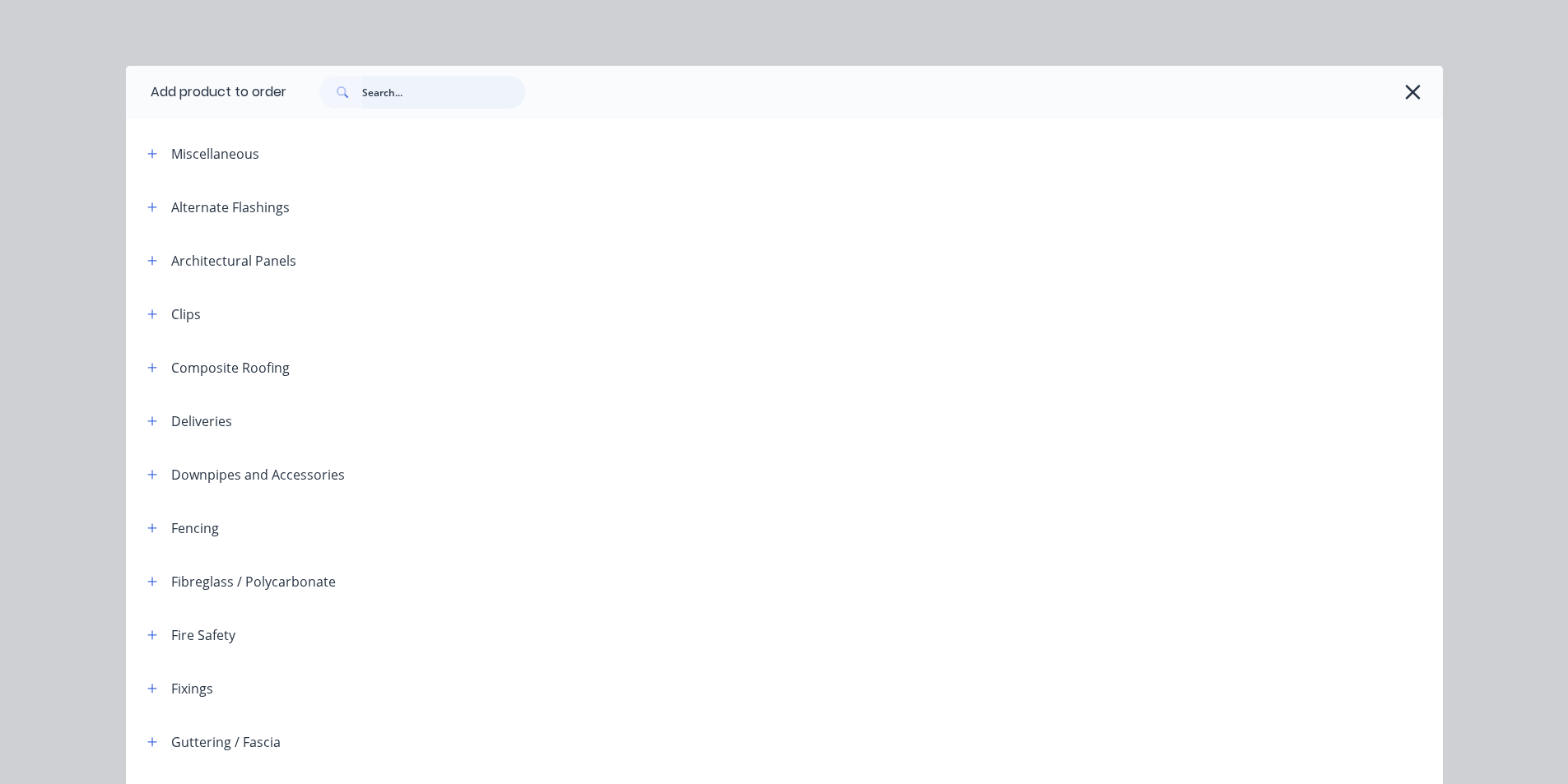
click at [377, 101] on input "text" at bounding box center [443, 91] width 163 height 33
click at [1413, 90] on icon "button" at bounding box center [1413, 92] width 18 height 23
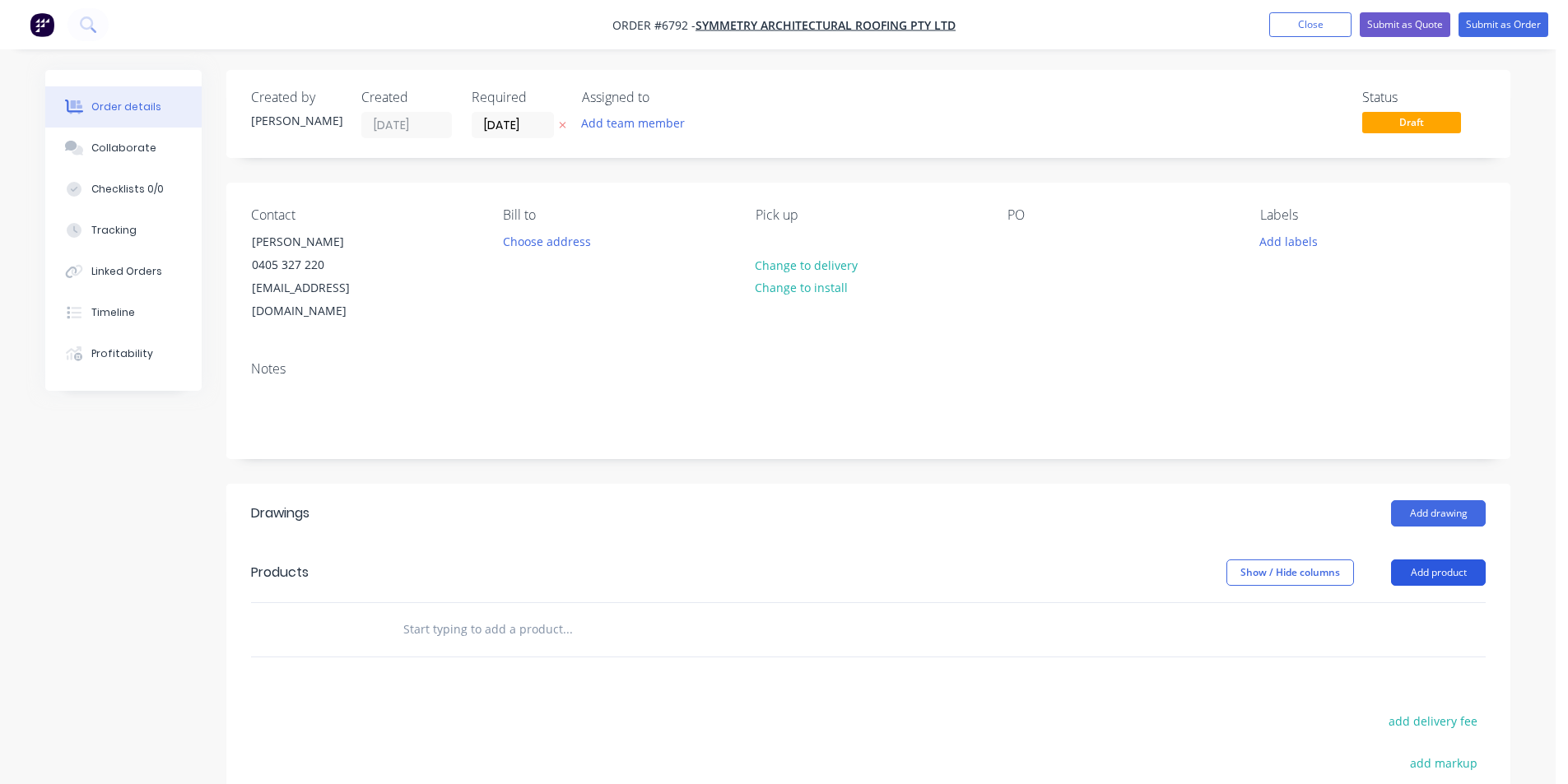
click at [1429, 560] on button "Add product" at bounding box center [1439, 573] width 95 height 26
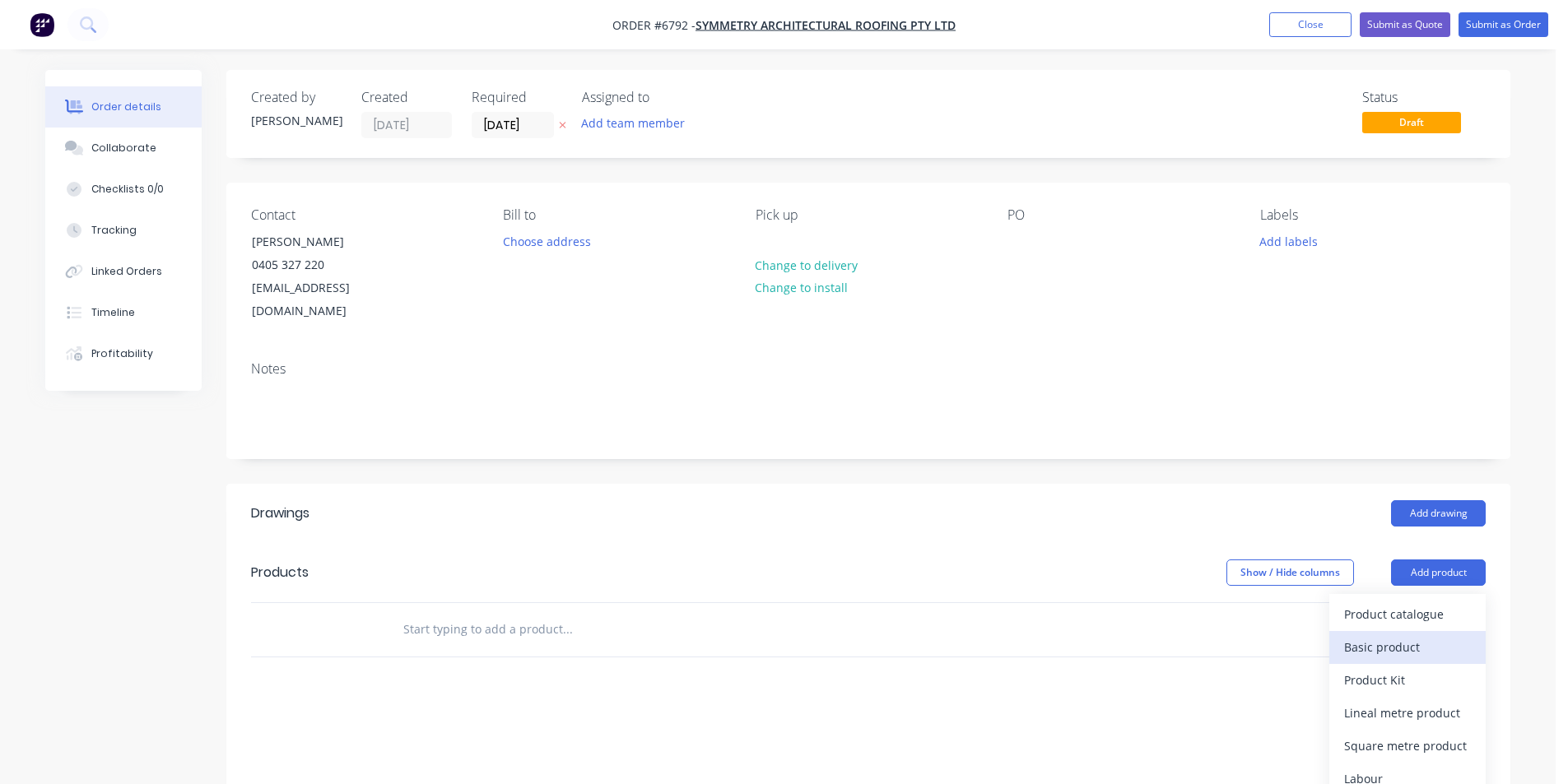
click at [1438, 635] on div "Basic product" at bounding box center [1408, 647] width 127 height 24
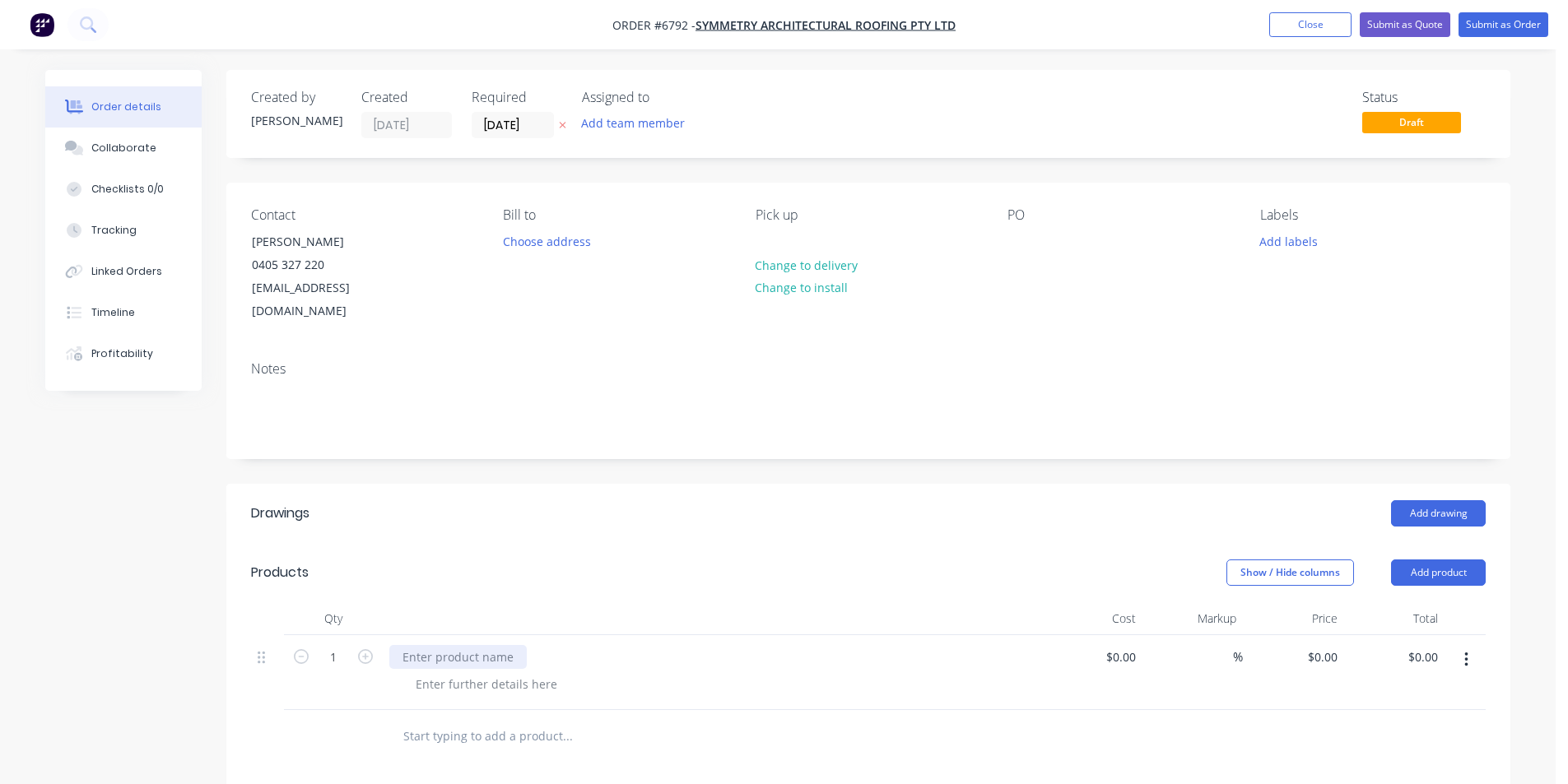
click at [410, 645] on div at bounding box center [458, 657] width 138 height 24
click at [475, 672] on div at bounding box center [486, 684] width 168 height 24
click at [543, 645] on div "Downpipe Clamp 100mm" at bounding box center [472, 657] width 166 height 24
click at [465, 672] on div at bounding box center [486, 684] width 168 height 24
click at [476, 645] on div "Downpipe Clamp 100mm (KFC)" at bounding box center [487, 657] width 196 height 24
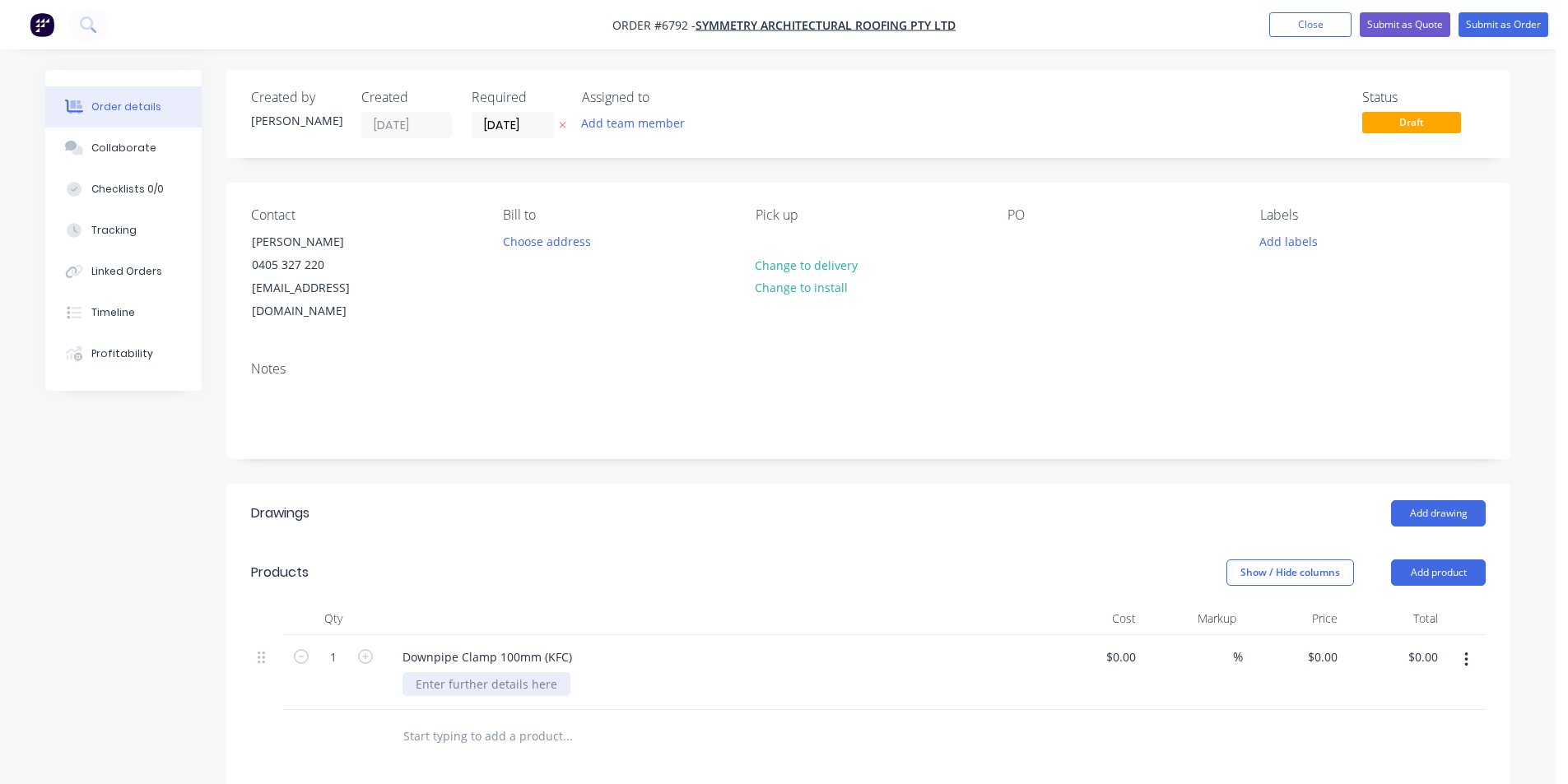
click at [474, 672] on div at bounding box center [486, 684] width 168 height 24
click at [497, 672] on div at bounding box center [486, 684] width 168 height 24
click at [1126, 645] on input at bounding box center [1123, 657] width 38 height 24
type input "$18.04"
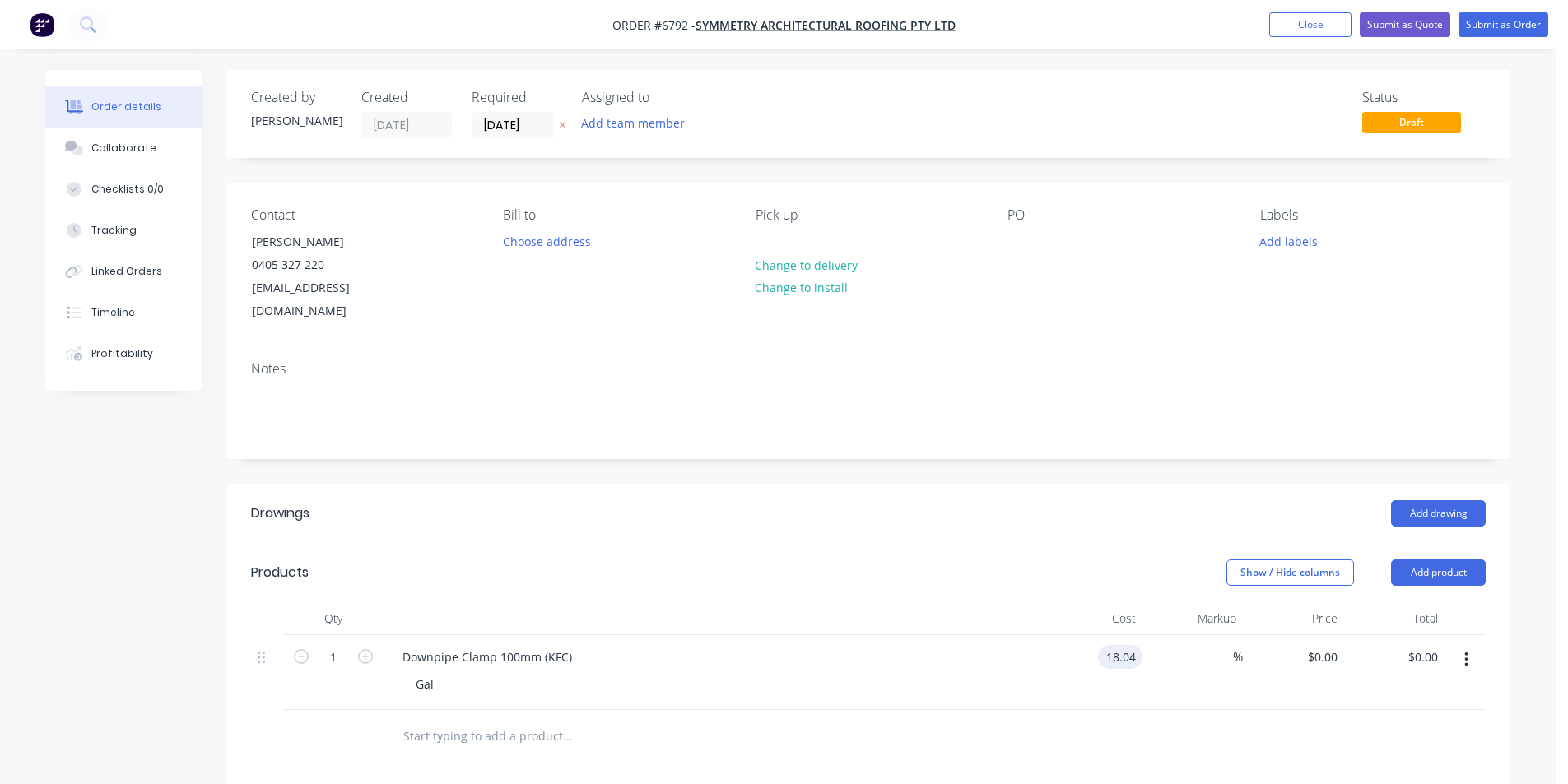
type input "$18.04"
click at [1219, 650] on div "%" at bounding box center [1193, 672] width 101 height 74
click at [1219, 645] on input at bounding box center [1223, 657] width 19 height 24
type input "20"
type input "$21.648"
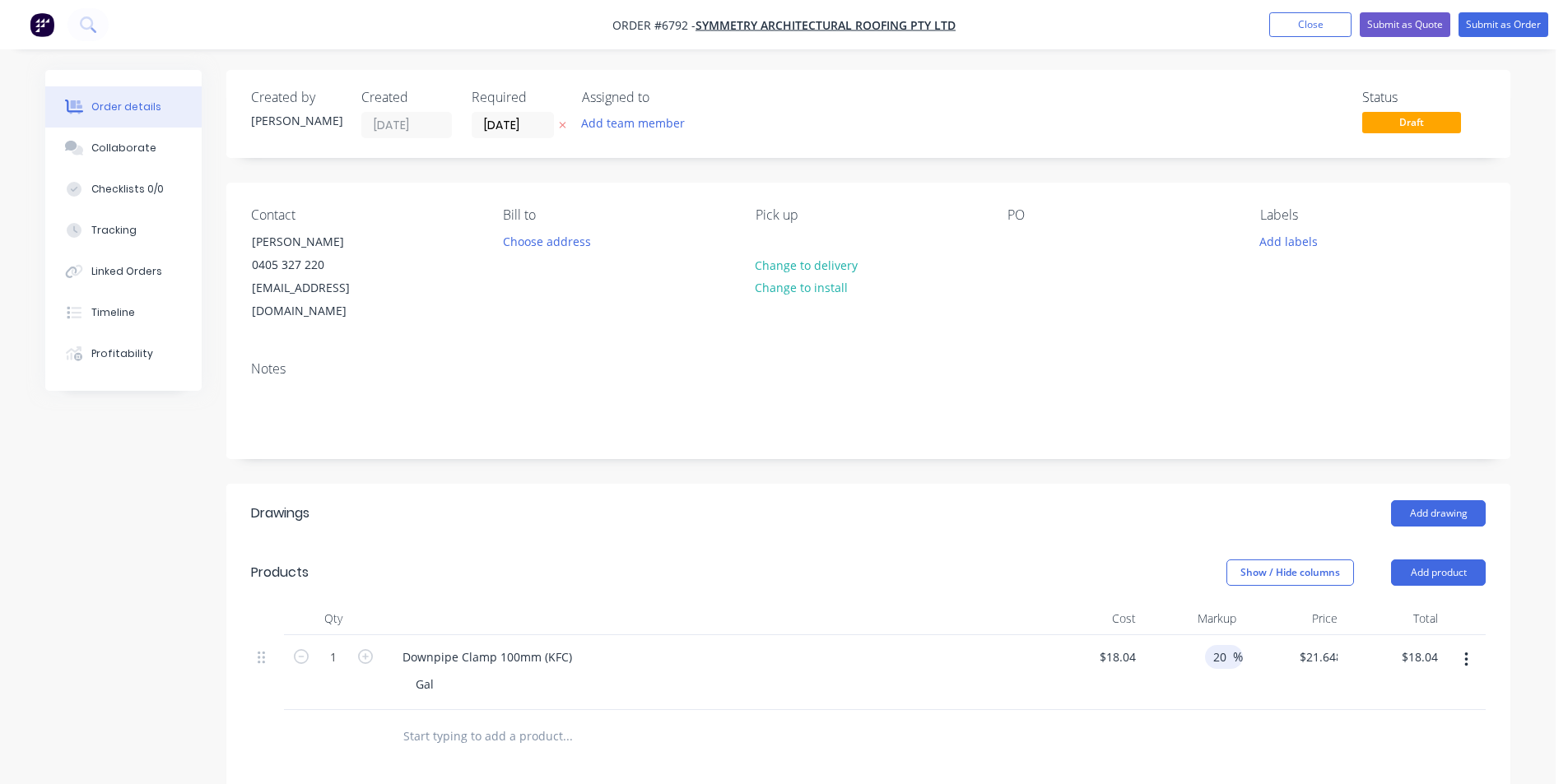
type input "$21.65"
click at [1304, 683] on div "$21.648 $18.04" at bounding box center [1293, 672] width 101 height 74
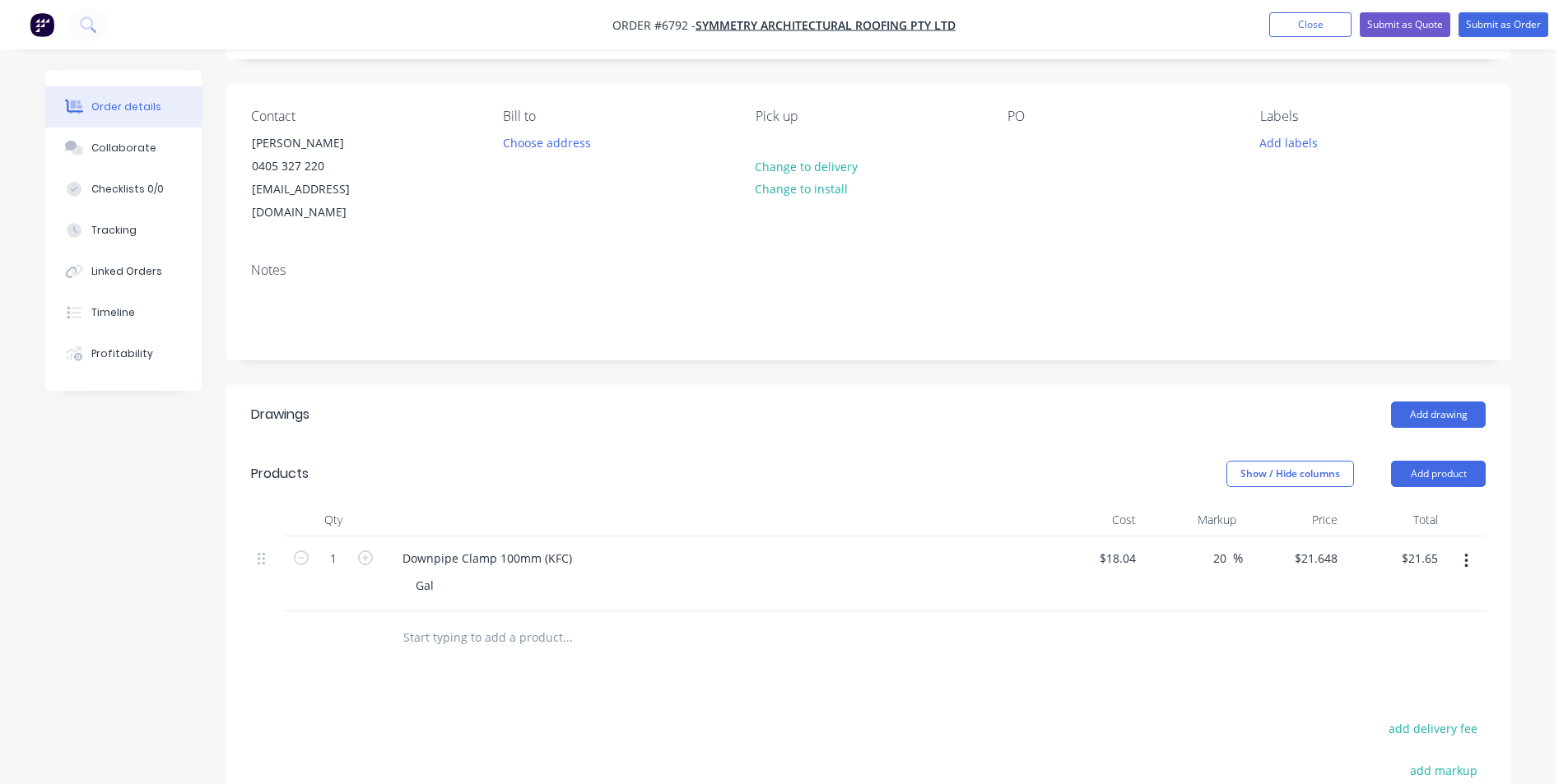
scroll to position [247, 0]
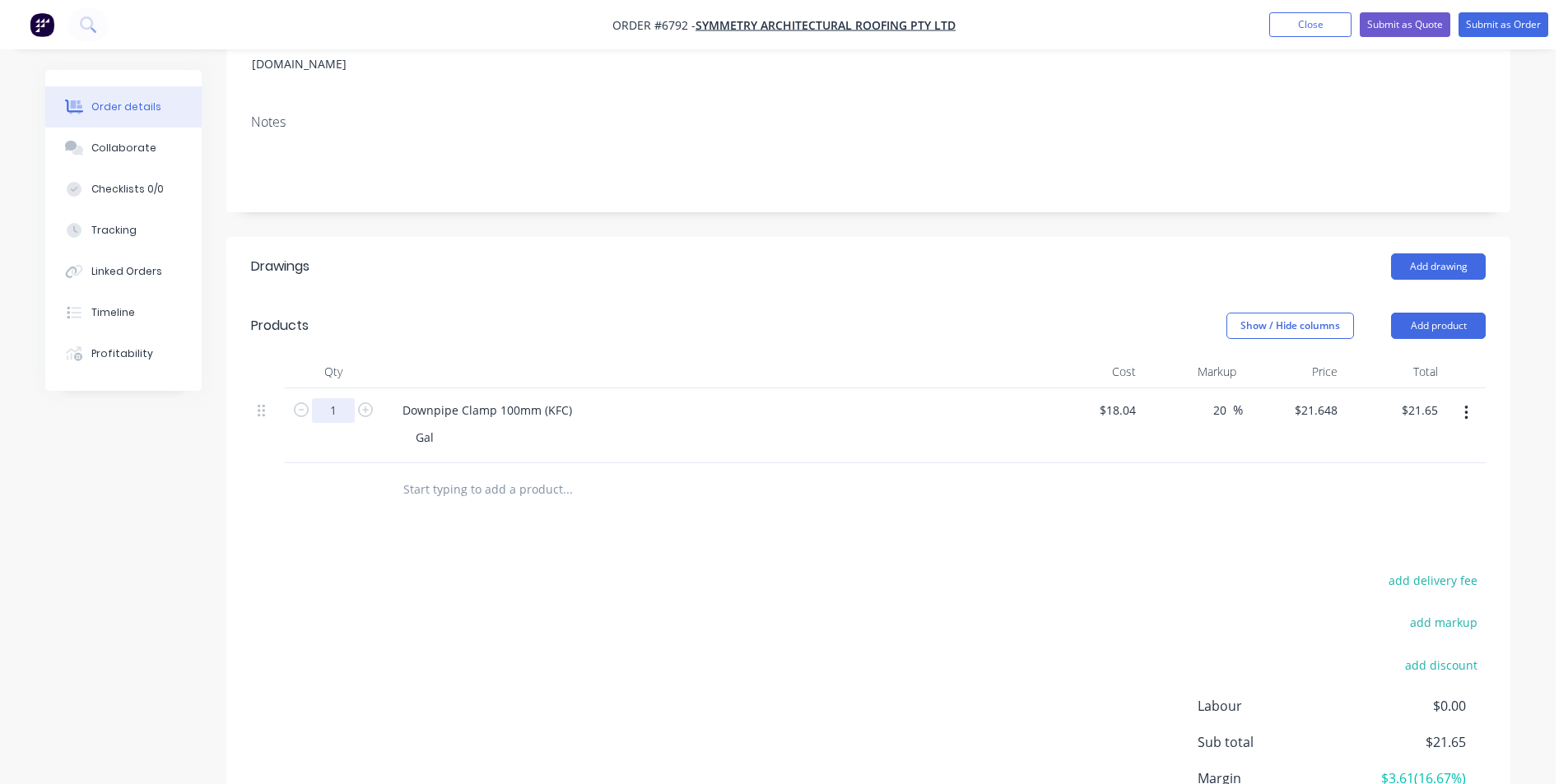
click at [344, 399] on input "1" at bounding box center [333, 411] width 43 height 25
type input "26"
type input "$562.85"
click at [1085, 592] on div "add delivery fee add markup add discount Labour $0.00 Sub total $21.65 Margin $…" at bounding box center [869, 728] width 1235 height 318
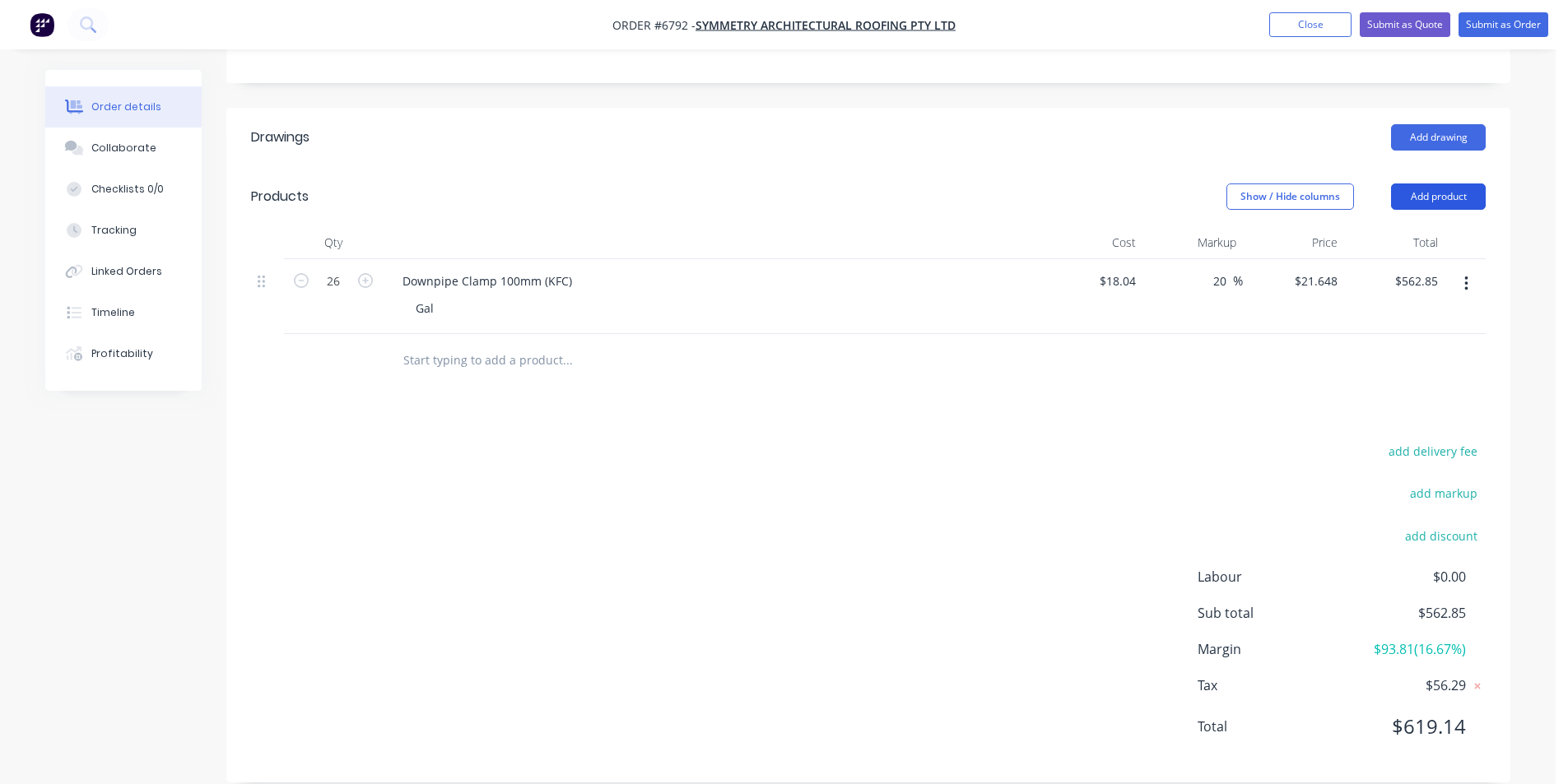
click at [1449, 183] on button "Add product" at bounding box center [1439, 196] width 95 height 26
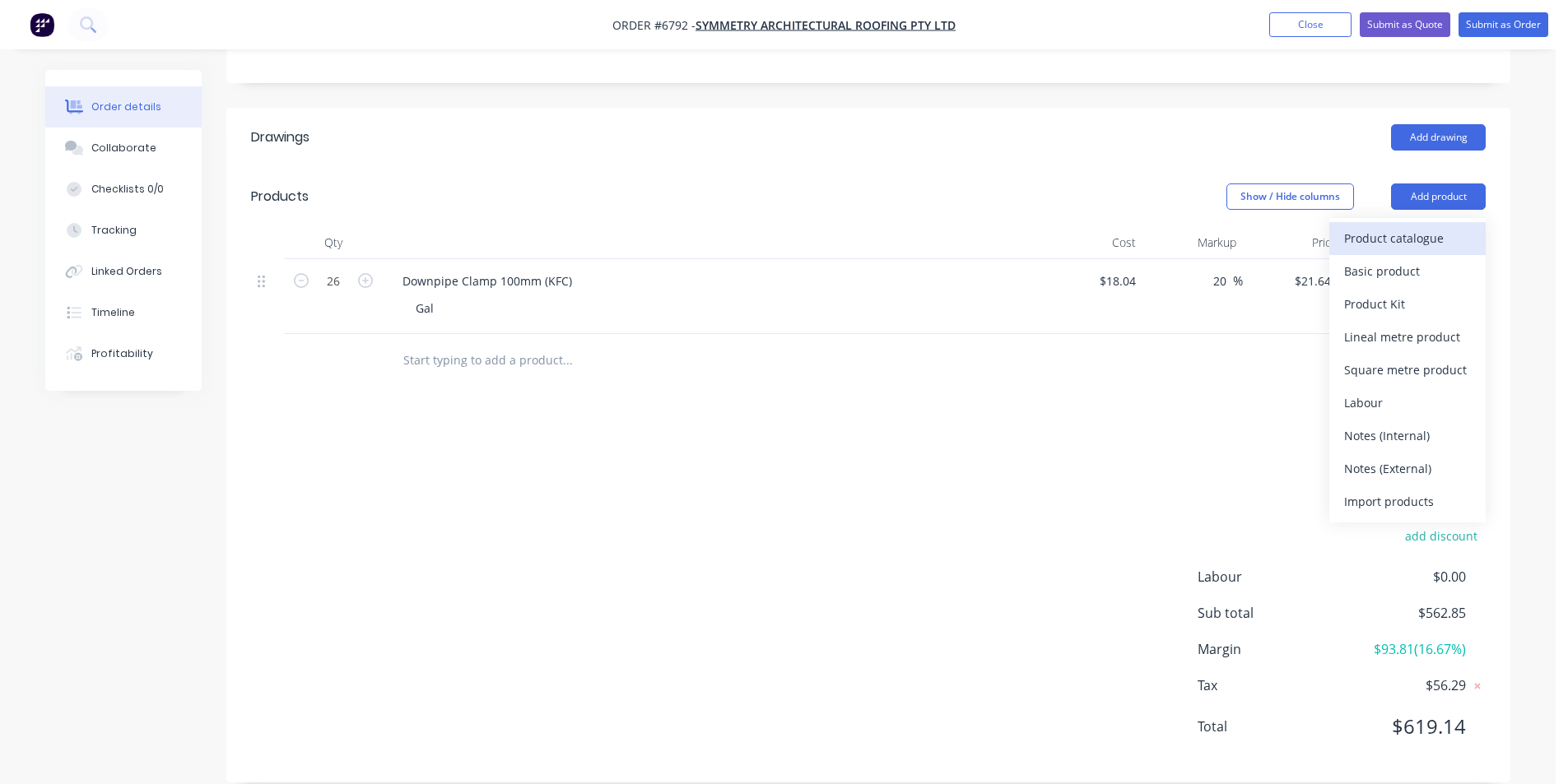
click at [1413, 226] on div "Product catalogue" at bounding box center [1408, 238] width 127 height 24
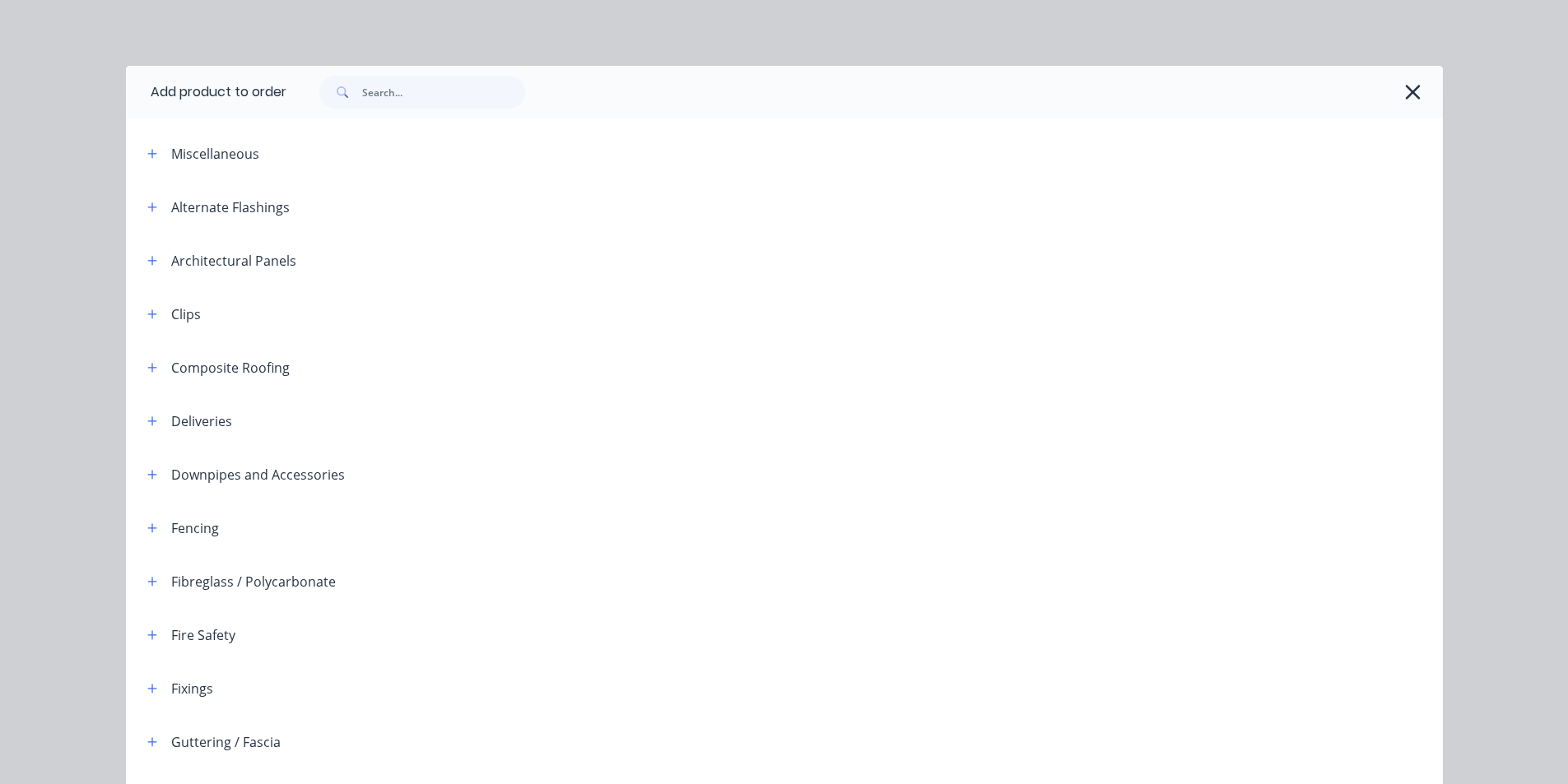
click at [436, 116] on div at bounding box center [865, 92] width 1156 height 53
click at [418, 77] on input "text" at bounding box center [443, 91] width 163 height 33
type input "c"
type input "d"
click at [1408, 85] on icon "button" at bounding box center [1413, 92] width 18 height 23
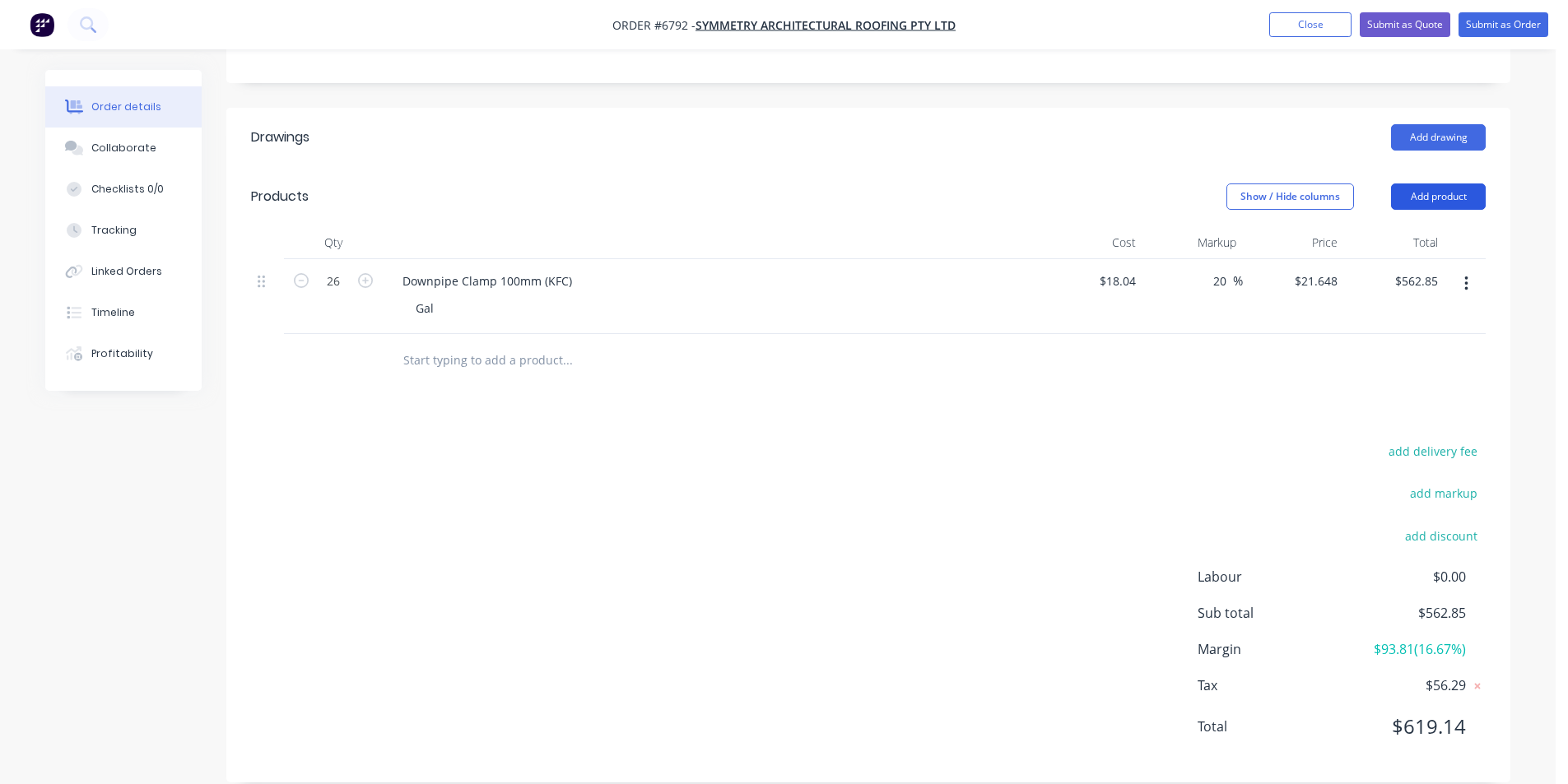
click at [1470, 183] on button "Add product" at bounding box center [1439, 196] width 95 height 26
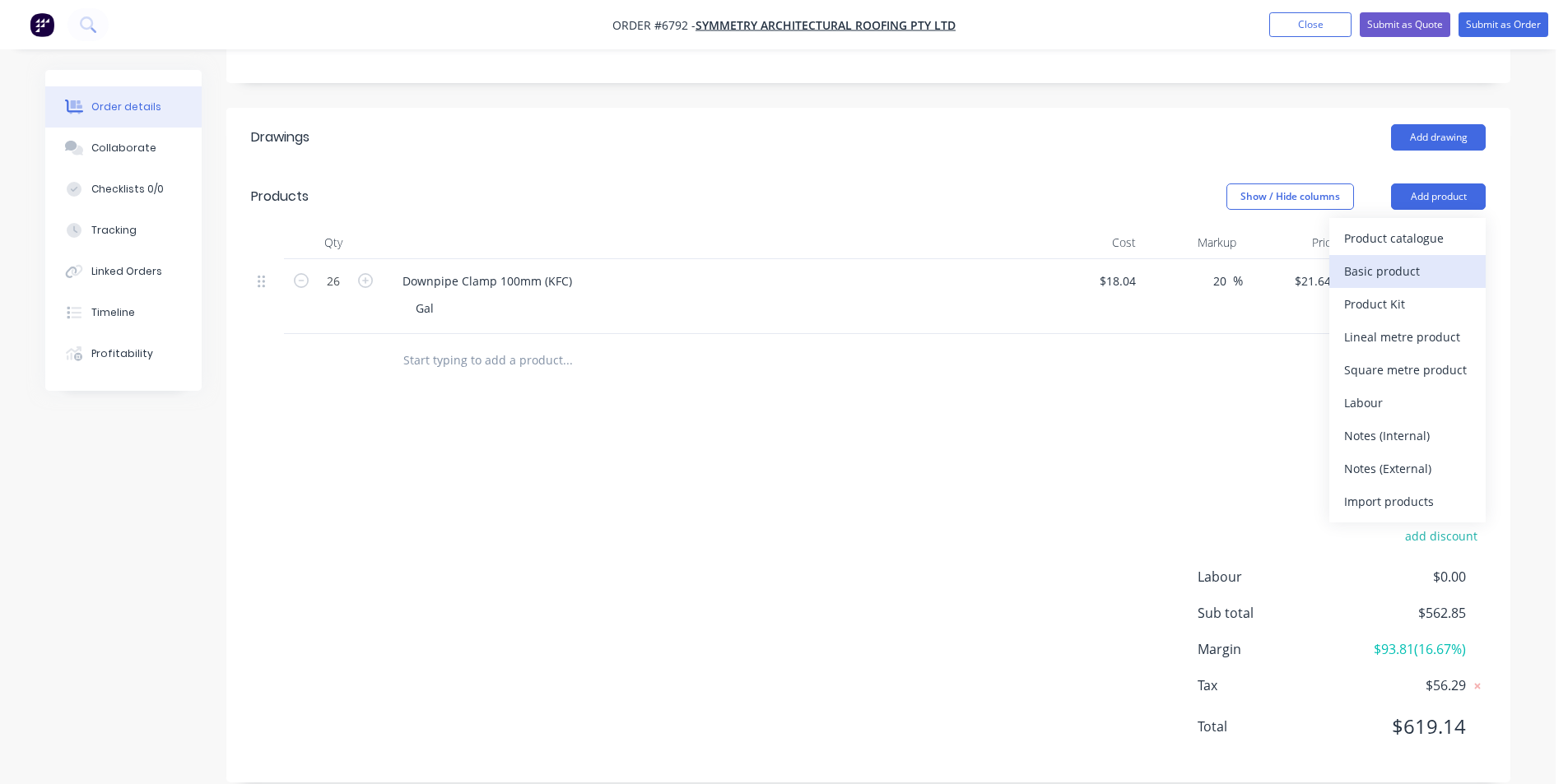
click at [1406, 259] on div "Basic product" at bounding box center [1408, 271] width 127 height 24
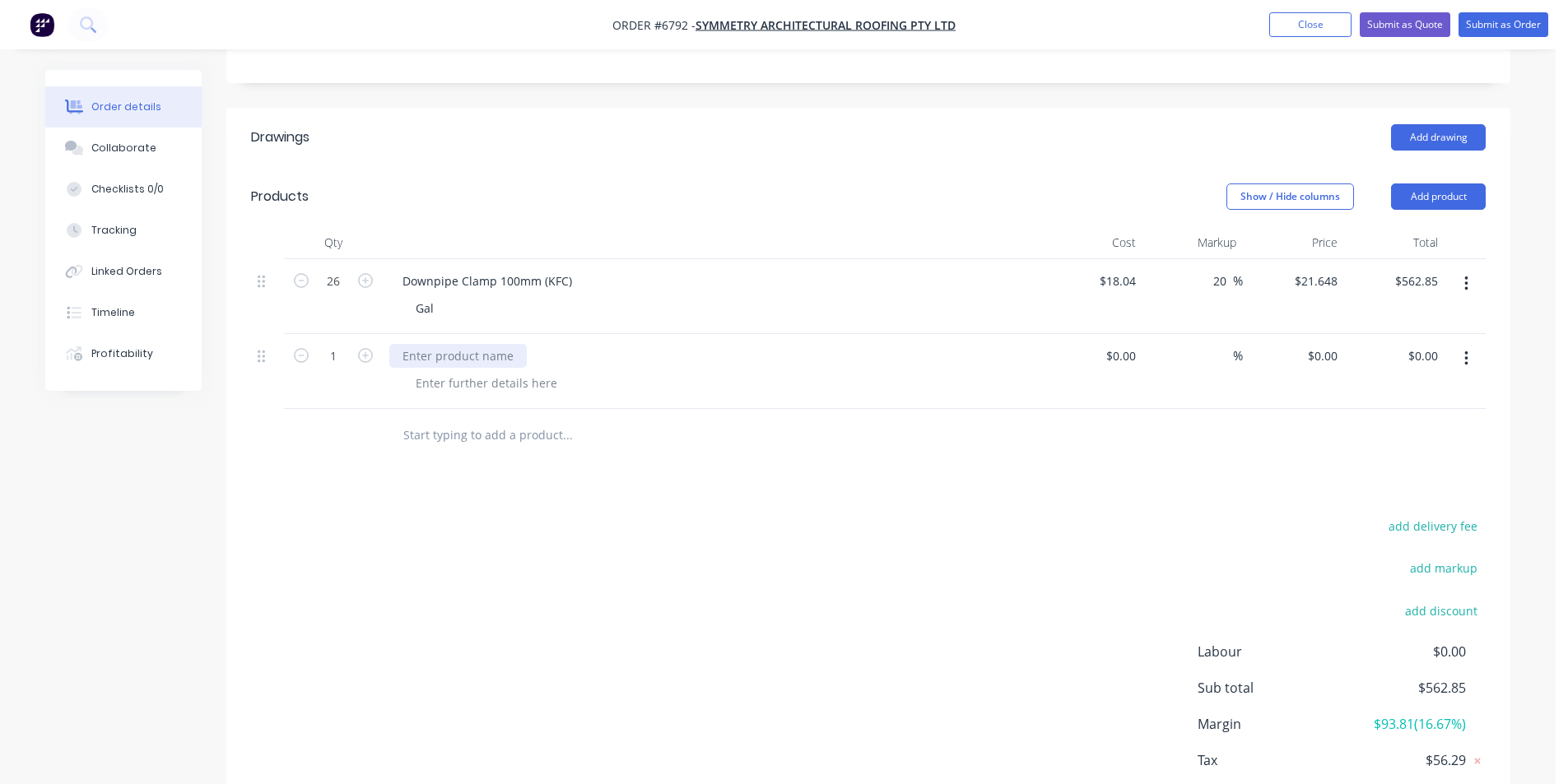
click at [520, 344] on div at bounding box center [458, 356] width 138 height 24
drag, startPoint x: 1109, startPoint y: 337, endPoint x: 1117, endPoint y: 334, distance: 8.5
click at [1117, 344] on div "$0.00" at bounding box center [1120, 356] width 45 height 24
type input "$50.00"
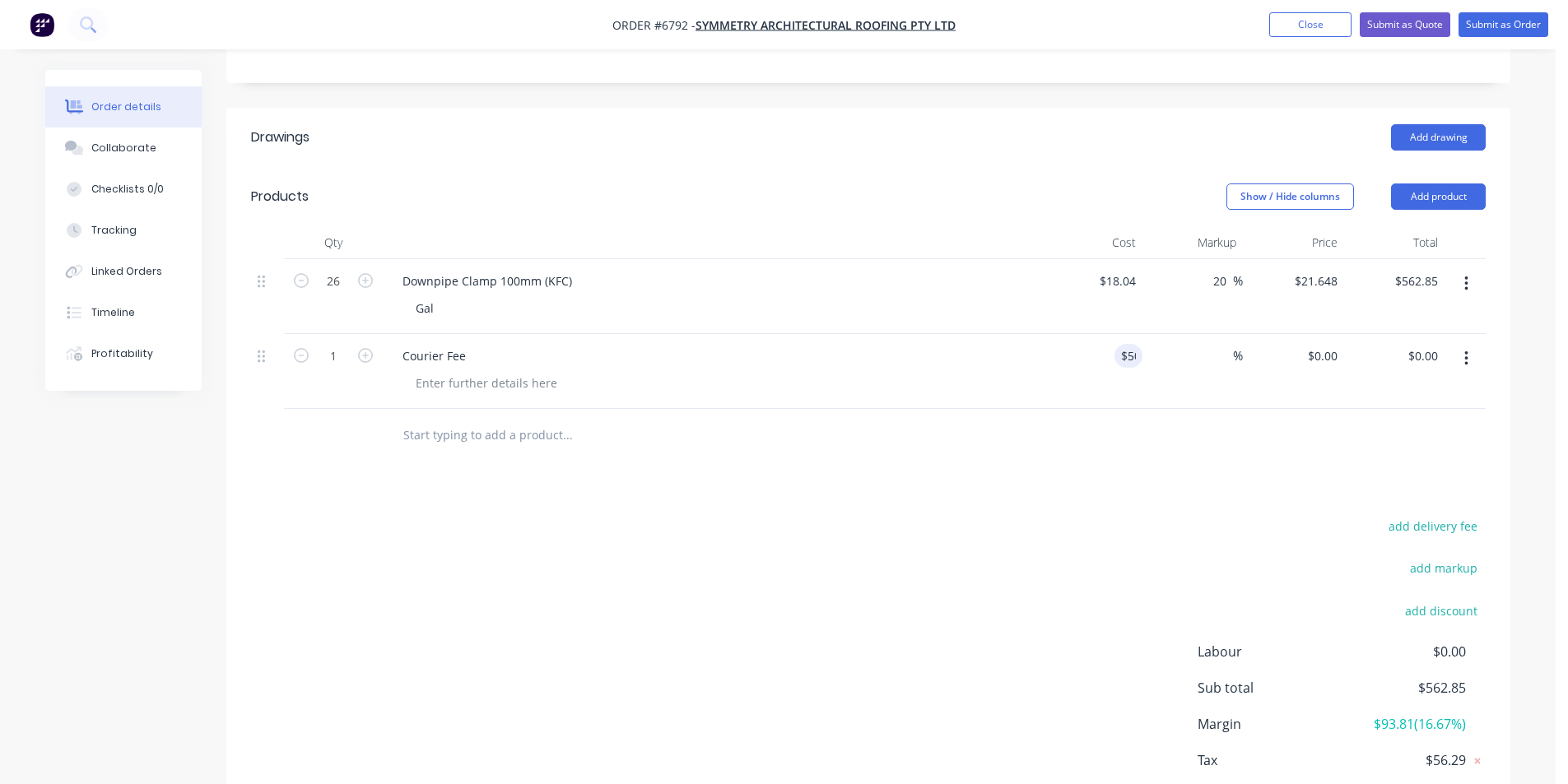
type input "$50.00"
click at [1215, 484] on div "Drawings Add drawing Products Show / Hide columns Add product Qty Cost Markup P…" at bounding box center [868, 482] width 1284 height 750
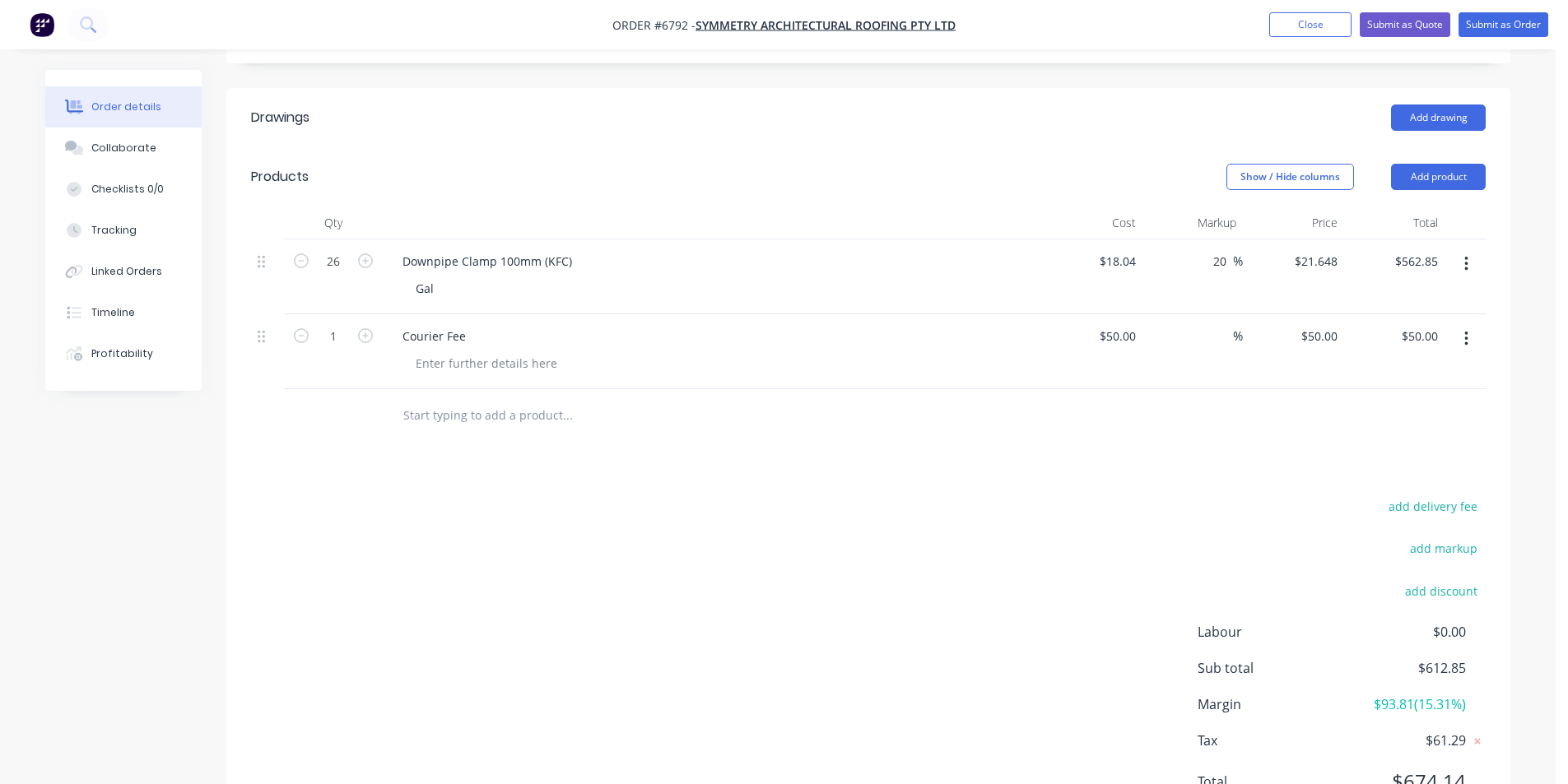
scroll to position [451, 0]
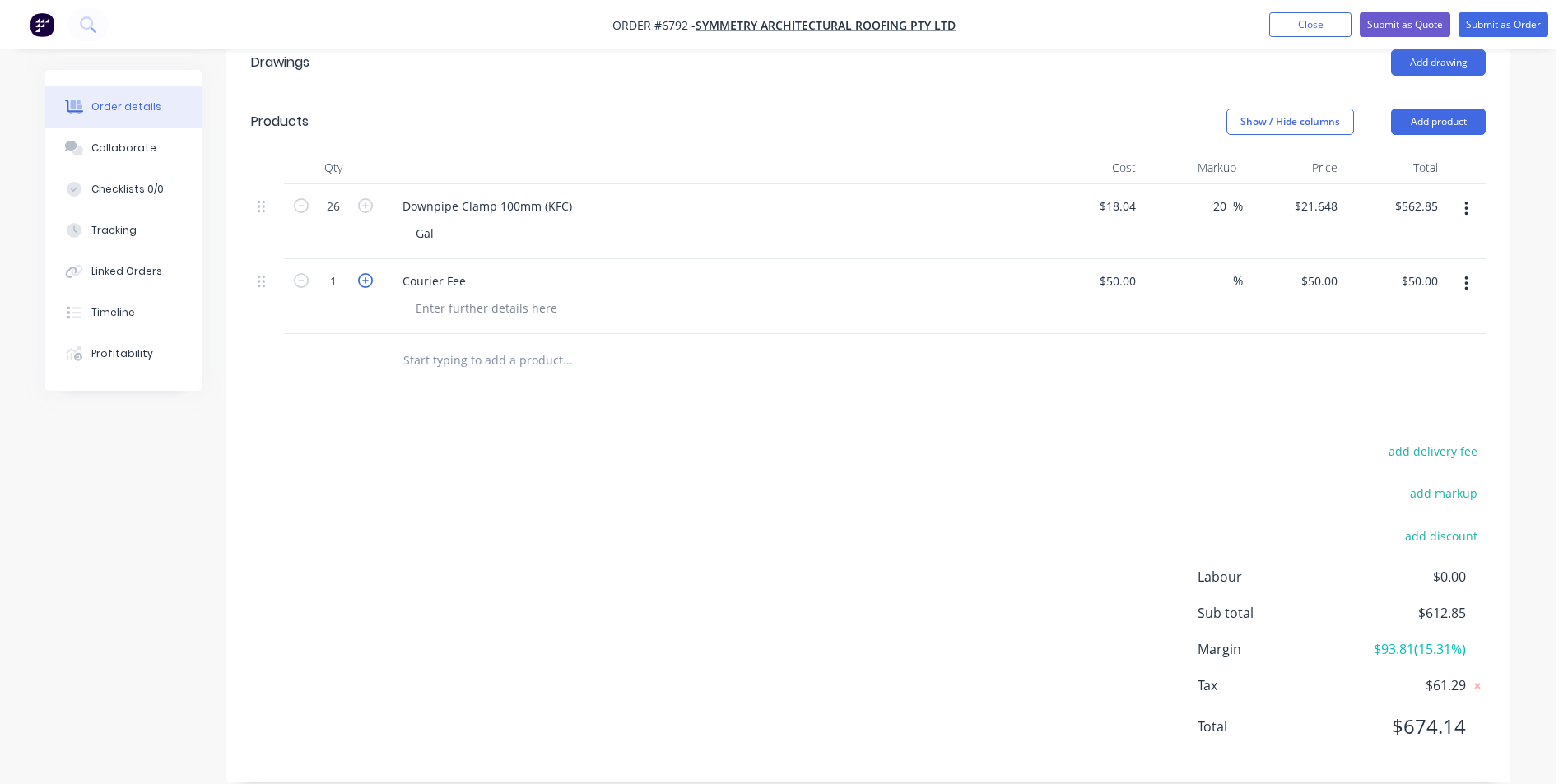
click at [365, 273] on icon "button" at bounding box center [366, 280] width 15 height 15
type input "2"
type input "$100.00"
click at [572, 195] on div "Downpipe Clamp 100mm (KFC)" at bounding box center [487, 207] width 196 height 24
click at [448, 222] on div "Gal" at bounding box center [718, 234] width 632 height 24
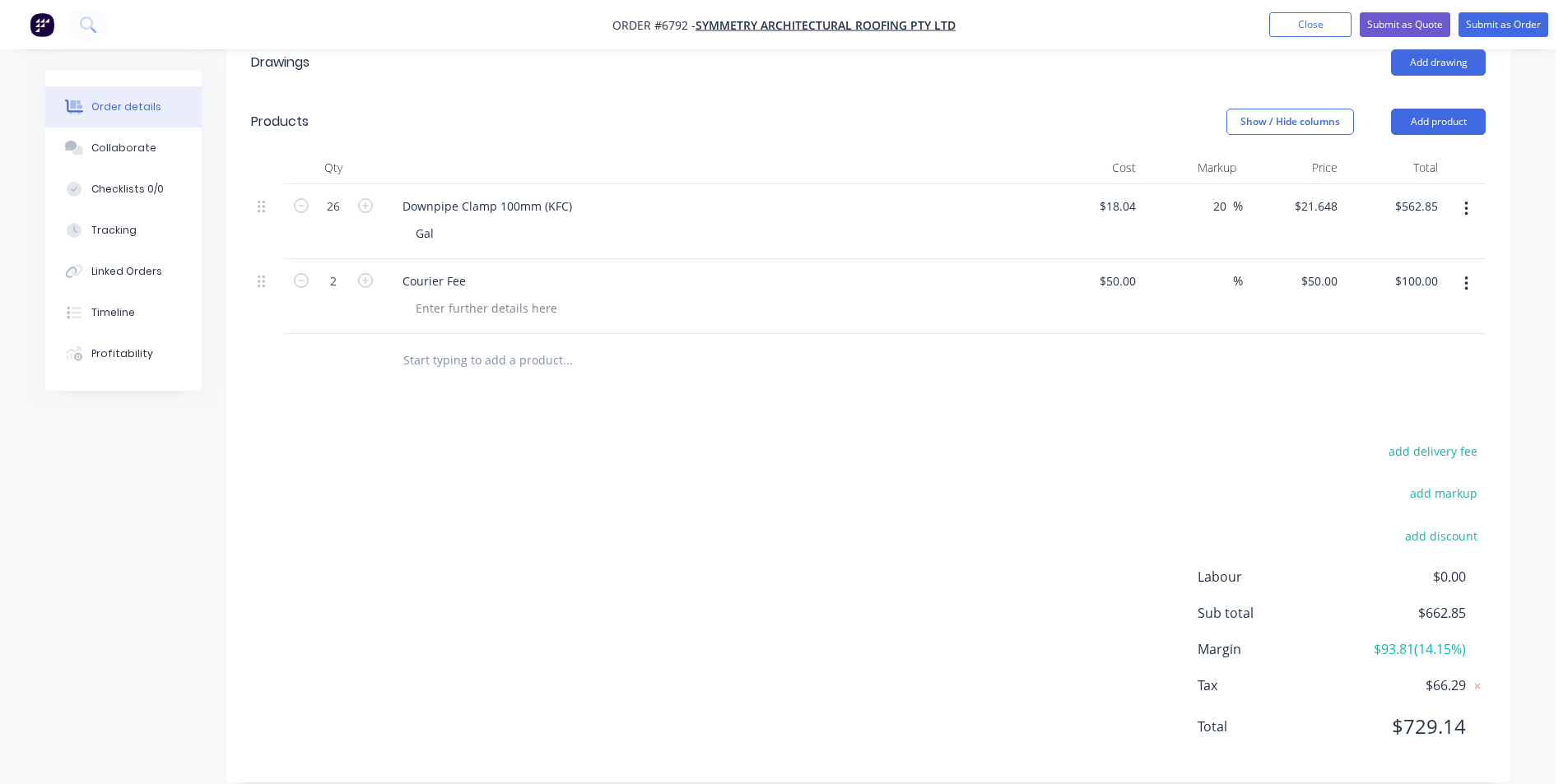
click at [460, 222] on div "Gal" at bounding box center [718, 234] width 632 height 24
click at [441, 222] on div "Gal" at bounding box center [425, 234] width 45 height 24
click at [598, 195] on div "Downpipe Clamp 100mm (KFC)" at bounding box center [711, 207] width 645 height 24
click at [569, 195] on div "Downpipe Clamp 100mm (KFC)" at bounding box center [487, 207] width 196 height 24
click at [1115, 195] on input "18.04" at bounding box center [1120, 207] width 45 height 24
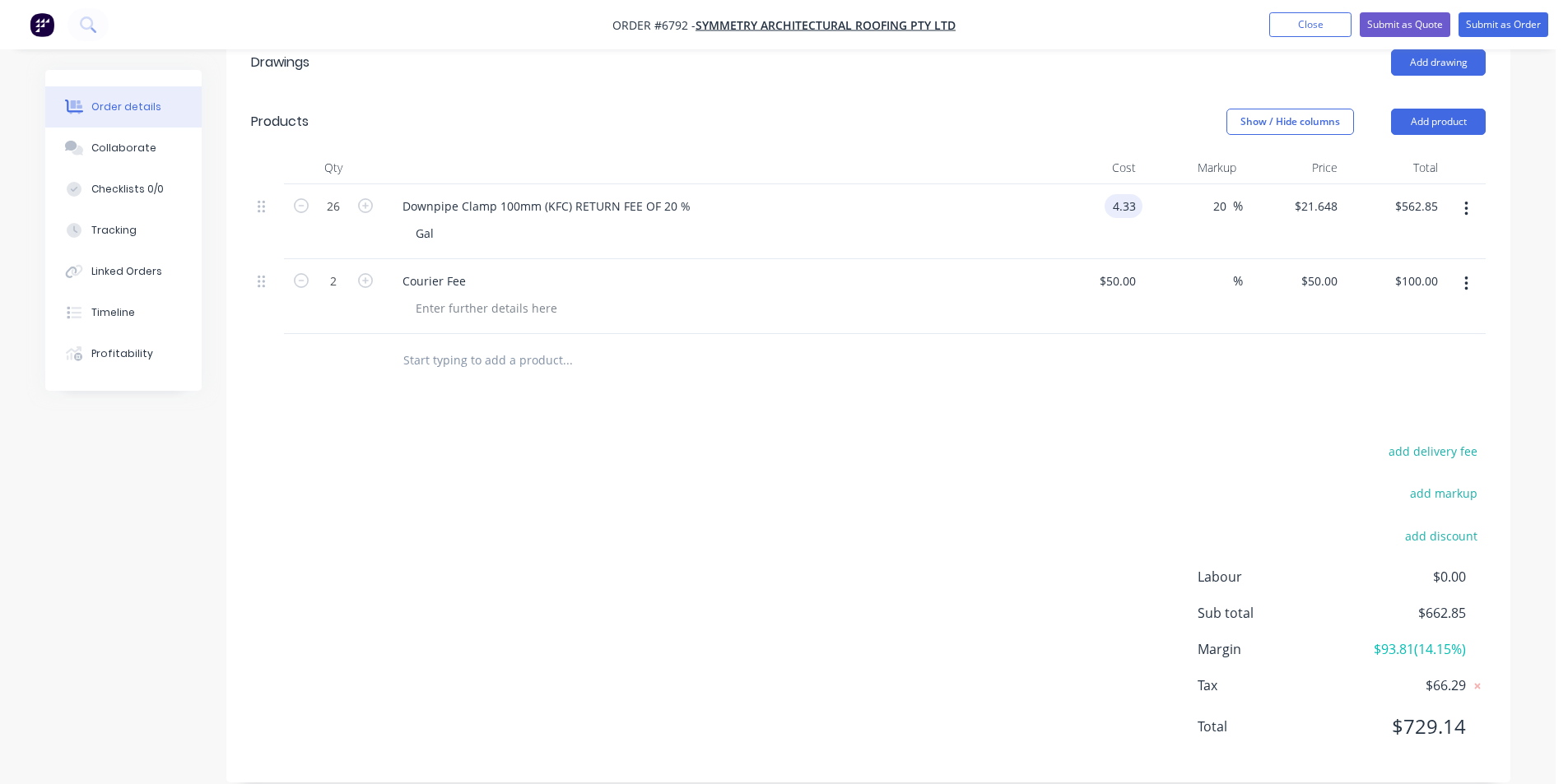
type input "$4.33"
type input "$5.196"
type input "$135.10"
click at [1173, 465] on div "add delivery fee add markup add discount Labour $0.00 Sub total $235.10 Margin …" at bounding box center [869, 599] width 1235 height 318
click at [1226, 195] on input "20" at bounding box center [1222, 207] width 21 height 24
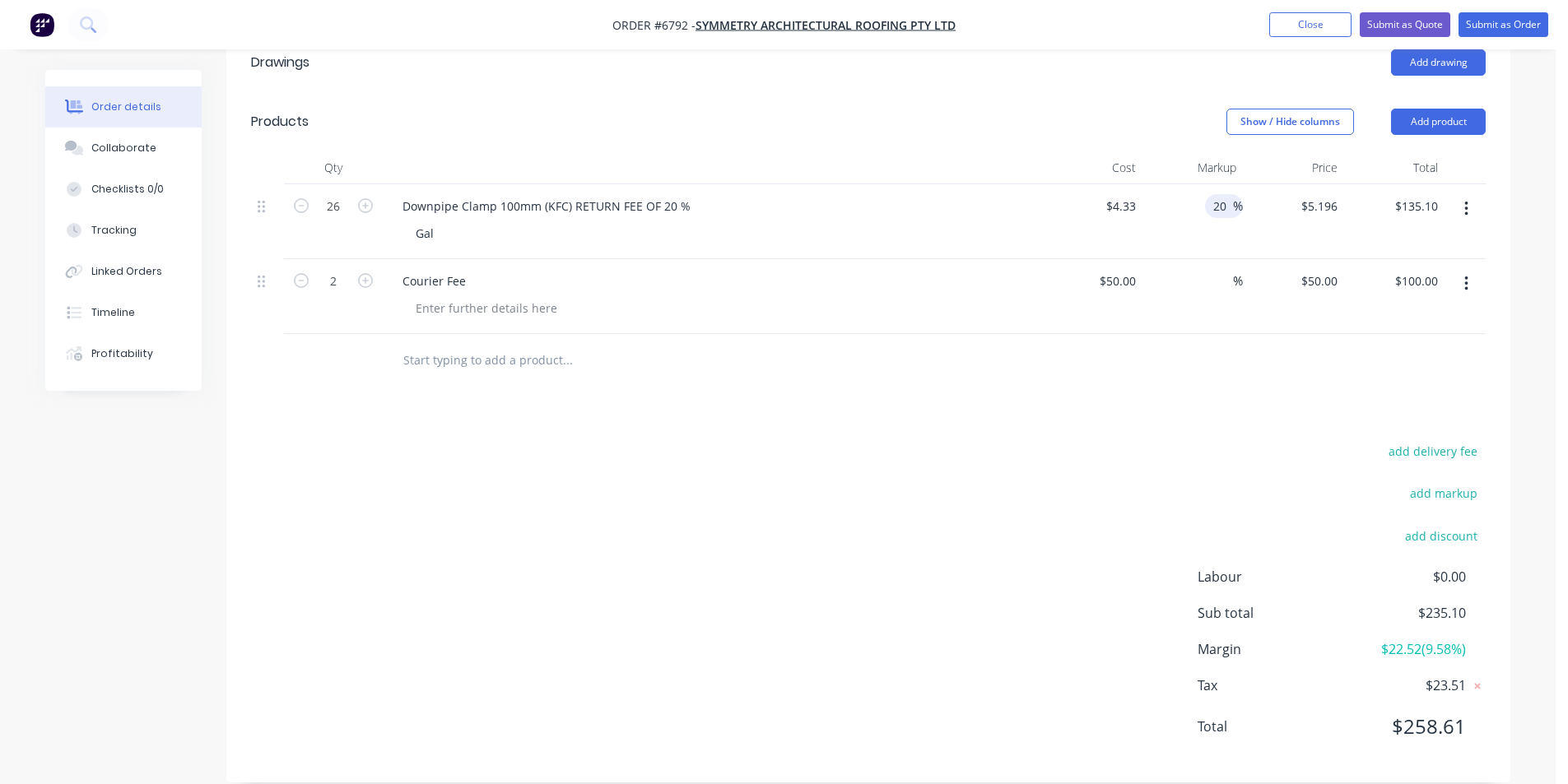
type input "2"
type input "$4.33"
type input "$112.58"
click at [1289, 440] on div "add delivery fee" at bounding box center [1383, 461] width 206 height 42
click at [1500, 29] on button "Submit as Order" at bounding box center [1503, 24] width 89 height 25
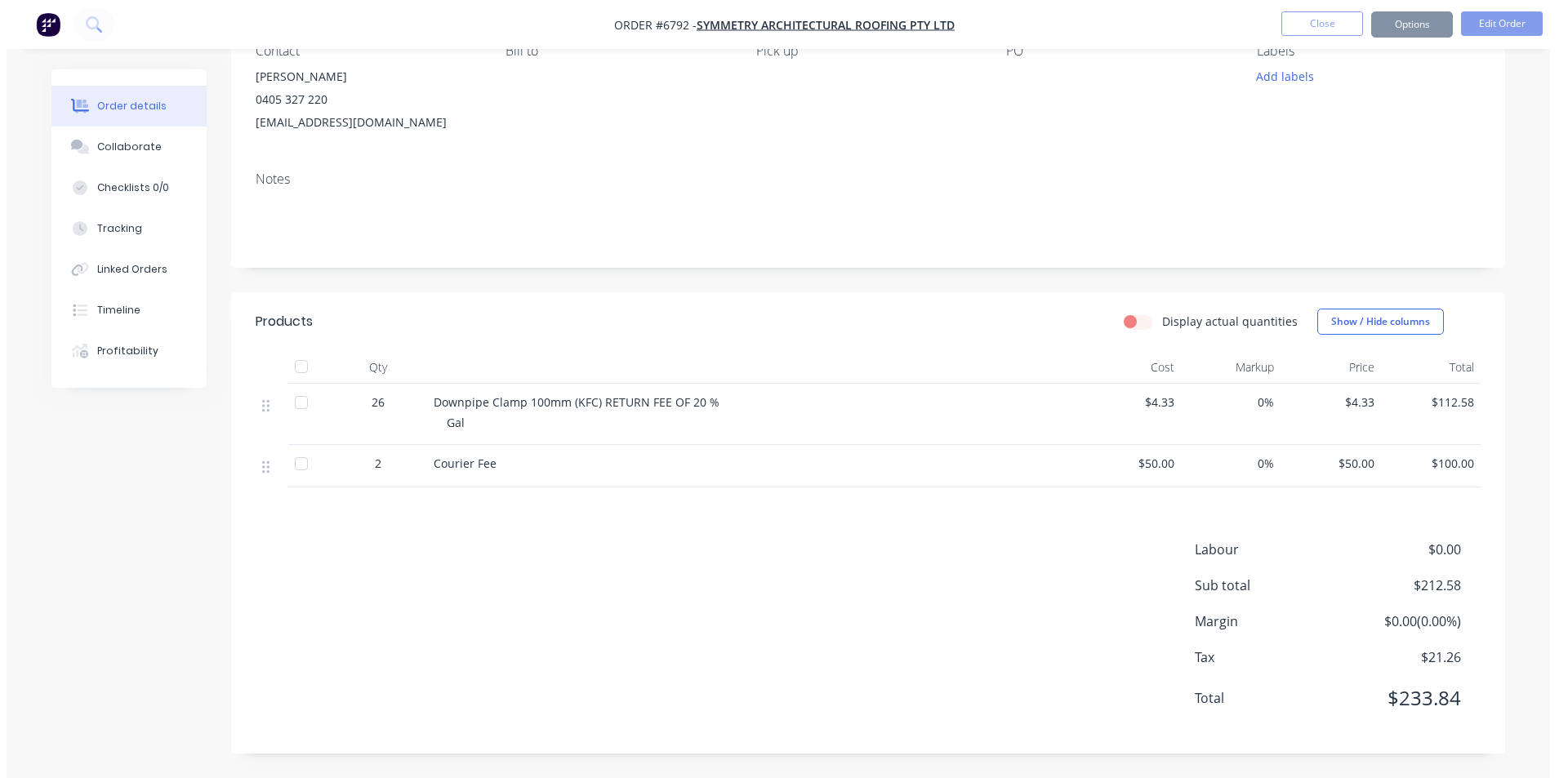
scroll to position [0, 0]
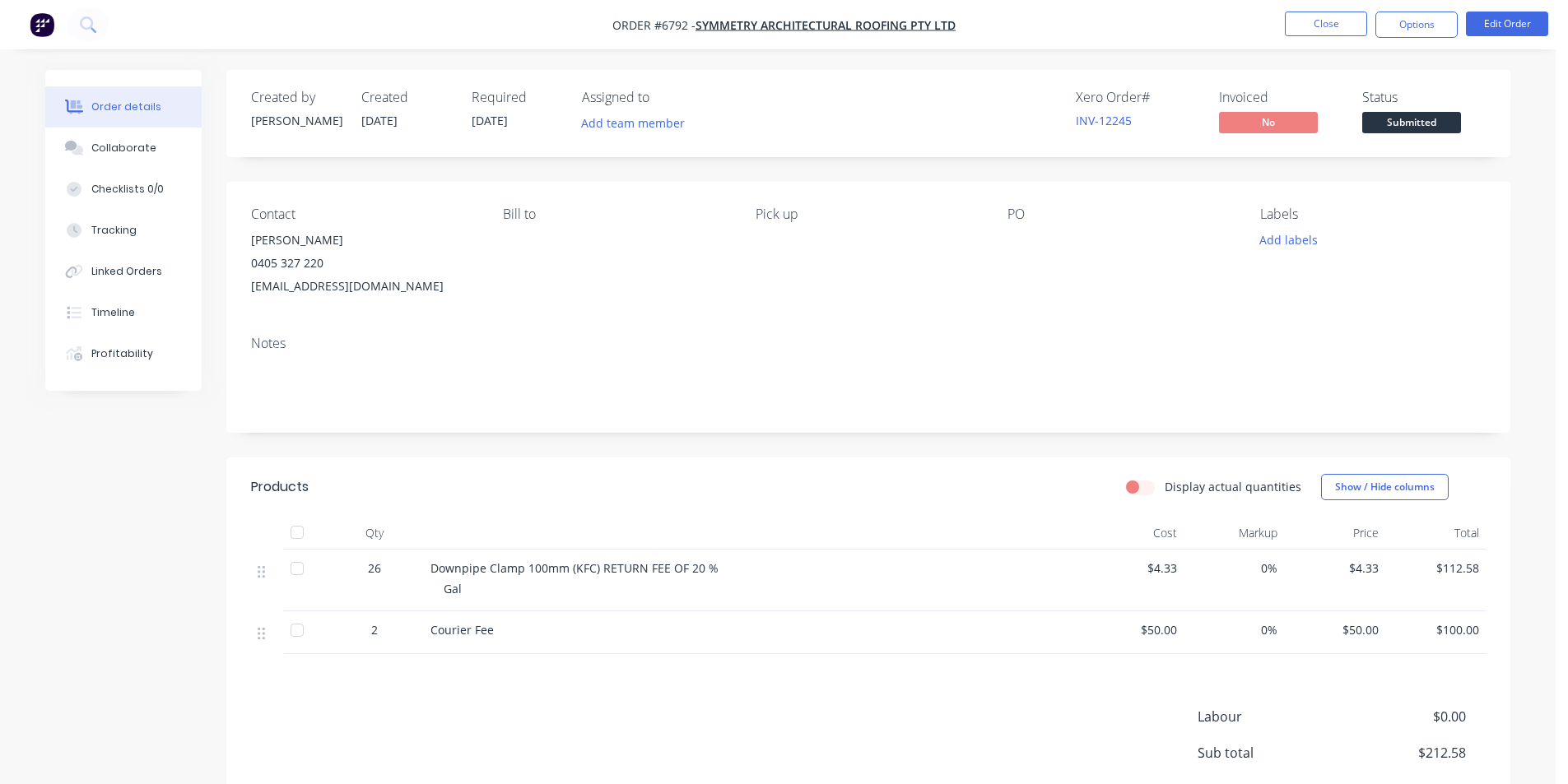
click at [1543, 351] on div "Order details Collaborate Checklists 0/0 Tracking Linked Orders Timeline Profit…" at bounding box center [777, 473] width 1556 height 947
click at [1552, 323] on div "Order details Collaborate Checklists 0/0 Tracking Linked Orders Timeline Profit…" at bounding box center [777, 473] width 1556 height 947
click at [1324, 17] on button "Close" at bounding box center [1326, 23] width 82 height 25
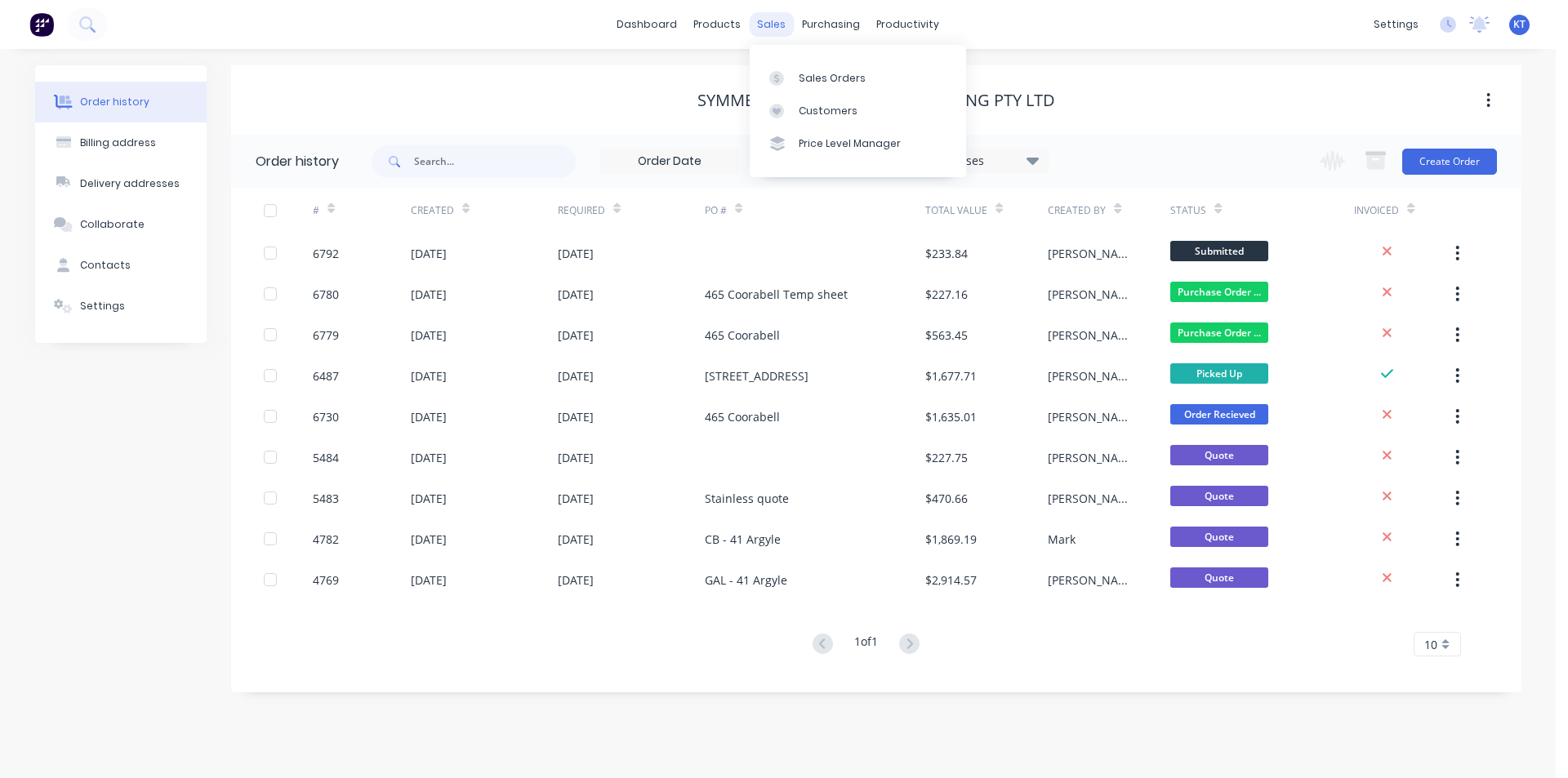
click at [780, 26] on div "sales" at bounding box center [772, 24] width 45 height 25
click at [814, 88] on link "Sales Orders" at bounding box center [857, 77] width 216 height 32
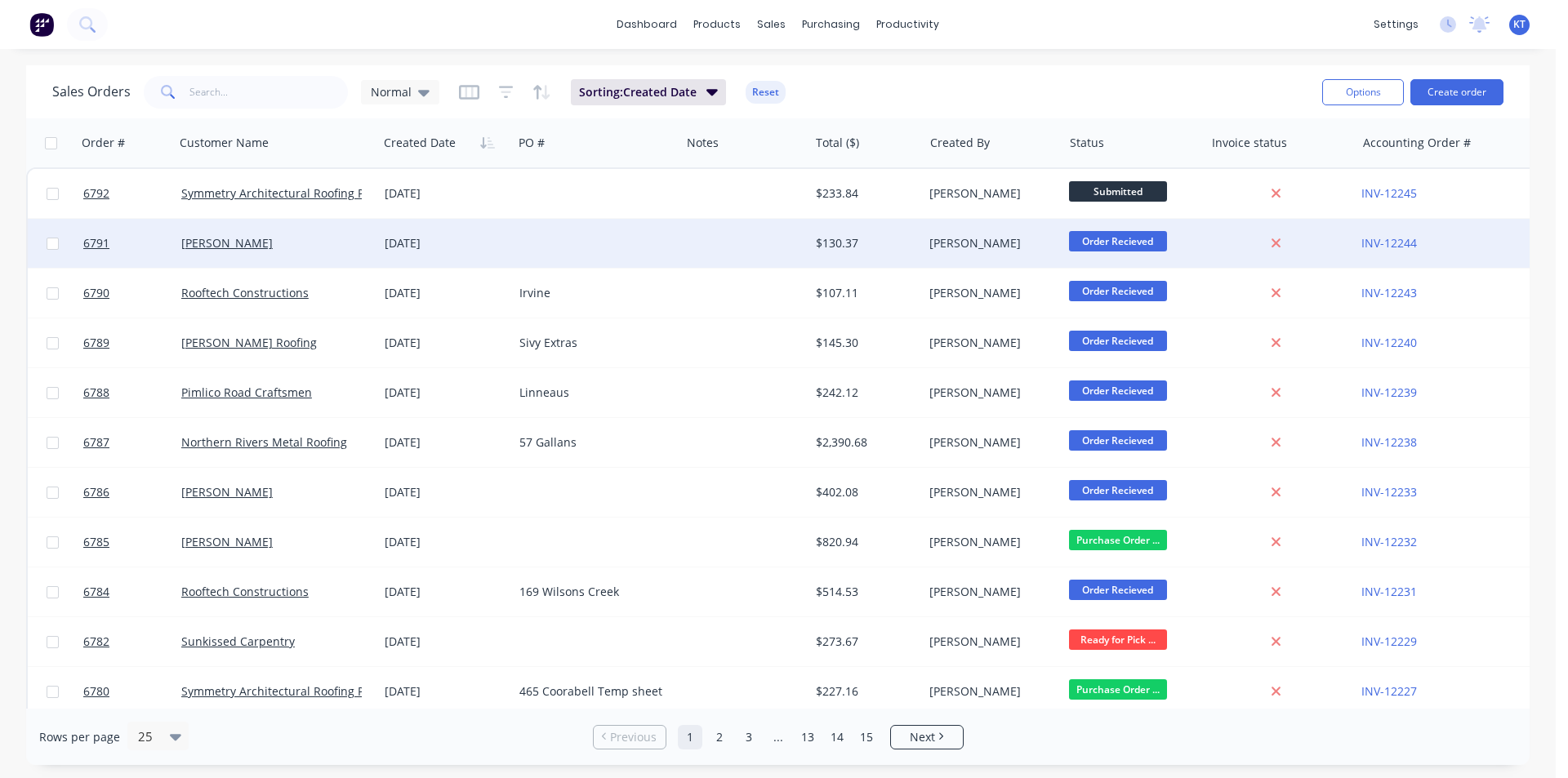
click at [388, 246] on div "[DATE]" at bounding box center [445, 244] width 122 height 17
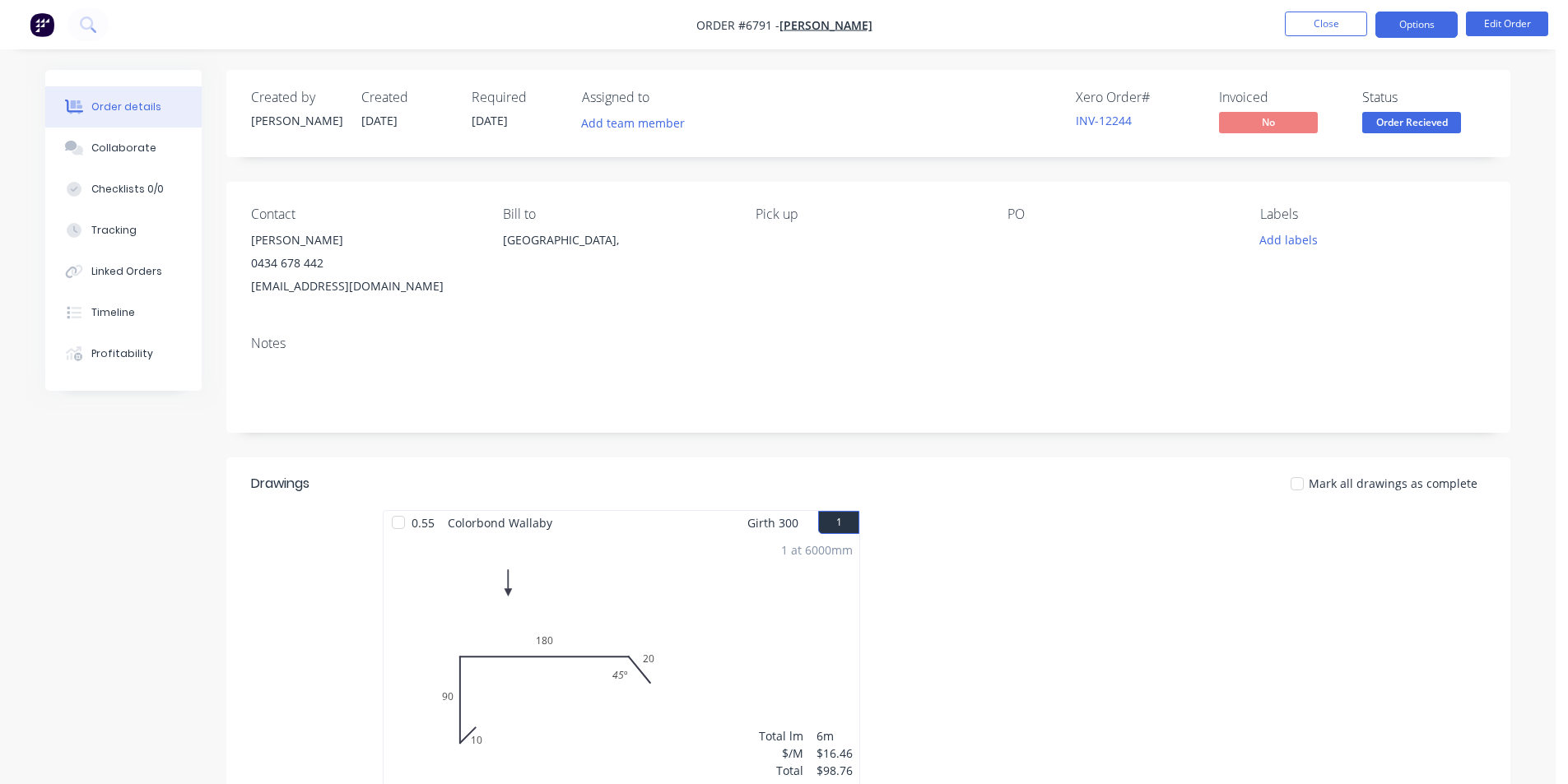
click at [1439, 32] on button "Options" at bounding box center [1416, 24] width 82 height 26
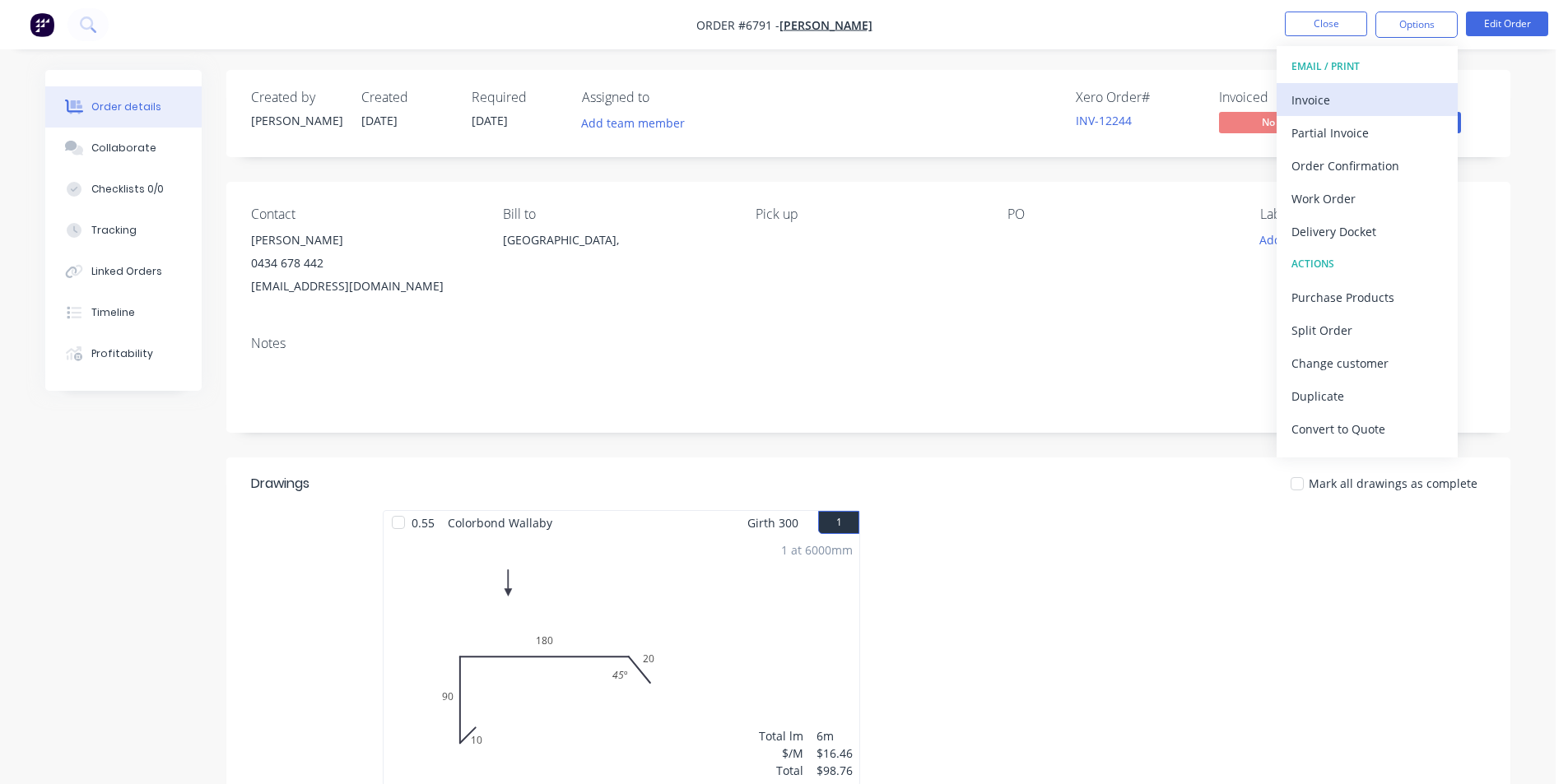
click at [1386, 101] on div "Invoice" at bounding box center [1367, 101] width 152 height 24
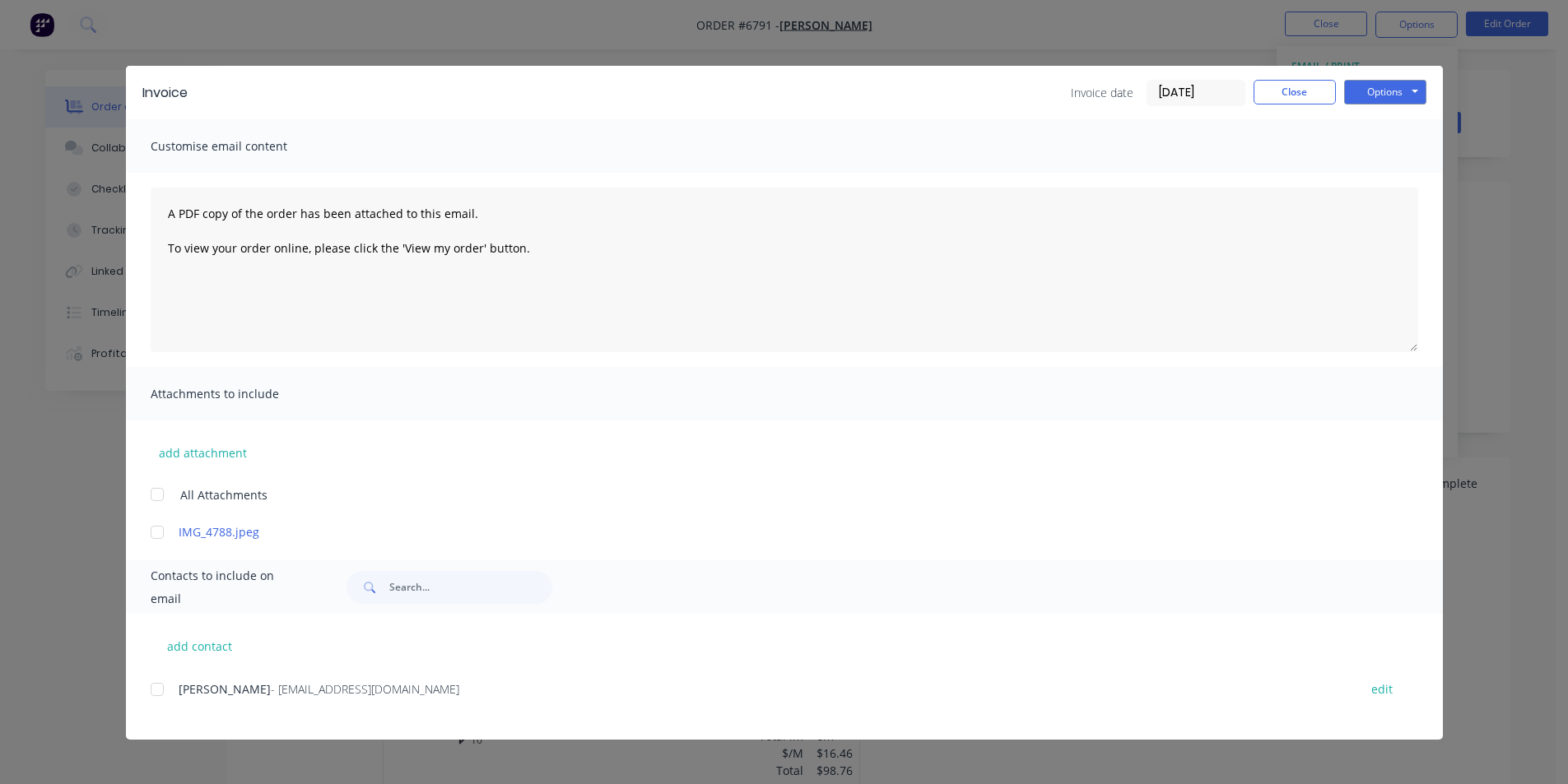
click at [143, 701] on div "add contact [PERSON_NAME] - [PERSON_NAME][EMAIL_ADDRESS][DOMAIN_NAME] edit" at bounding box center [784, 676] width 1317 height 126
drag, startPoint x: 154, startPoint y: 693, endPoint x: 169, endPoint y: 692, distance: 15.0
click at [155, 692] on div at bounding box center [156, 689] width 33 height 33
click at [1386, 93] on button "Options" at bounding box center [1386, 92] width 82 height 25
click at [1393, 183] on button "Email" at bounding box center [1397, 175] width 105 height 27
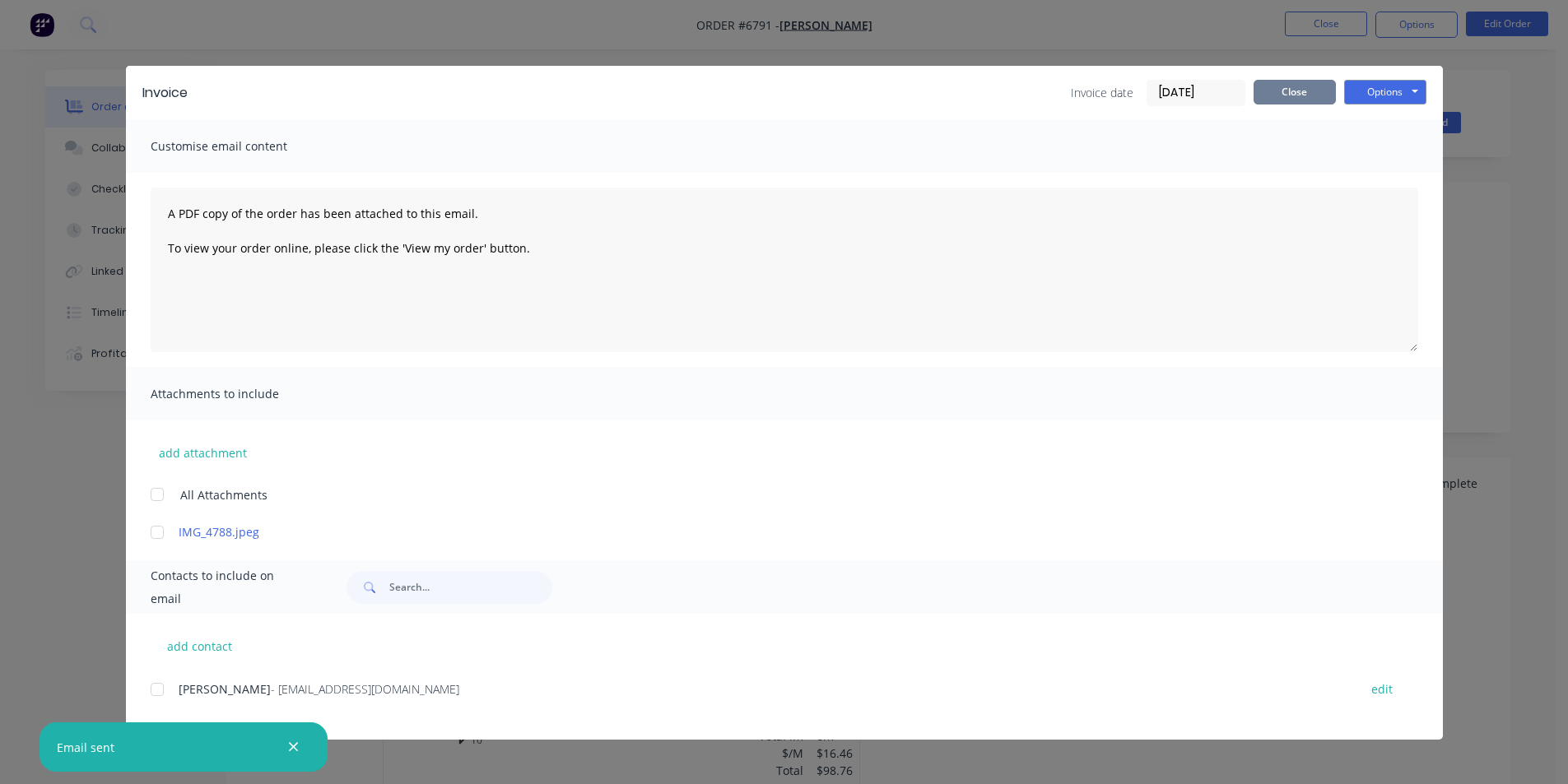
click at [1308, 94] on button "Close" at bounding box center [1294, 92] width 82 height 25
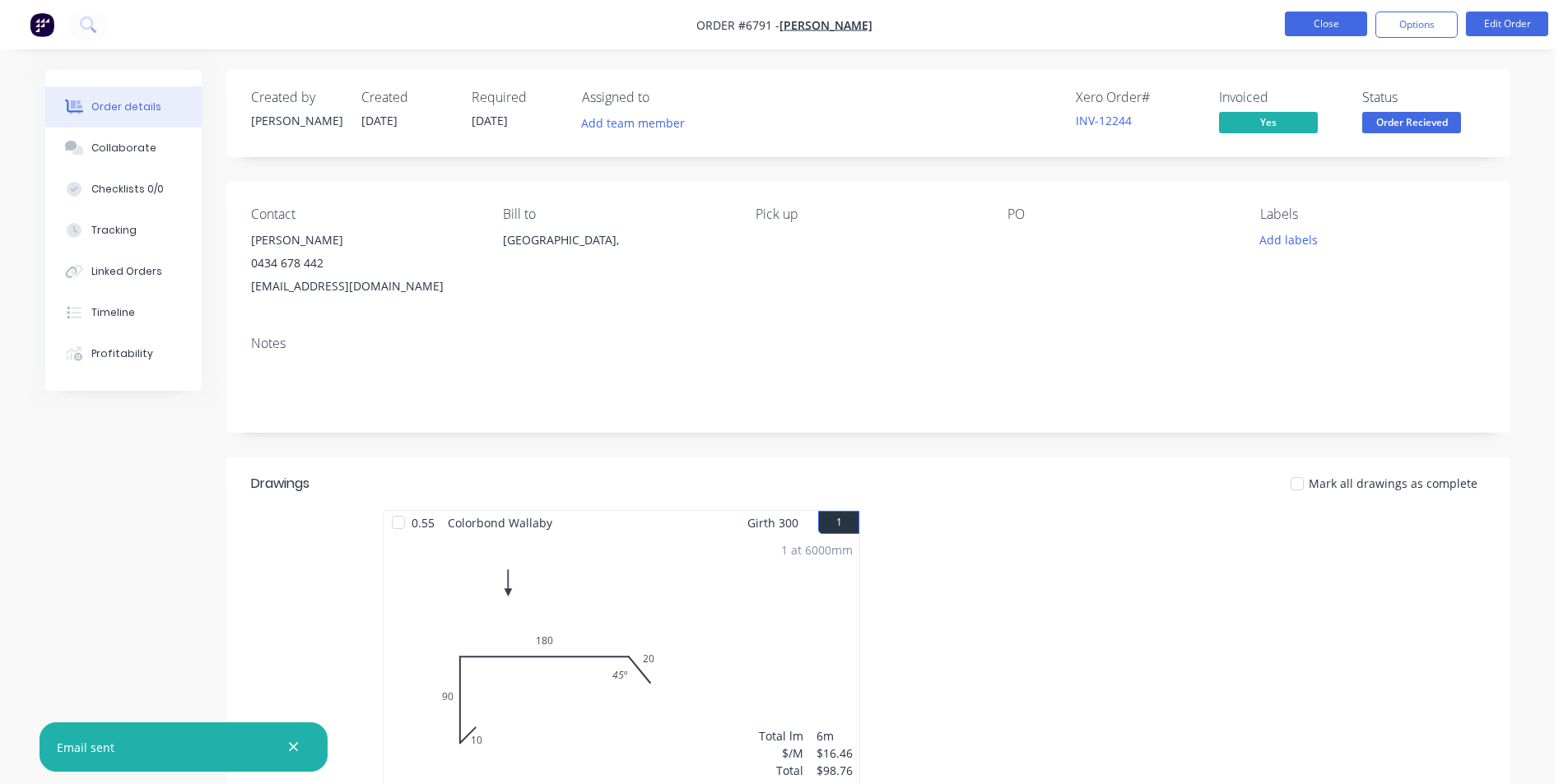
click at [1294, 29] on button "Close" at bounding box center [1326, 23] width 82 height 25
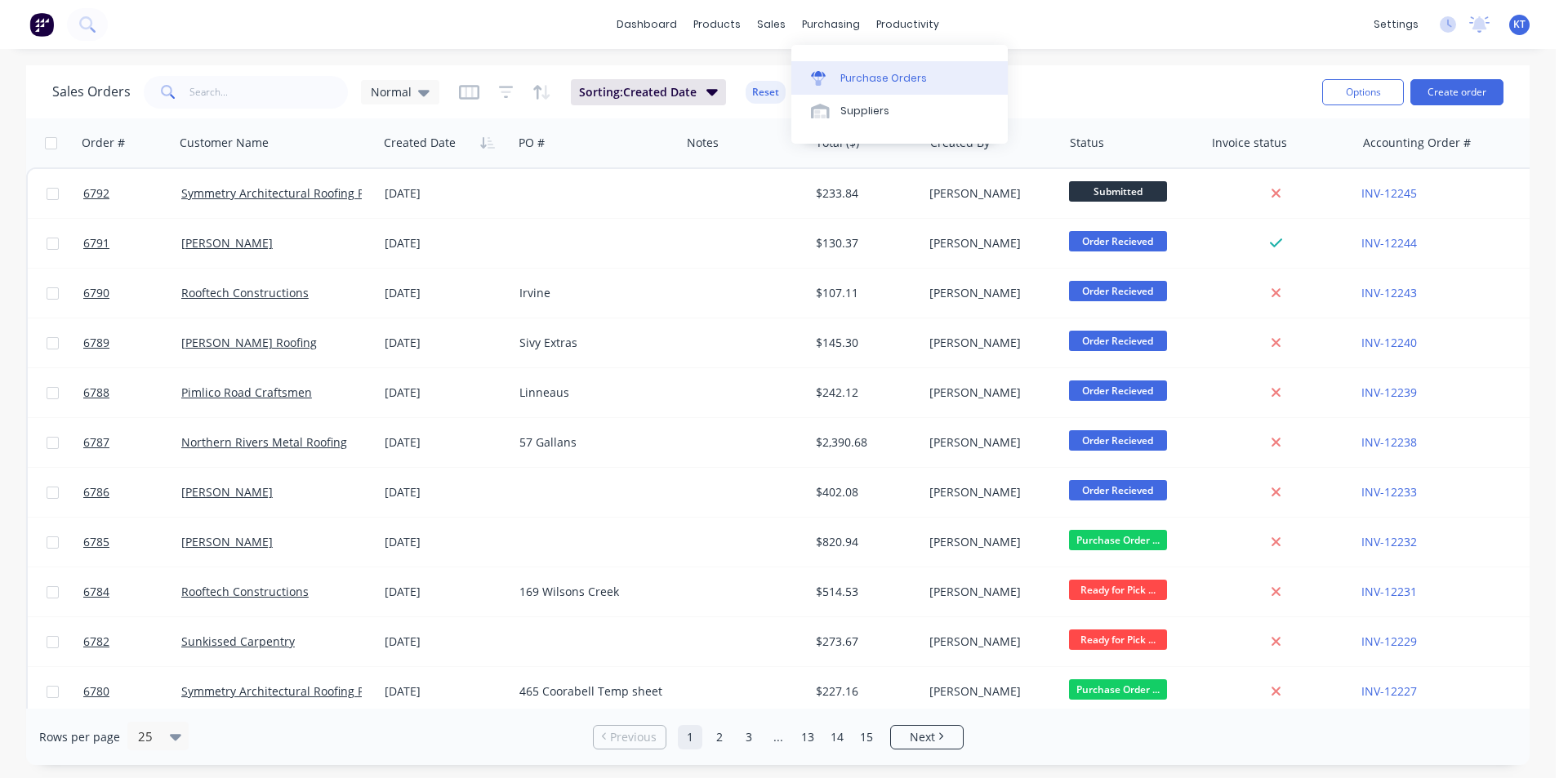
click at [852, 76] on div "Purchase Orders" at bounding box center [884, 79] width 87 height 15
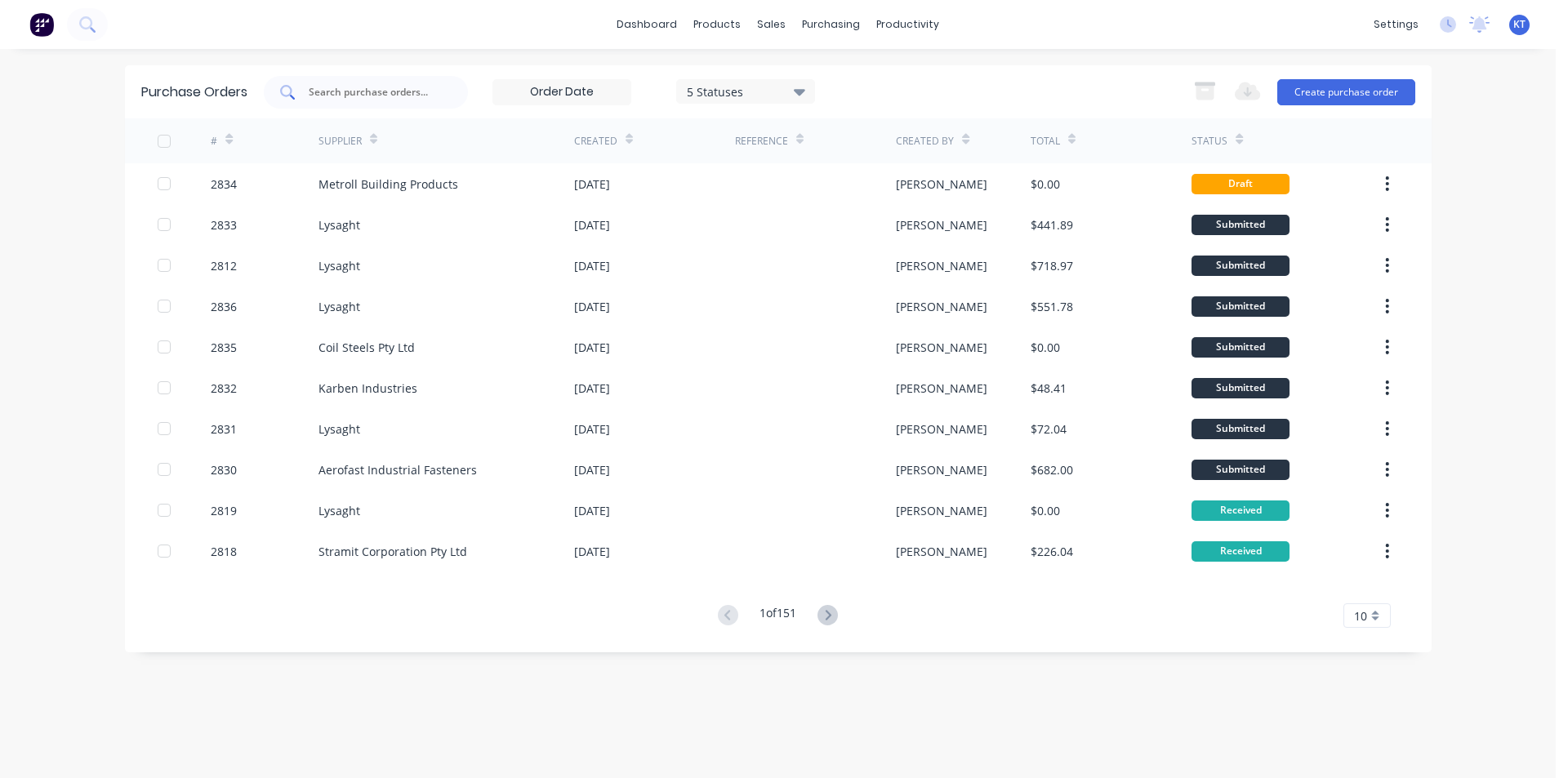
click at [346, 90] on input "text" at bounding box center [374, 92] width 136 height 17
click at [834, 623] on icon at bounding box center [828, 615] width 20 height 20
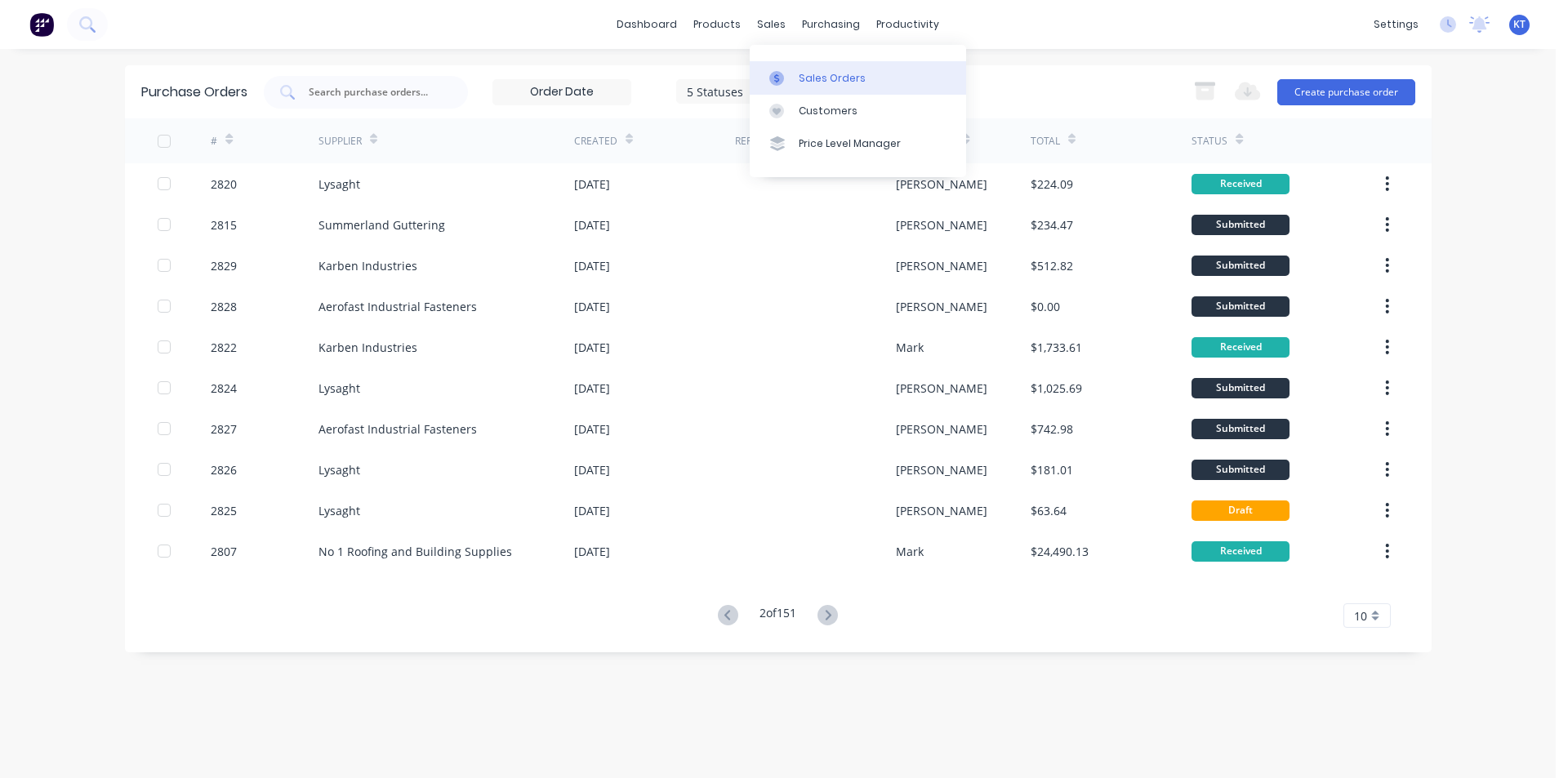
click at [796, 85] on link "Sales Orders" at bounding box center [857, 77] width 216 height 32
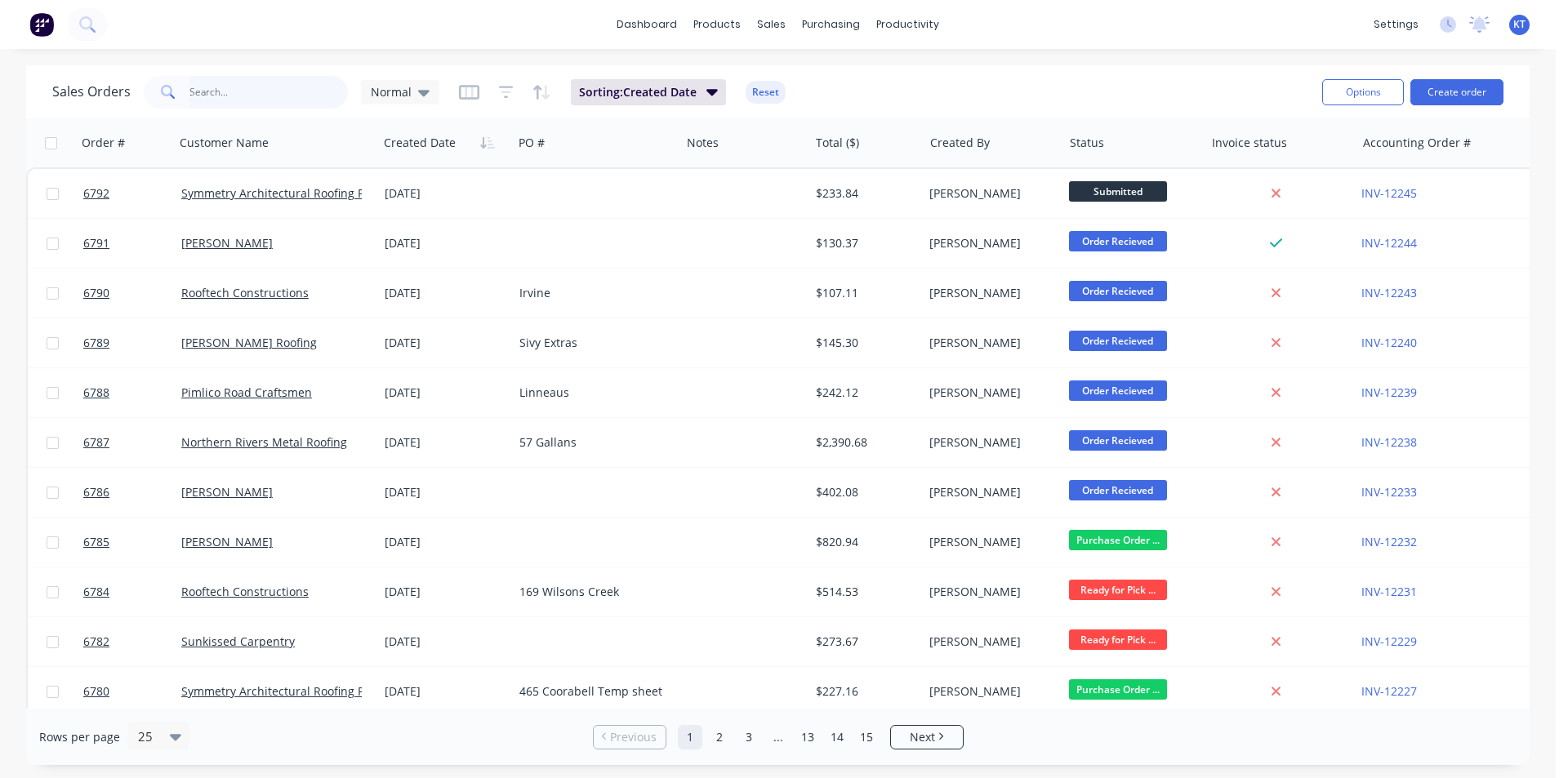
click at [273, 80] on input "text" at bounding box center [269, 91] width 159 height 32
type input "reflex"
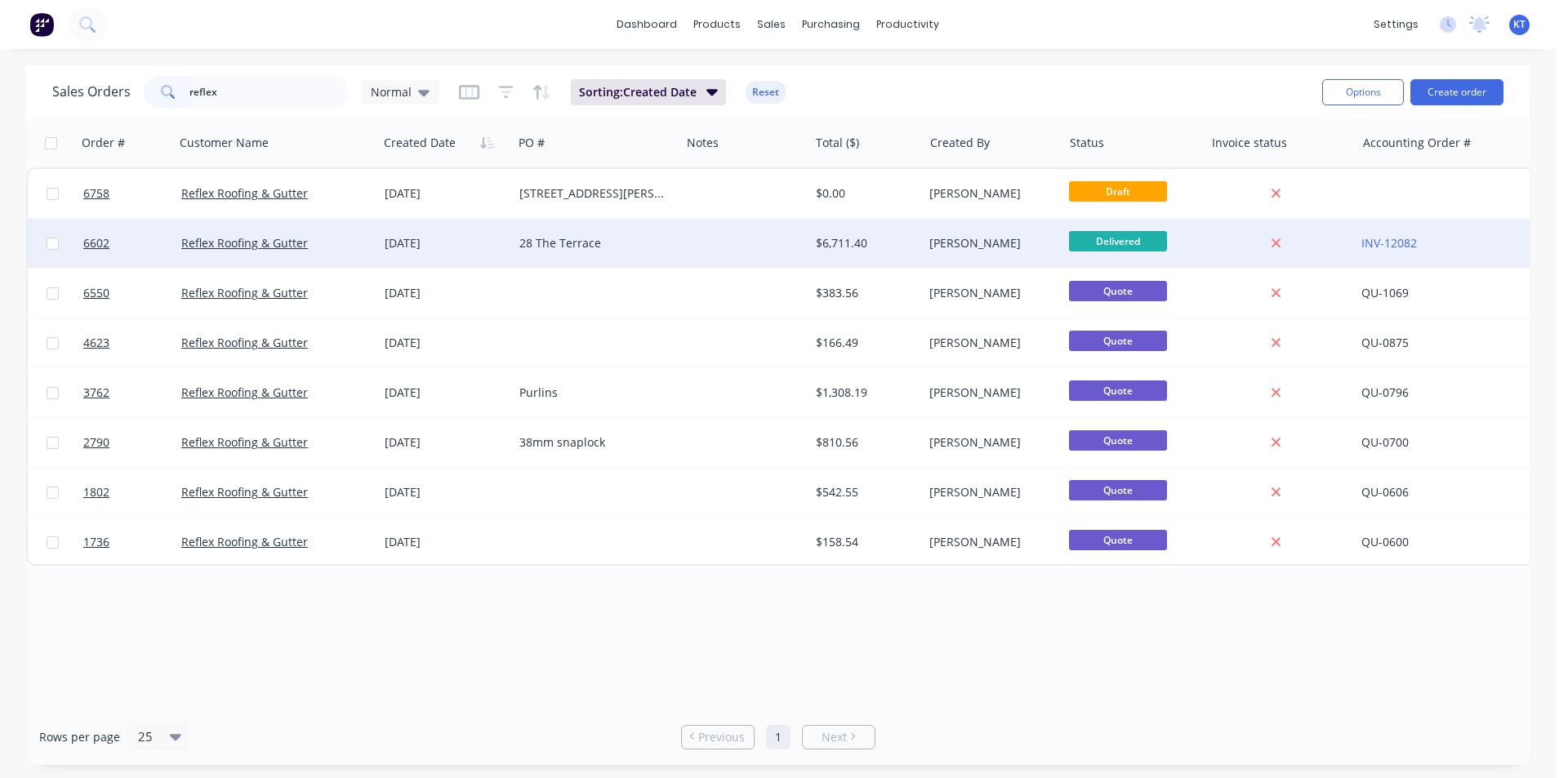
click at [547, 248] on div "28 The Terrace" at bounding box center [592, 244] width 147 height 17
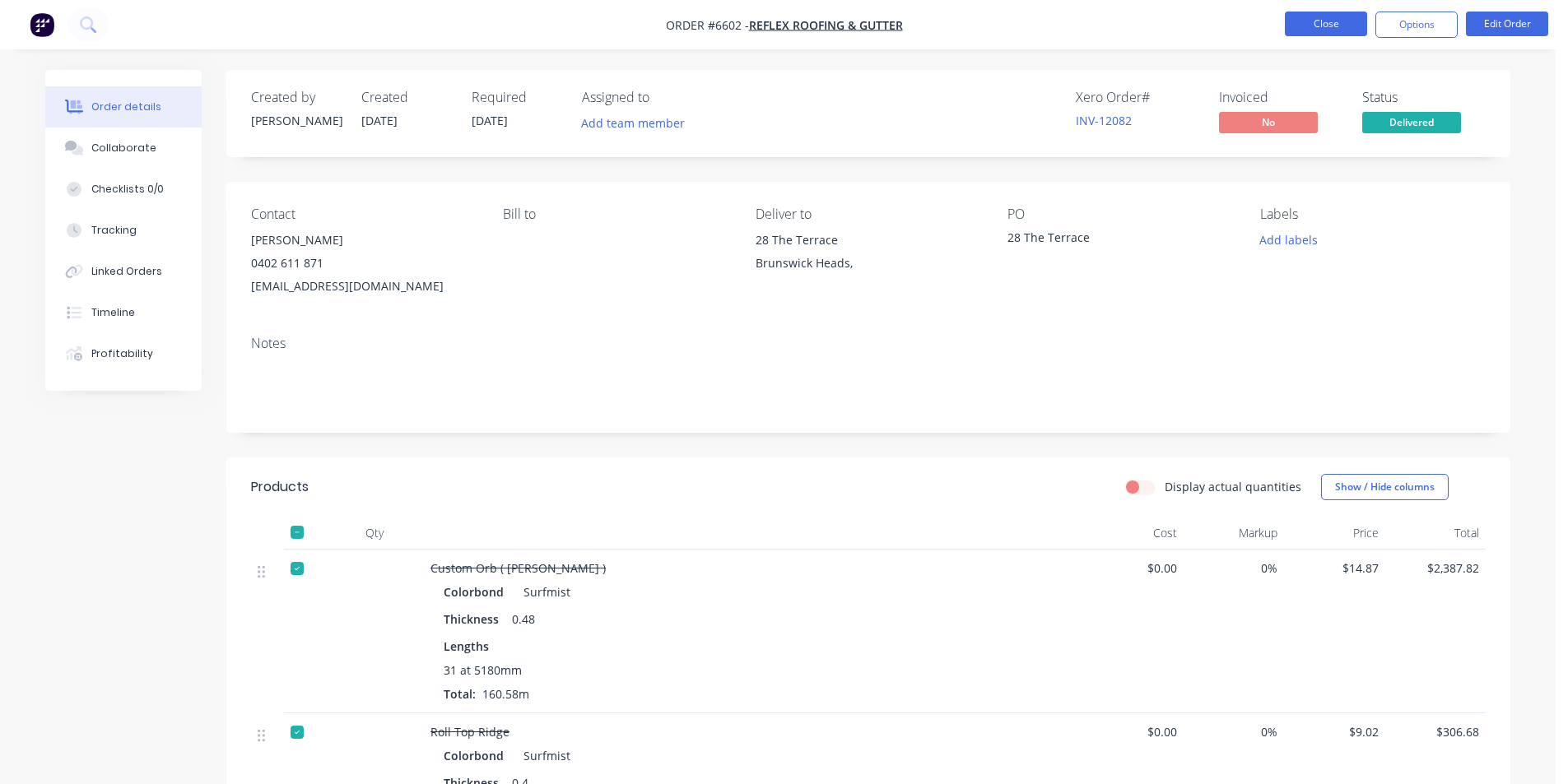
click at [1289, 32] on button "Close" at bounding box center [1326, 23] width 82 height 25
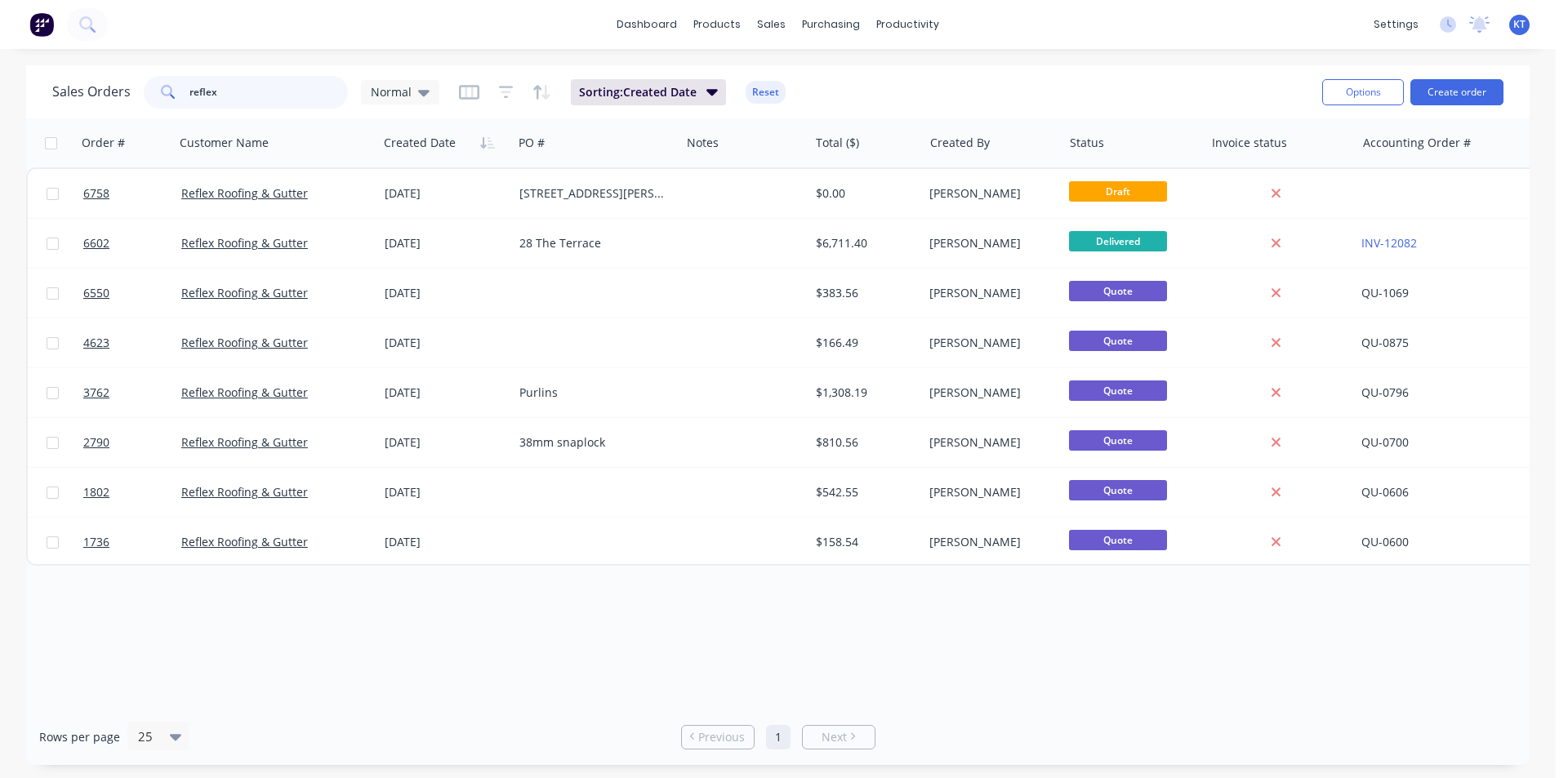
click at [269, 96] on input "reflex" at bounding box center [269, 91] width 159 height 32
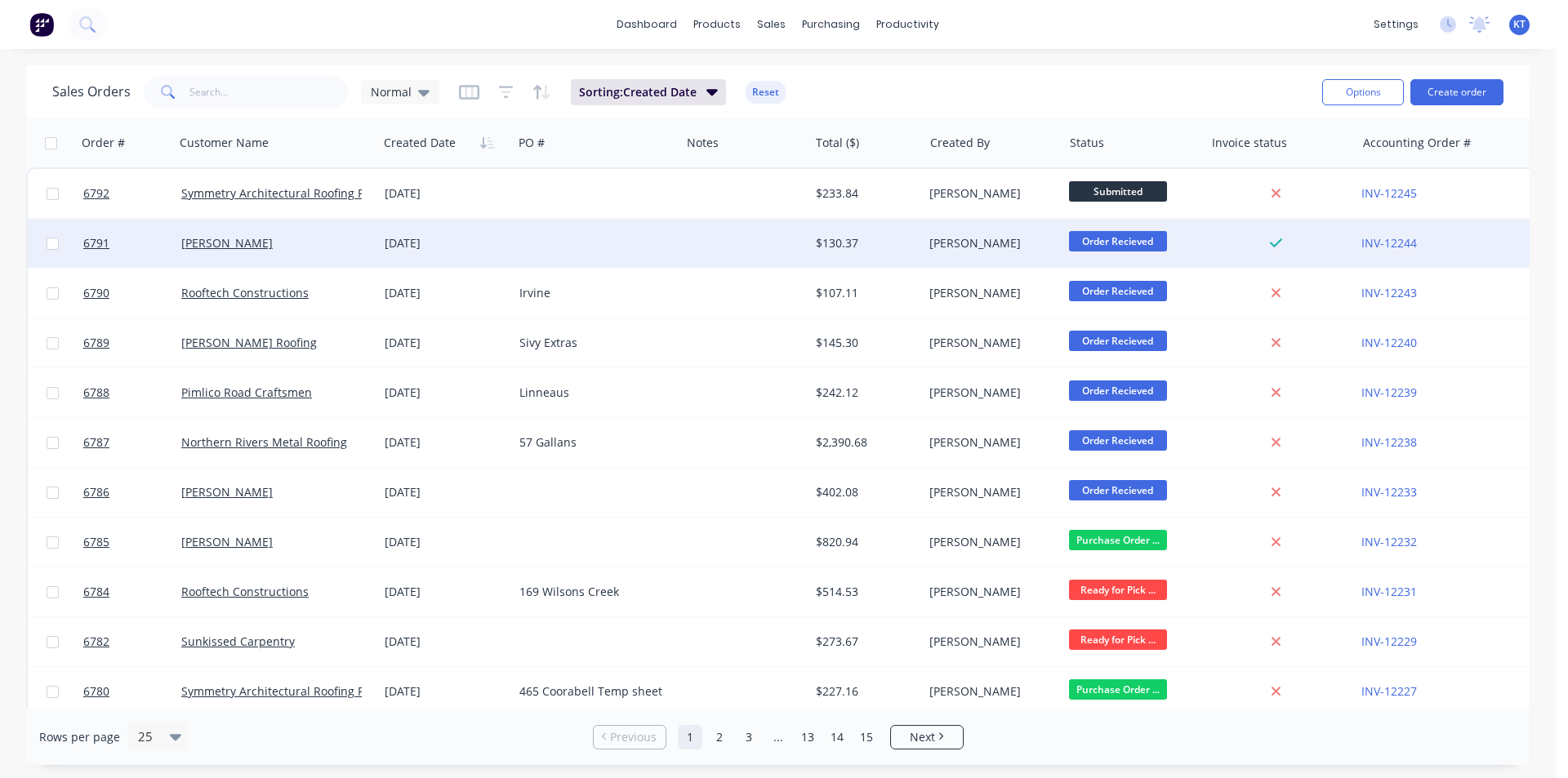
click at [378, 249] on div "[DATE]" at bounding box center [445, 243] width 135 height 49
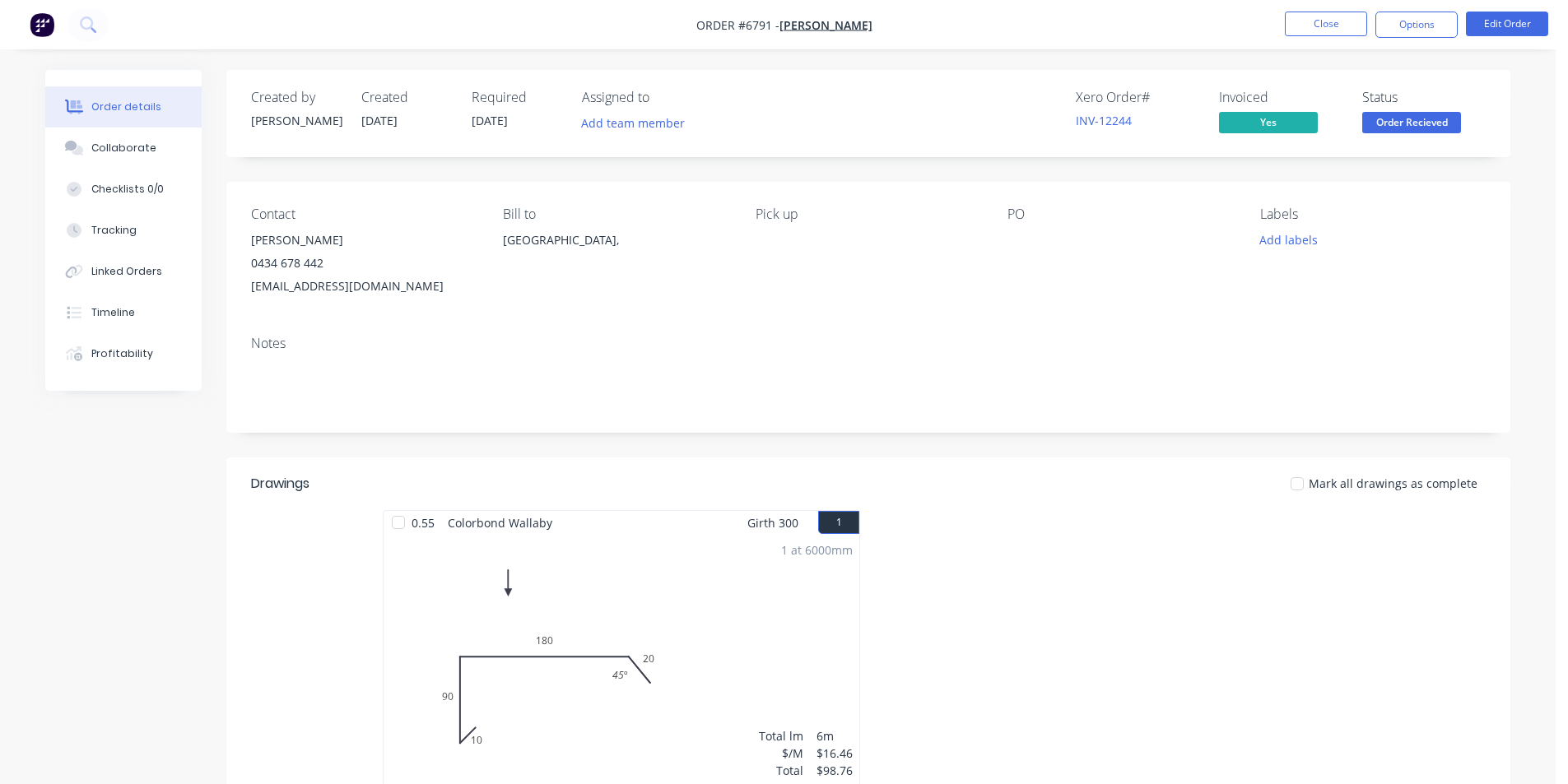
click at [1413, 124] on span "Order Recieved" at bounding box center [1412, 122] width 99 height 20
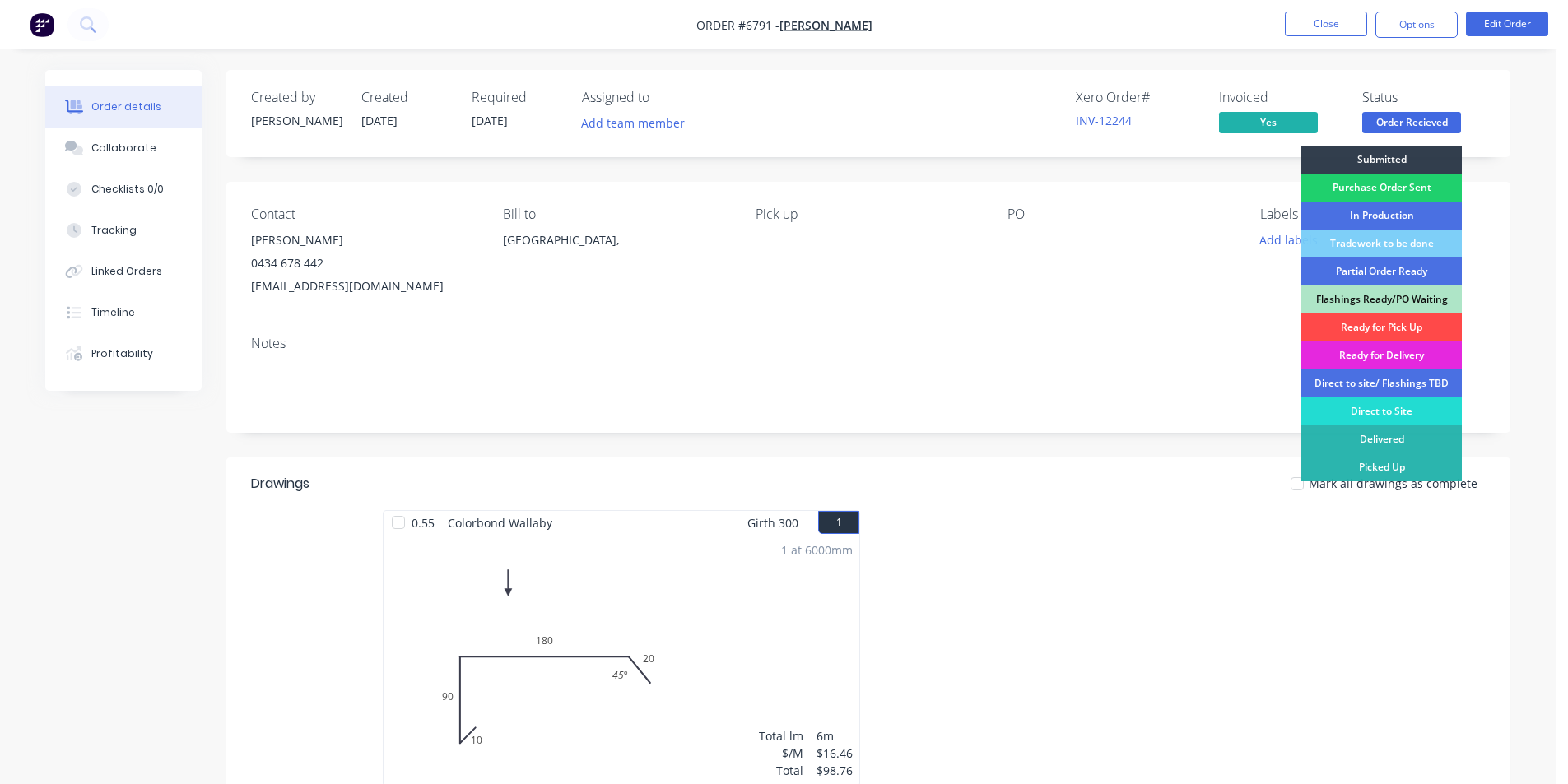
click at [1430, 331] on div "Ready for Pick Up" at bounding box center [1382, 328] width 160 height 28
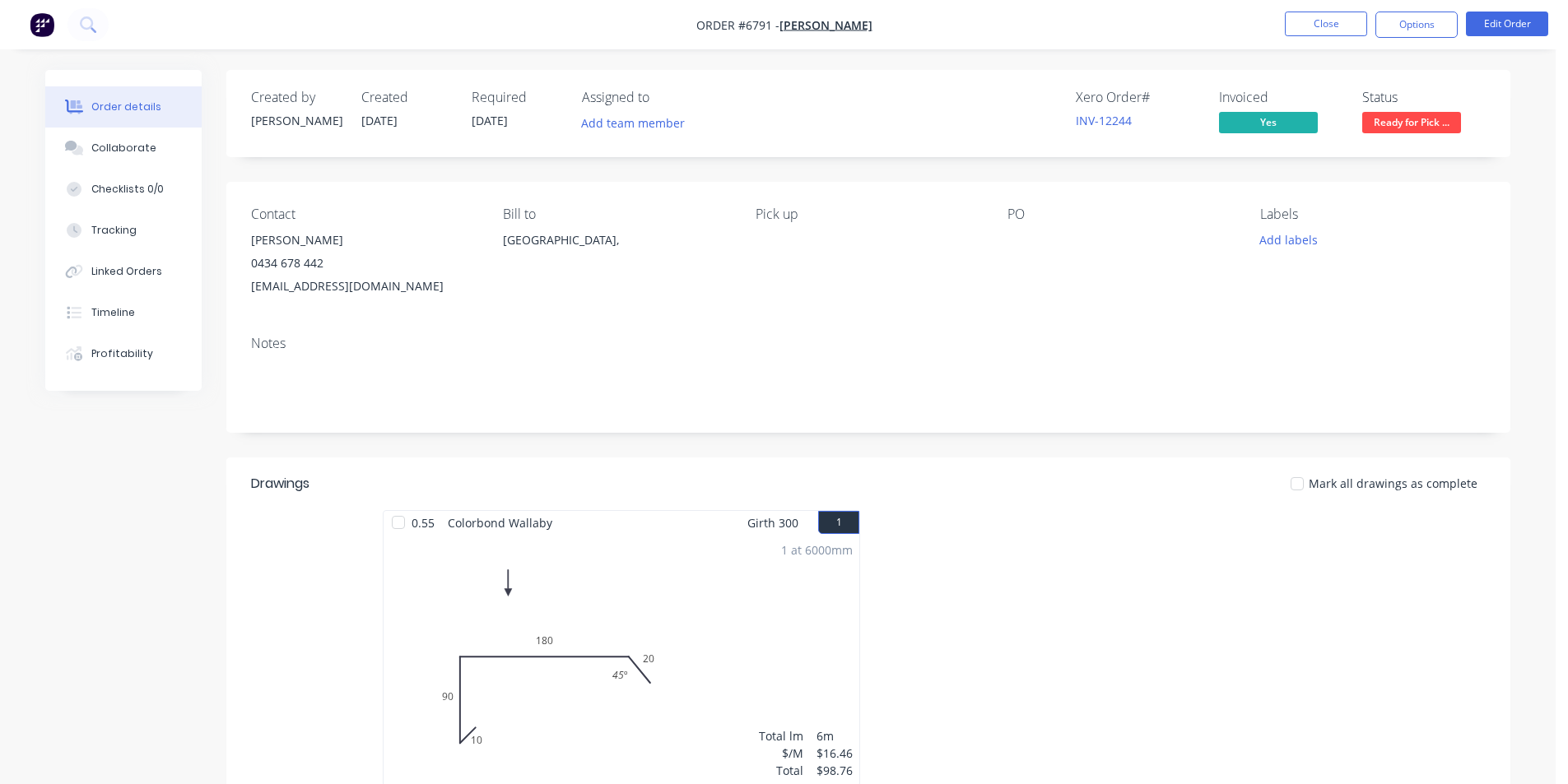
click at [1312, 480] on div at bounding box center [1296, 483] width 33 height 33
click at [1324, 12] on button "Close" at bounding box center [1326, 23] width 82 height 25
